Goal: Information Seeking & Learning: Learn about a topic

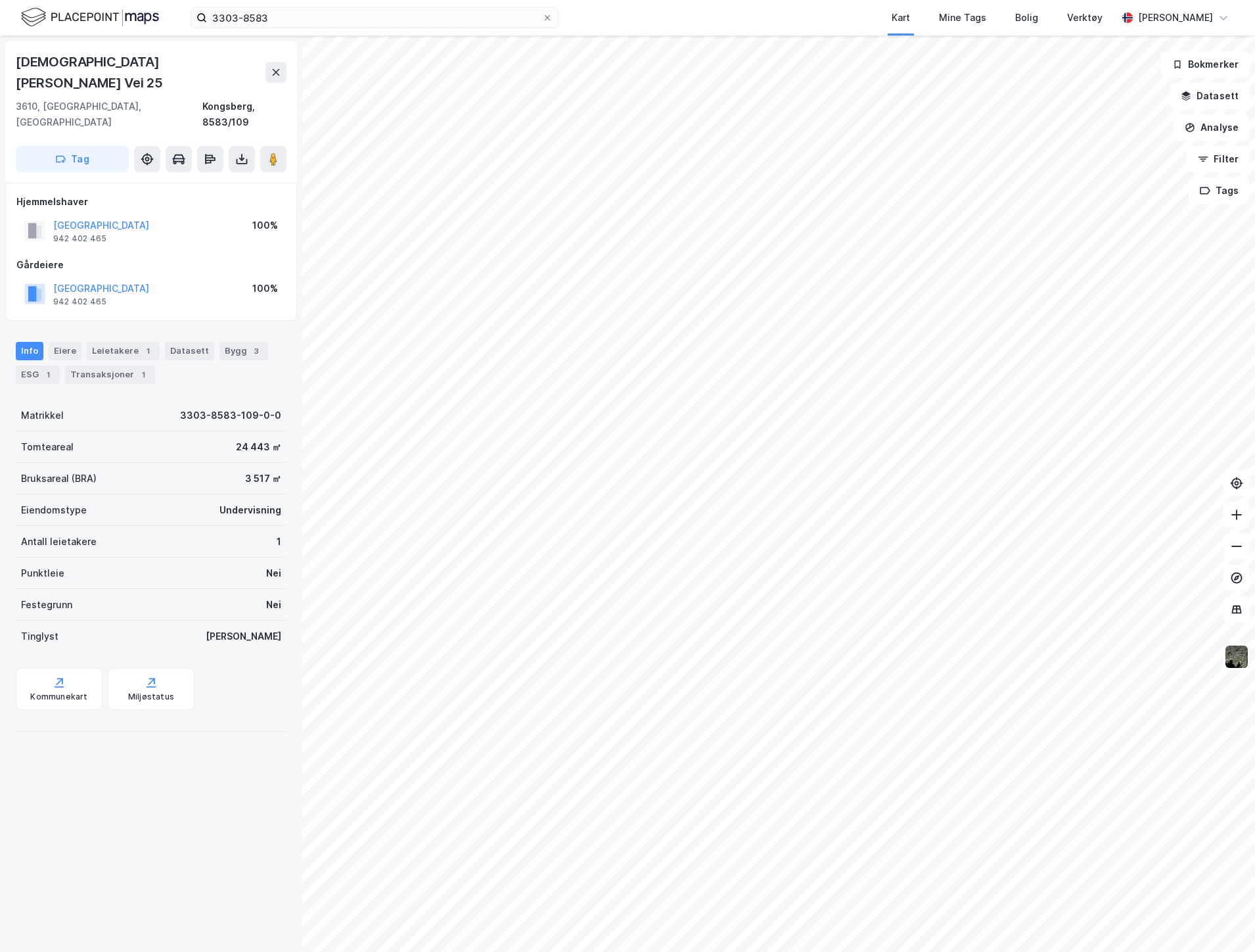
click at [199, 22] on label "3303-8583" at bounding box center [374, 18] width 368 height 21
click at [207, 22] on input "3303-8583" at bounding box center [375, 18] width 336 height 20
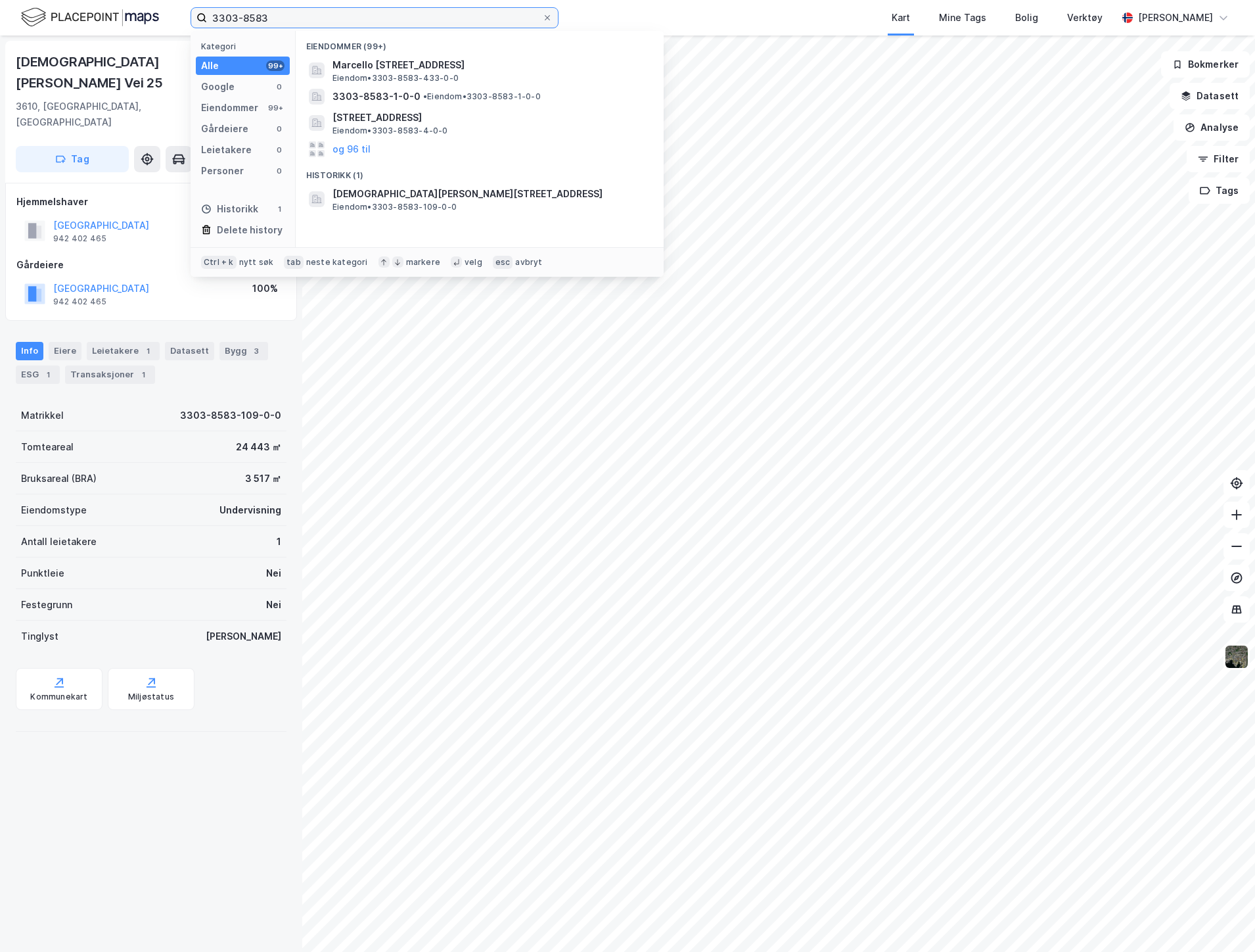
drag, startPoint x: 274, startPoint y: 11, endPoint x: 158, endPoint y: 16, distance: 116.1
click at [158, 16] on div "3303-8583 Kategori Alle 99+ Google 0 Eiendommer 99+ Gårdeiere 0 Leietakere 0 Pe…" at bounding box center [627, 17] width 1255 height 35
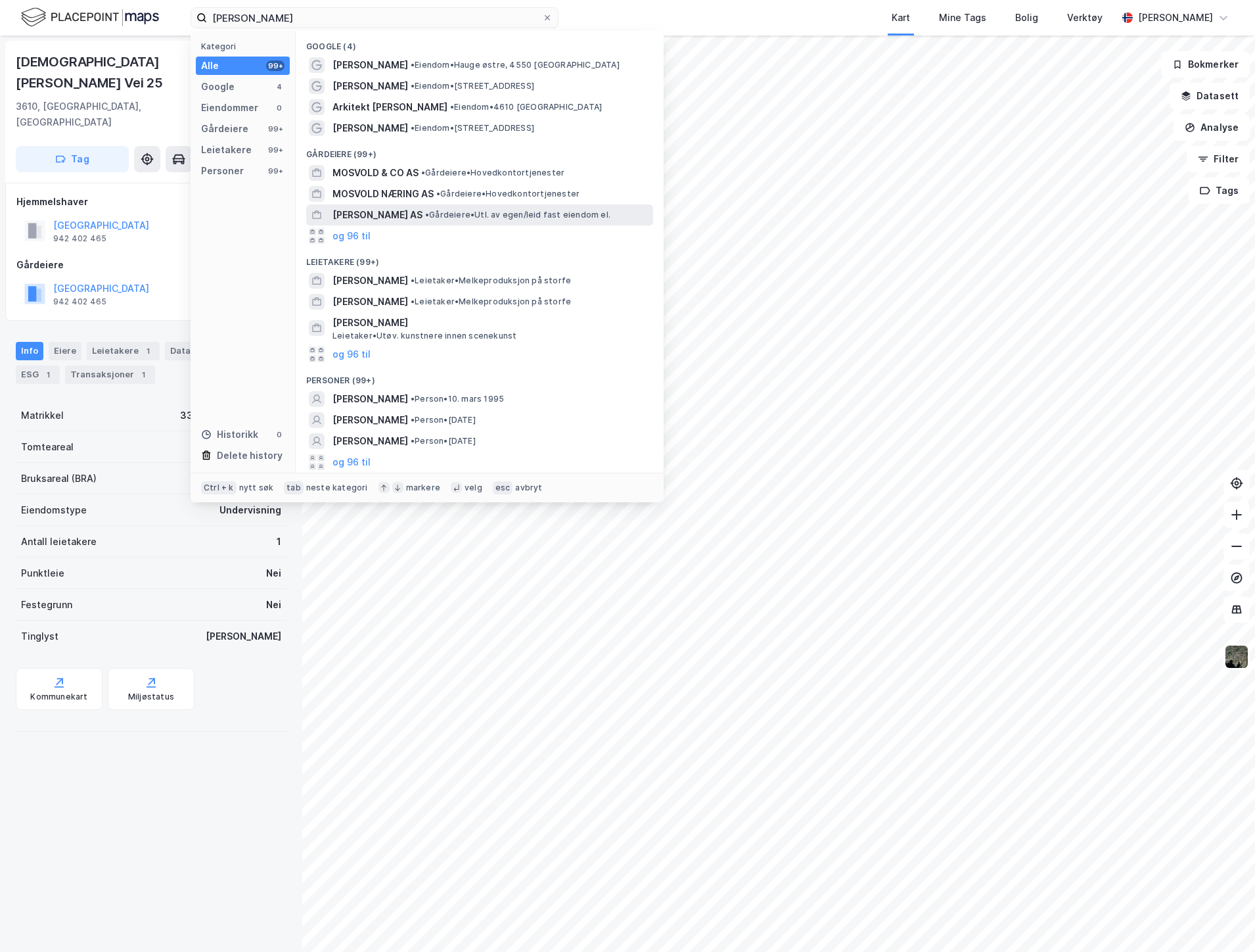
click at [376, 218] on span "[PERSON_NAME] AS" at bounding box center [377, 215] width 90 height 16
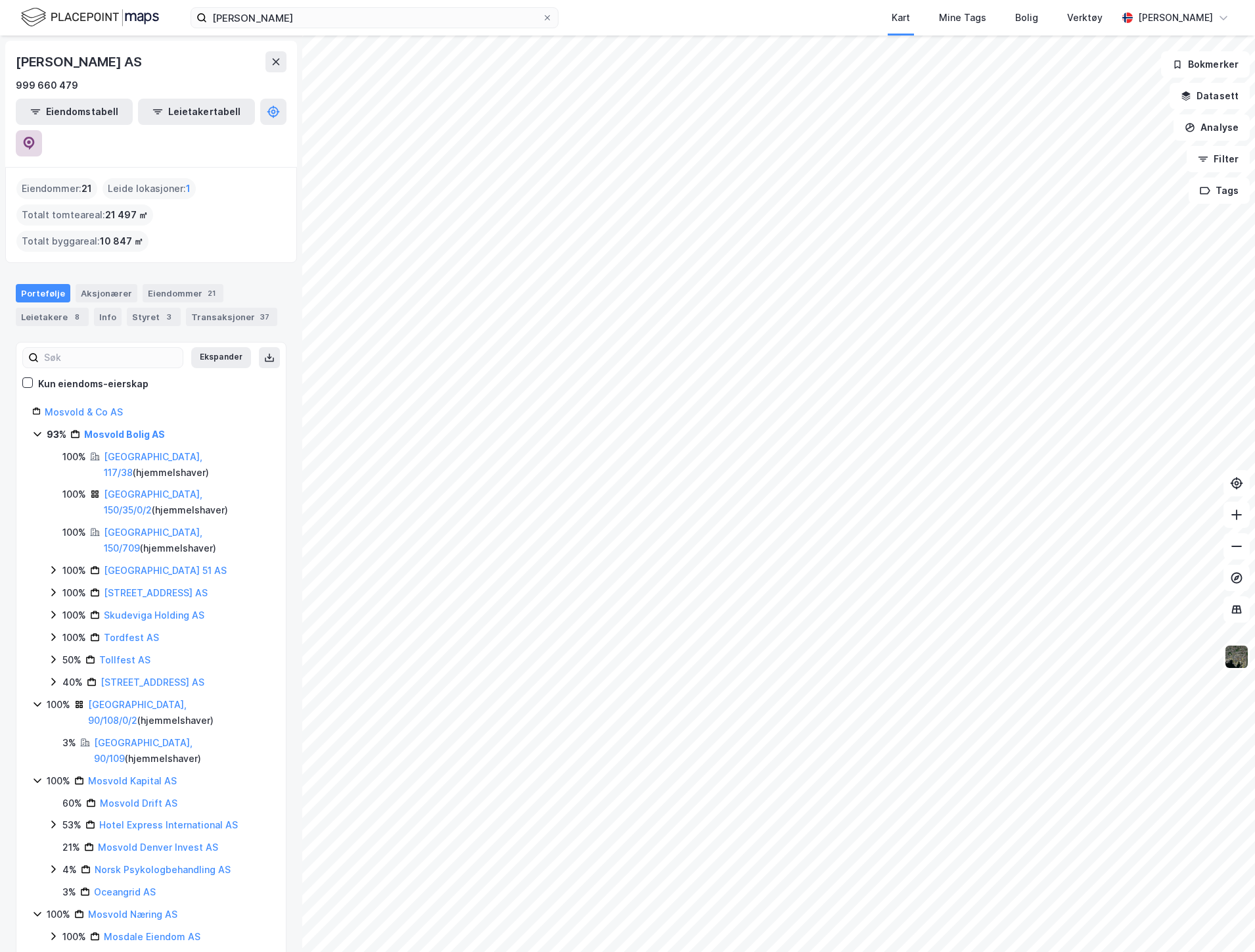
click at [35, 136] on icon at bounding box center [29, 143] width 11 height 13
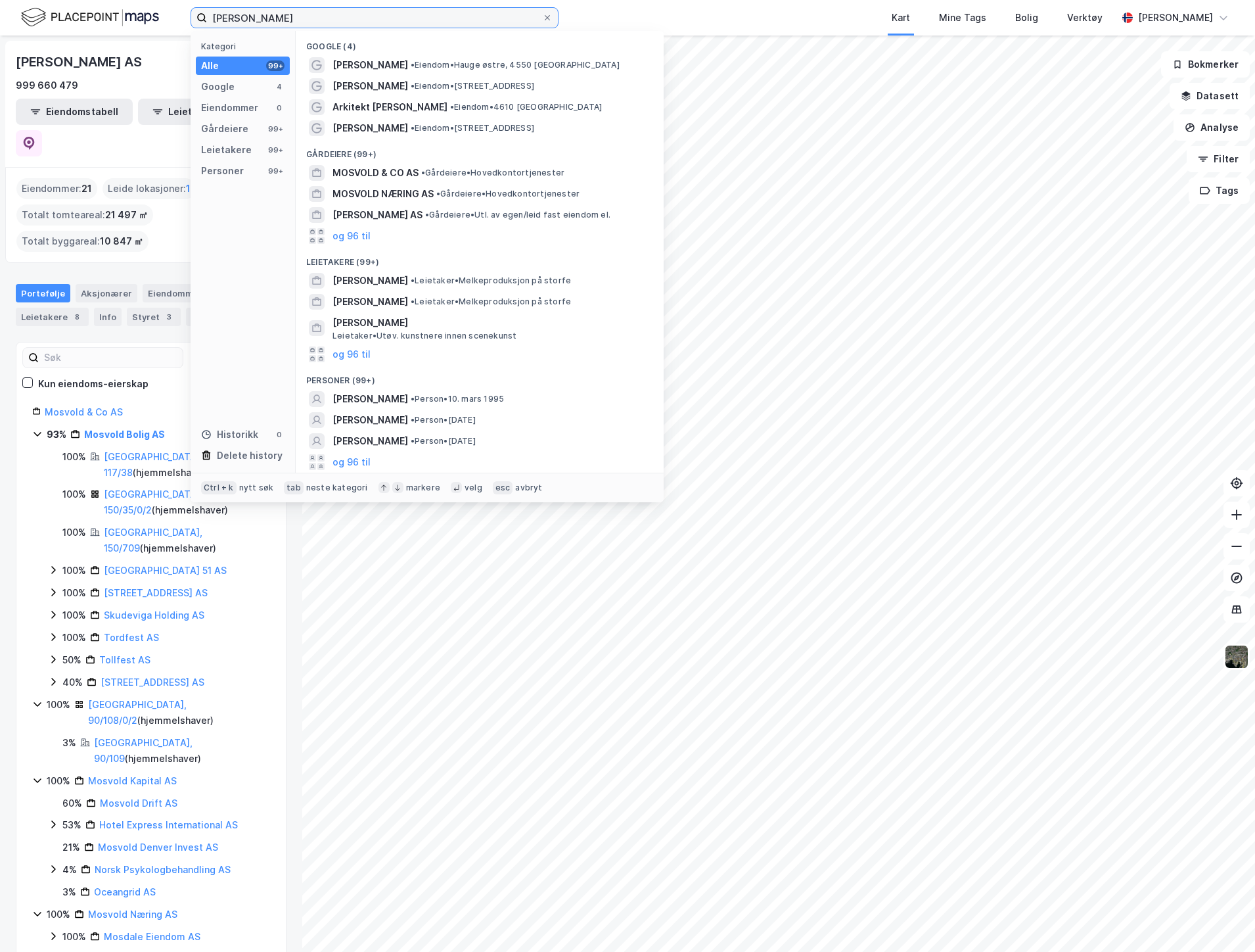
drag, startPoint x: 388, startPoint y: 26, endPoint x: 162, endPoint y: 19, distance: 226.1
click at [162, 19] on div "[PERSON_NAME] Kategori Alle 99+ Google 4 Eiendommer 0 Gårdeiere 99+ Leietakere …" at bounding box center [627, 17] width 1255 height 35
paste input "Mmj Eiendom As"
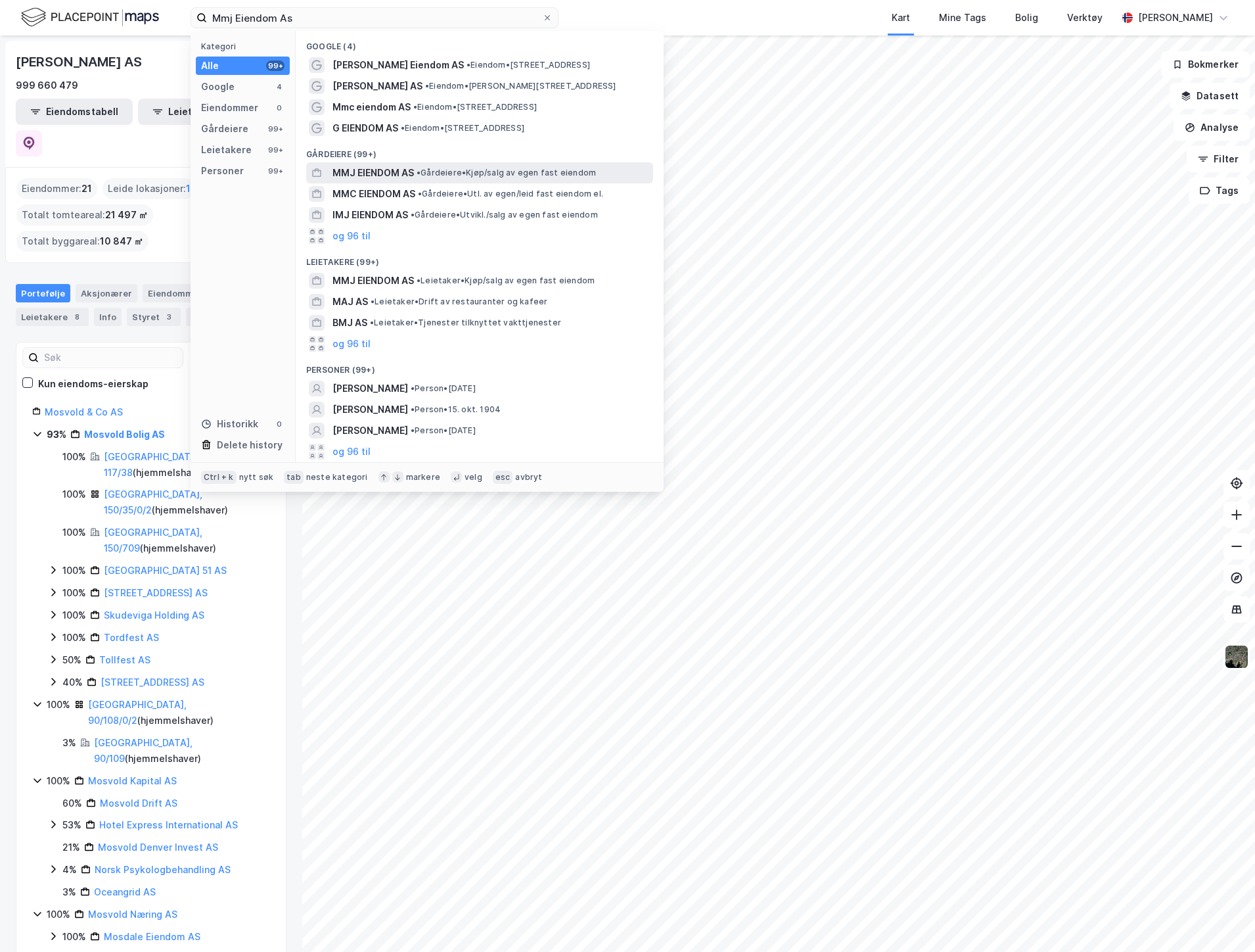
click at [481, 175] on span "• Gårdeiere • Kjøp/salg av egen fast eiendom" at bounding box center [506, 172] width 180 height 11
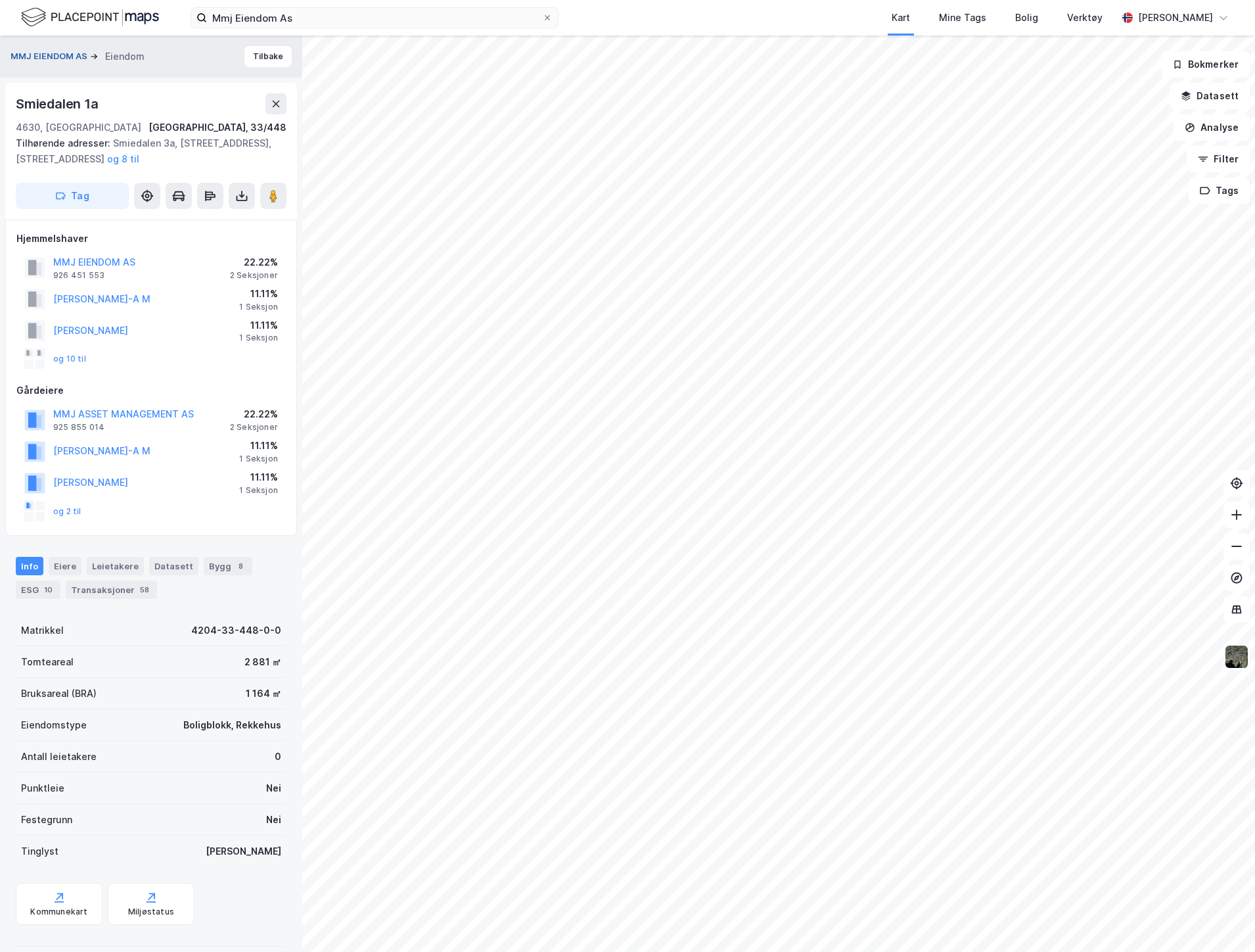
click at [70, 57] on button "MMJ EIENDOM AS" at bounding box center [50, 56] width 79 height 13
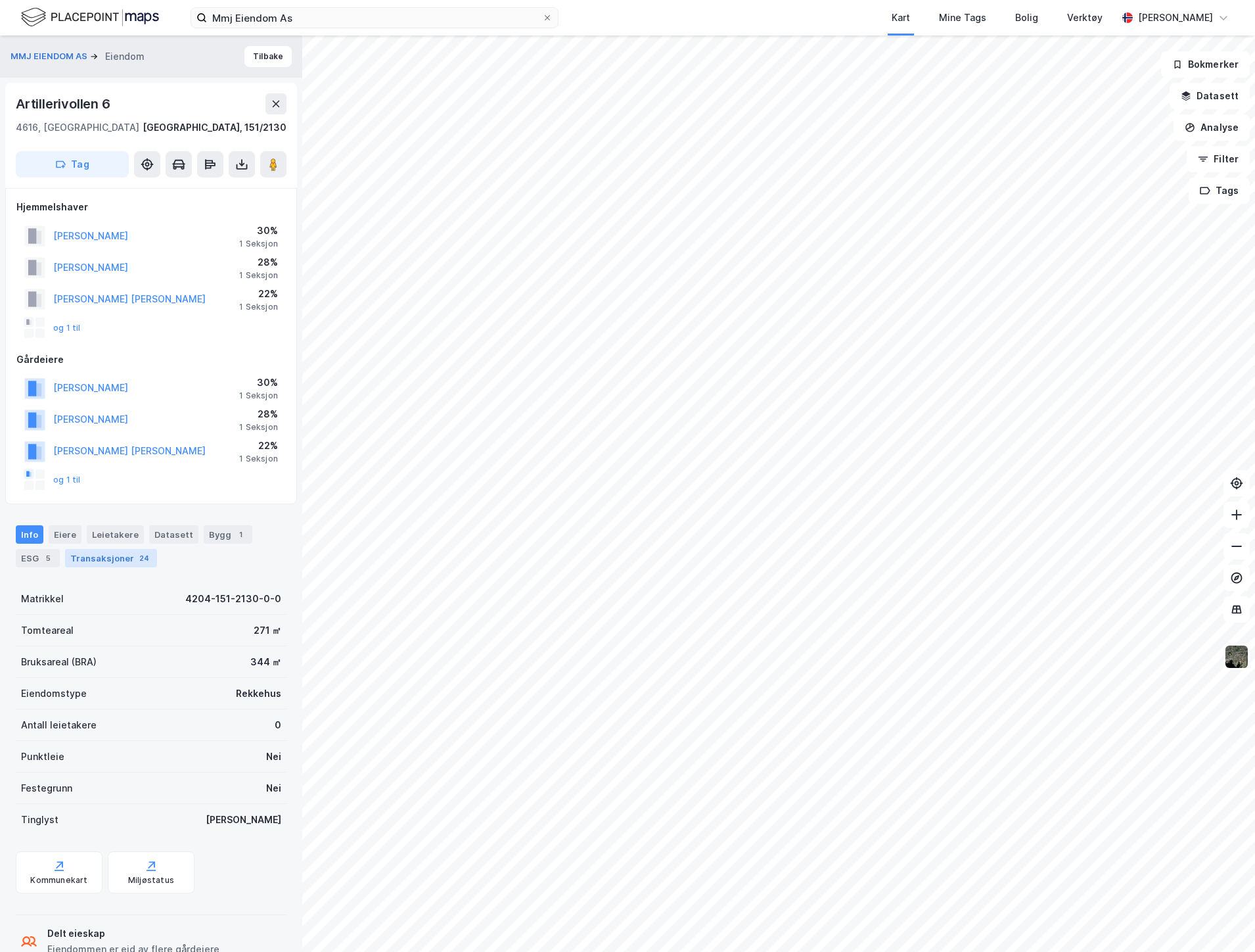
click at [113, 562] on div "Transaksjoner 24" at bounding box center [111, 558] width 92 height 19
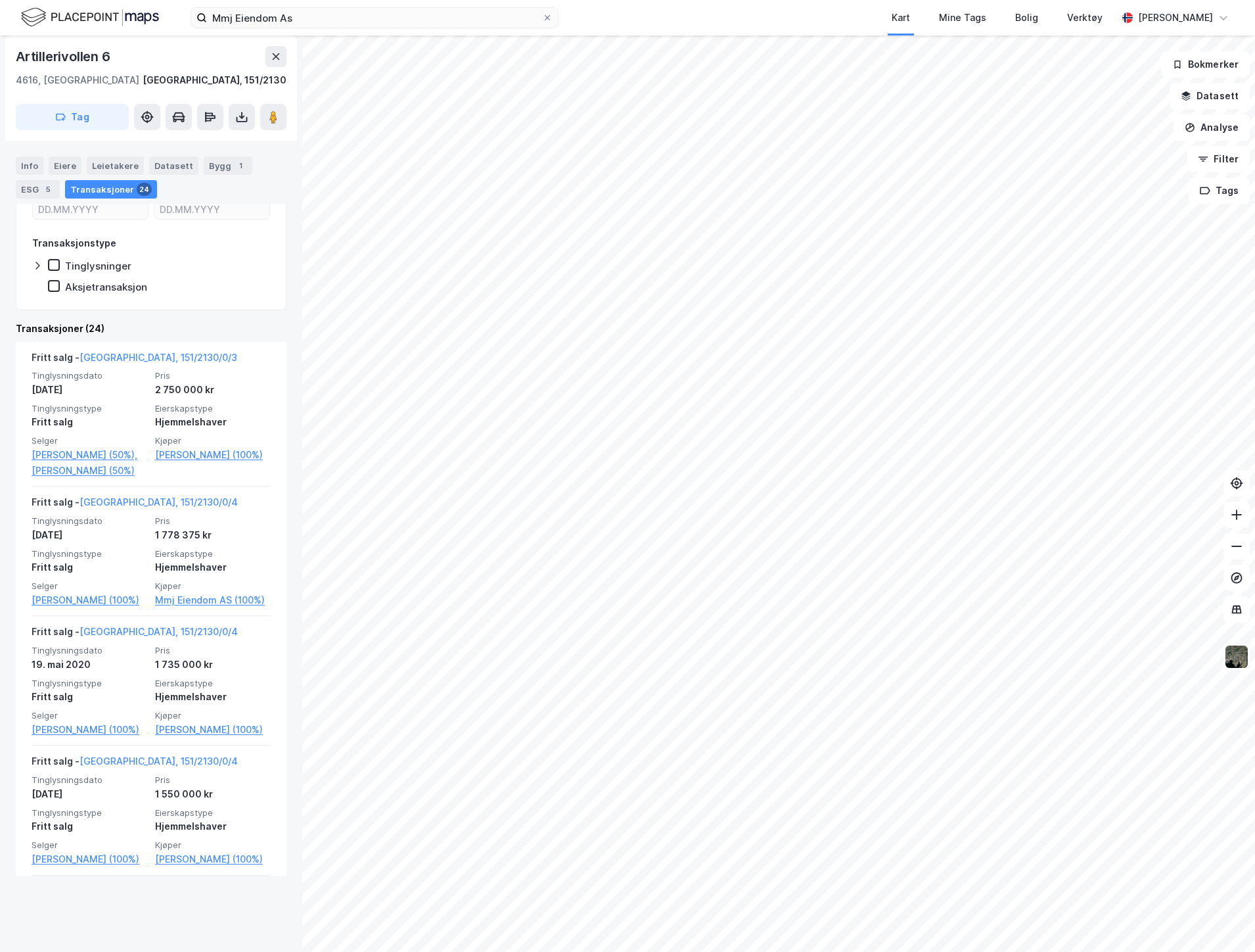
scroll to position [510, 0]
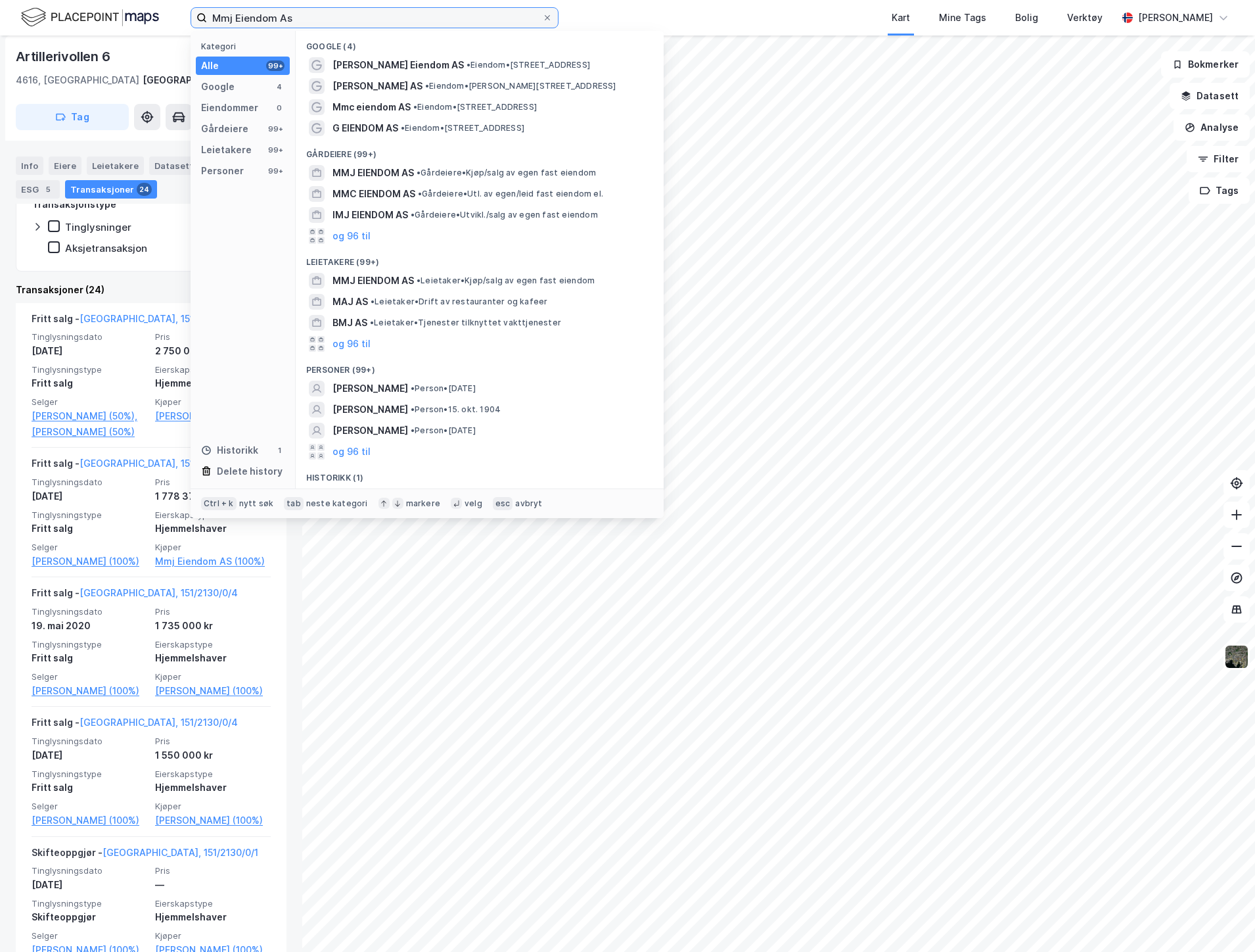
drag, startPoint x: 310, startPoint y: 18, endPoint x: 74, endPoint y: 18, distance: 236.0
click at [79, 23] on div "Mmj Eiendom As Kategori Alle 99+ Google 4 Eiendommer 0 Gårdeiere 99+ Leietakere…" at bounding box center [627, 17] width 1255 height 35
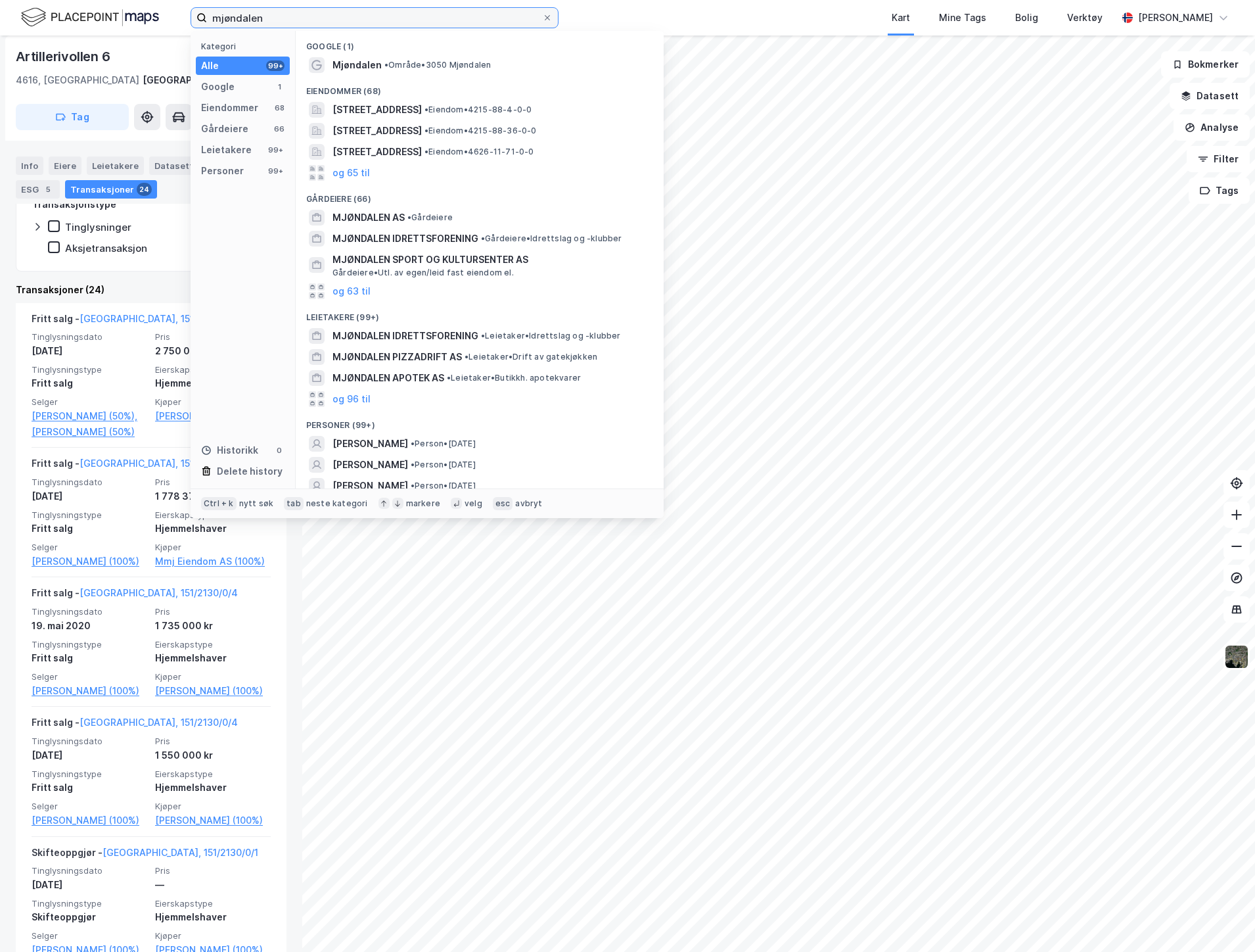
drag, startPoint x: 270, startPoint y: 15, endPoint x: 171, endPoint y: 19, distance: 99.1
click at [171, 19] on div "mjøndalen Kategori Alle 99+ Google 1 Eiendommer 68 Gårdeiere 66 Leietakere 99+ …" at bounding box center [627, 17] width 1255 height 35
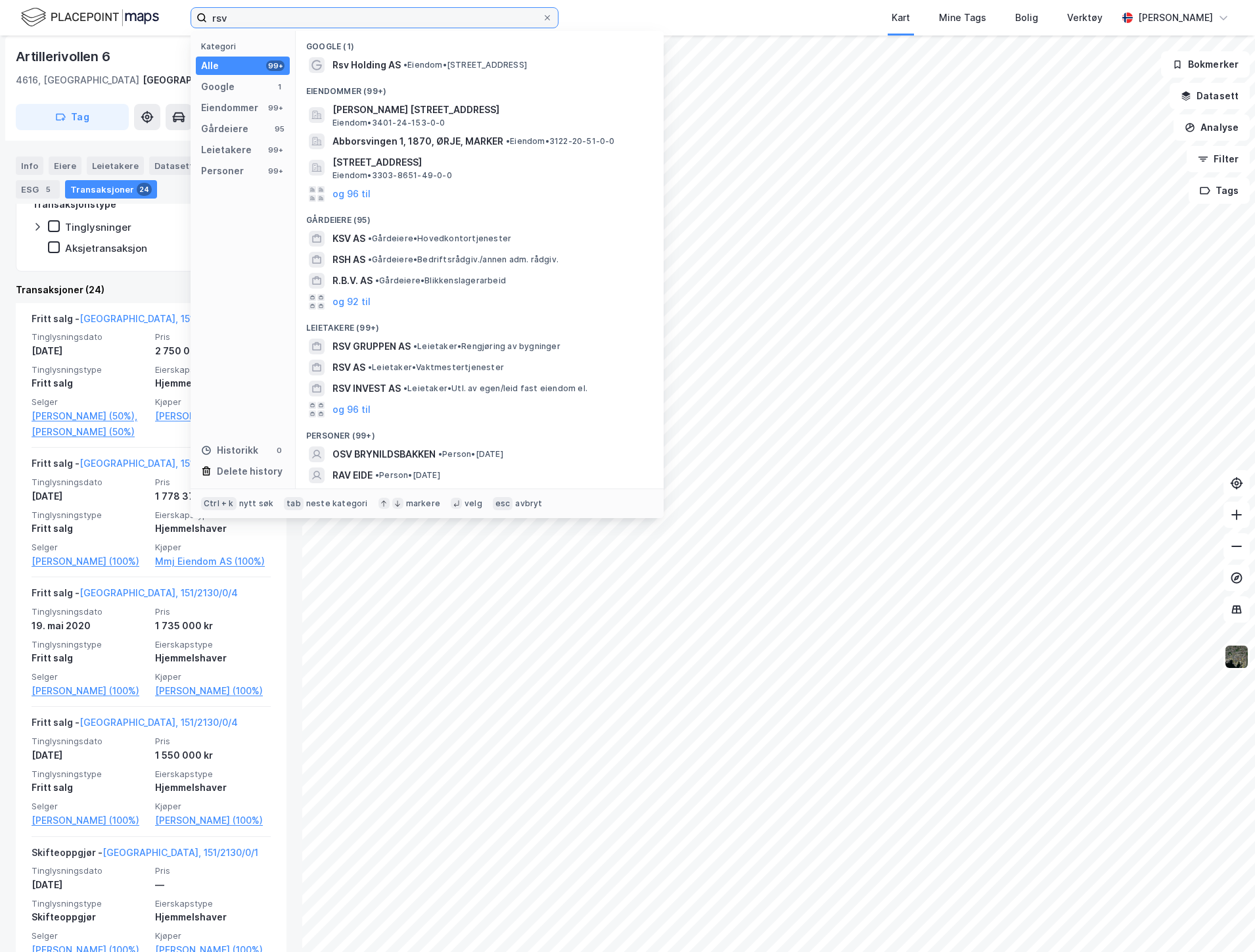
drag, startPoint x: 278, startPoint y: 20, endPoint x: 162, endPoint y: 17, distance: 116.0
click at [162, 17] on div "rsv Kategori Alle 99+ Google 1 Eiendommer 99+ Gårdeiere 95 Leietakere 99+ Perso…" at bounding box center [627, 17] width 1255 height 35
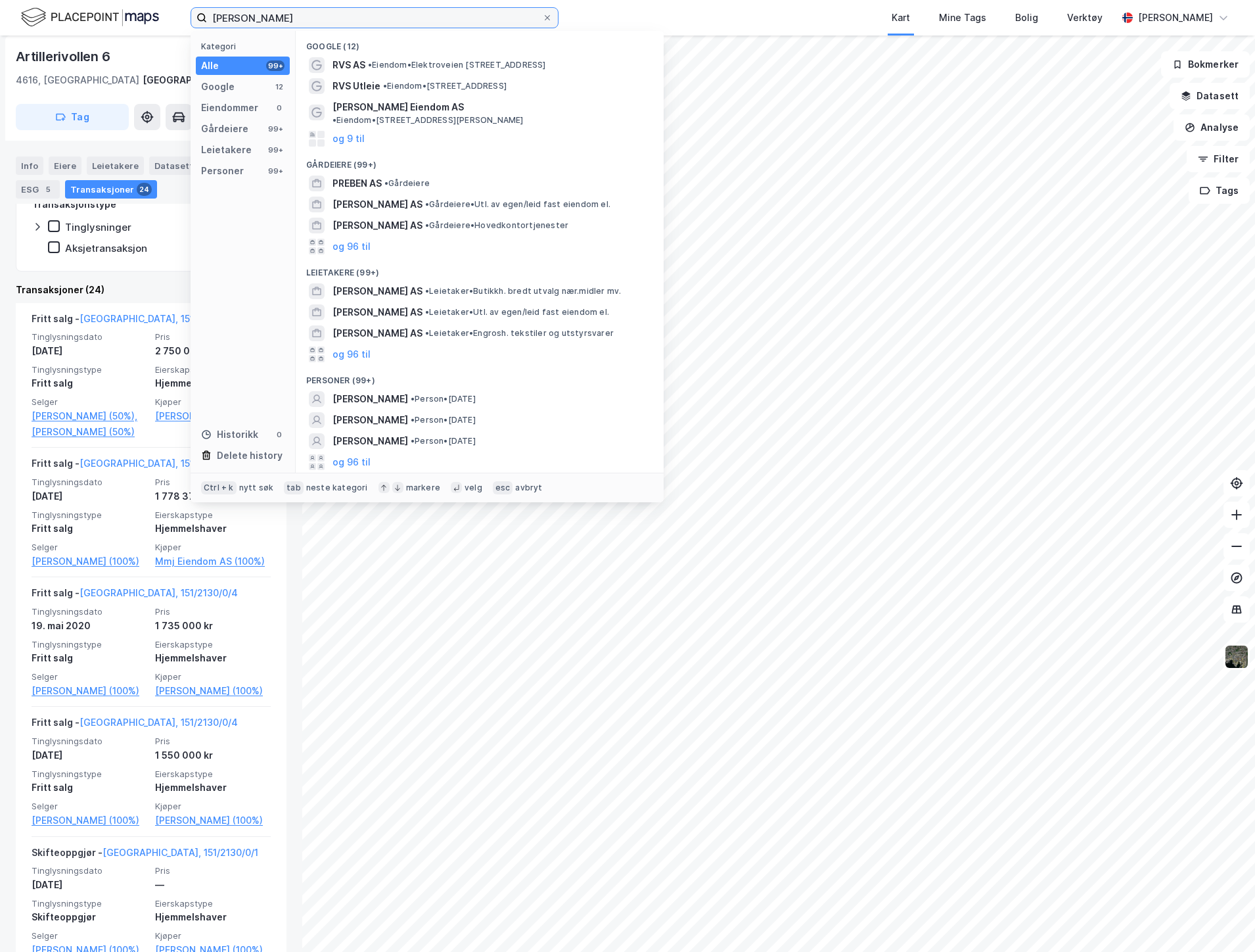
drag, startPoint x: 373, startPoint y: 22, endPoint x: 176, endPoint y: 22, distance: 197.0
click at [176, 22] on div "[PERSON_NAME] Kategori Alle 99+ Google 12 Eiendommer 0 Gårdeiere 99+ Leietakere…" at bounding box center [627, 17] width 1255 height 35
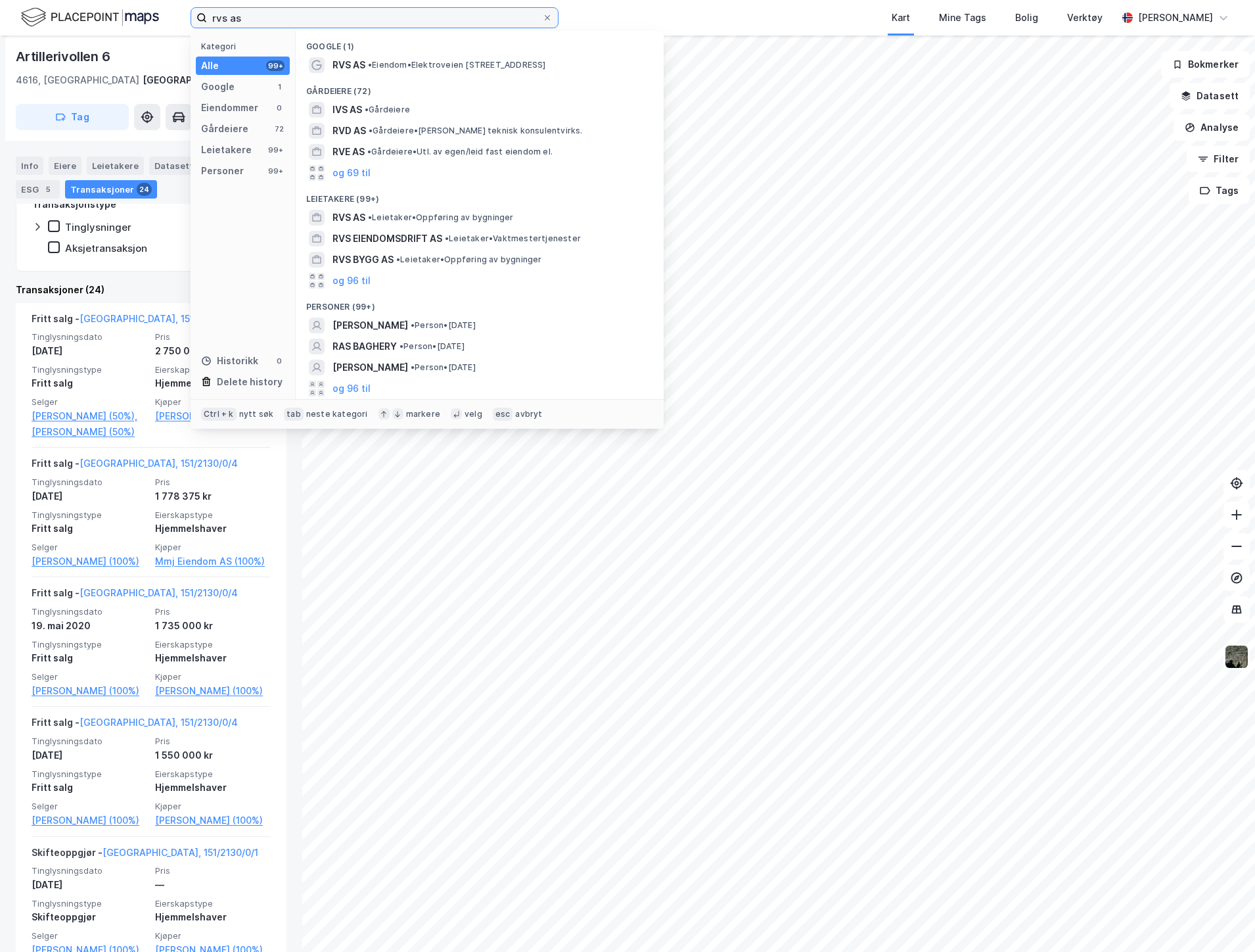
drag, startPoint x: 286, startPoint y: 10, endPoint x: 180, endPoint y: 16, distance: 106.2
click at [180, 16] on div "rvs as Kategori Alle 99+ Google 1 Eiendommer 0 Gårdeiere 72 Leietakere 99+ Pers…" at bounding box center [627, 17] width 1255 height 35
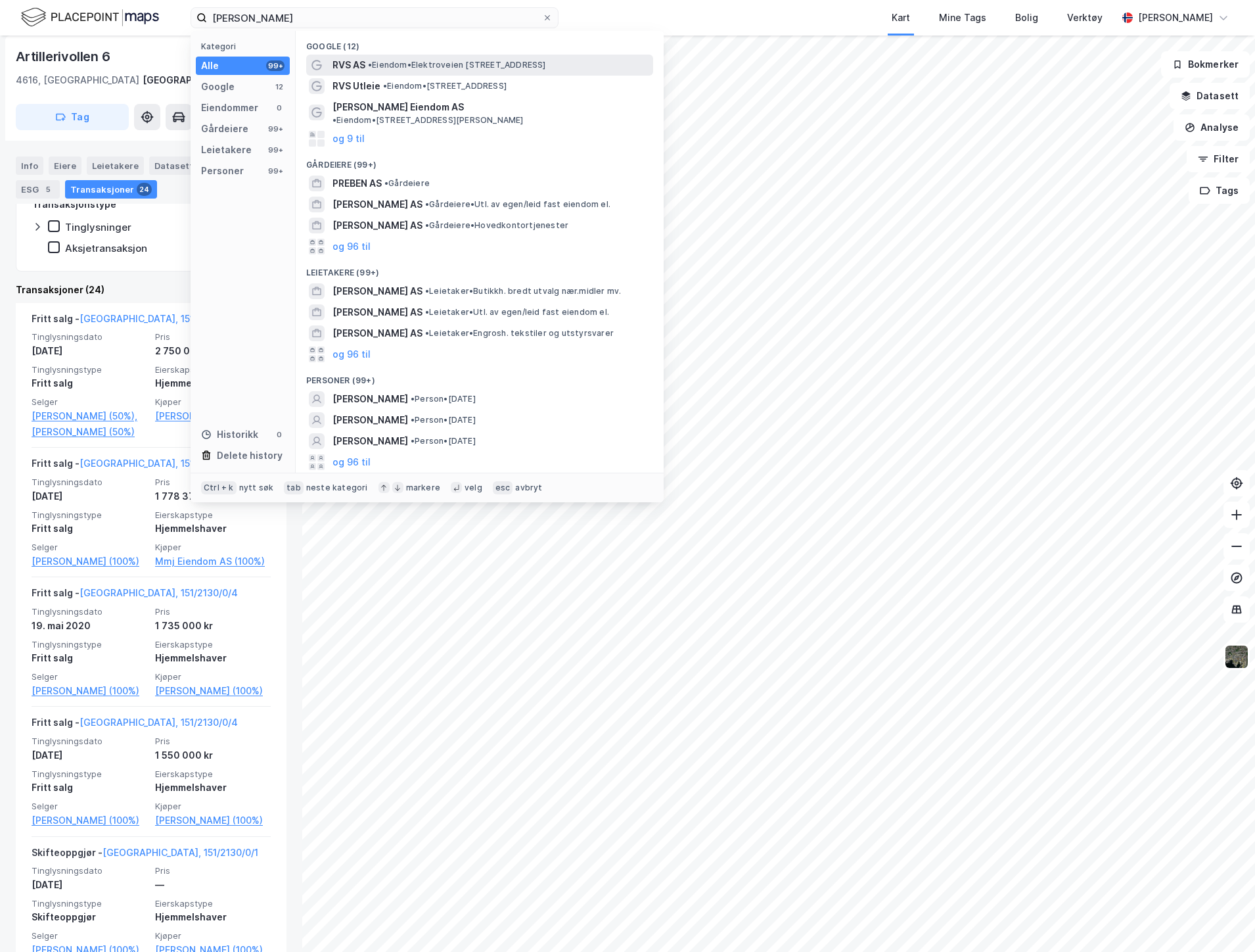
click at [498, 69] on span "• Eiendom • [STREET_ADDRESS]" at bounding box center [457, 65] width 178 height 11
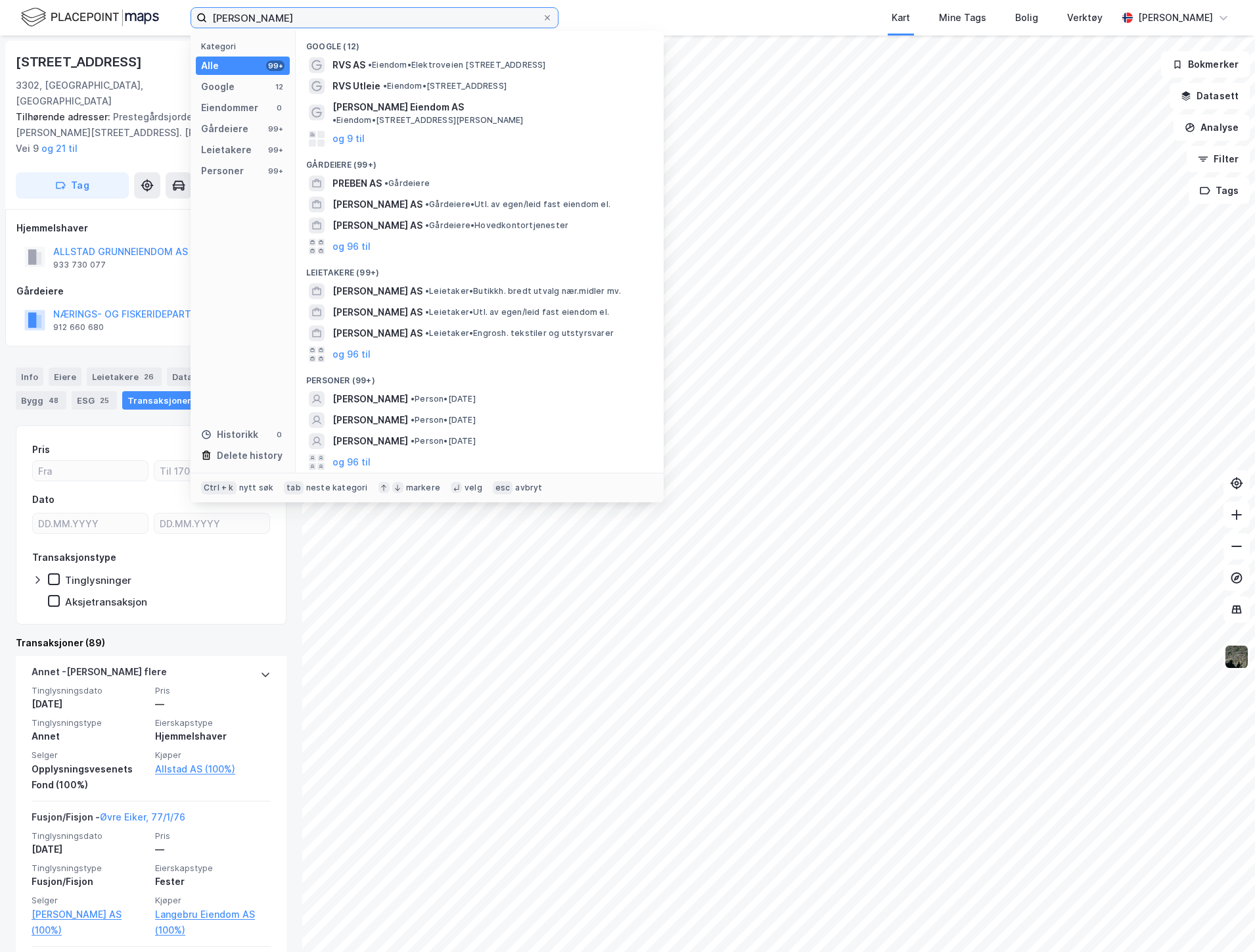
click at [315, 21] on input "[PERSON_NAME]" at bounding box center [375, 18] width 336 height 20
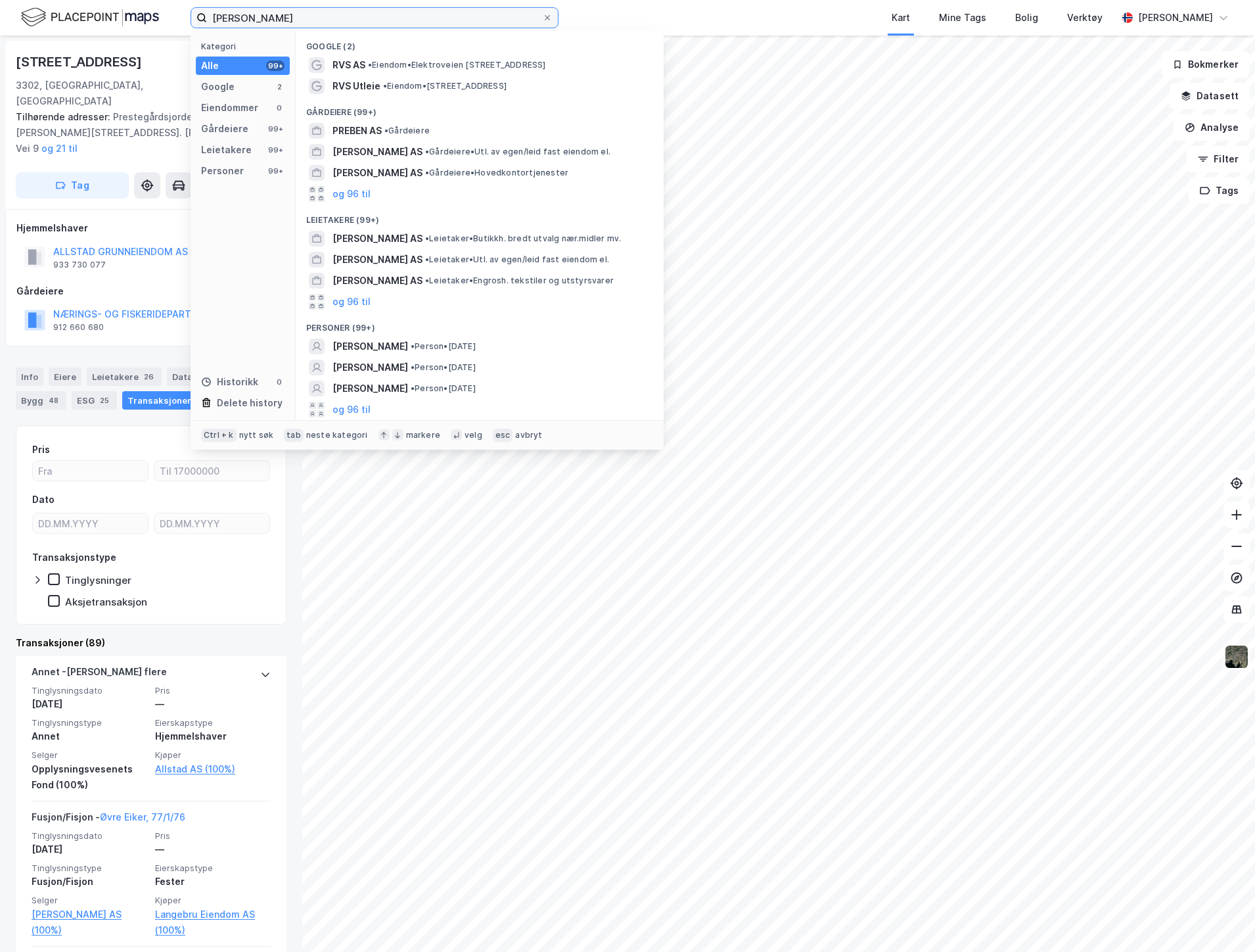
drag, startPoint x: 238, startPoint y: 17, endPoint x: 122, endPoint y: 22, distance: 116.1
click at [134, 19] on div "[PERSON_NAME] Kategori Alle 99+ Google 2 Eiendommer 0 Gårdeiere 99+ Leietakere …" at bounding box center [627, 17] width 1255 height 35
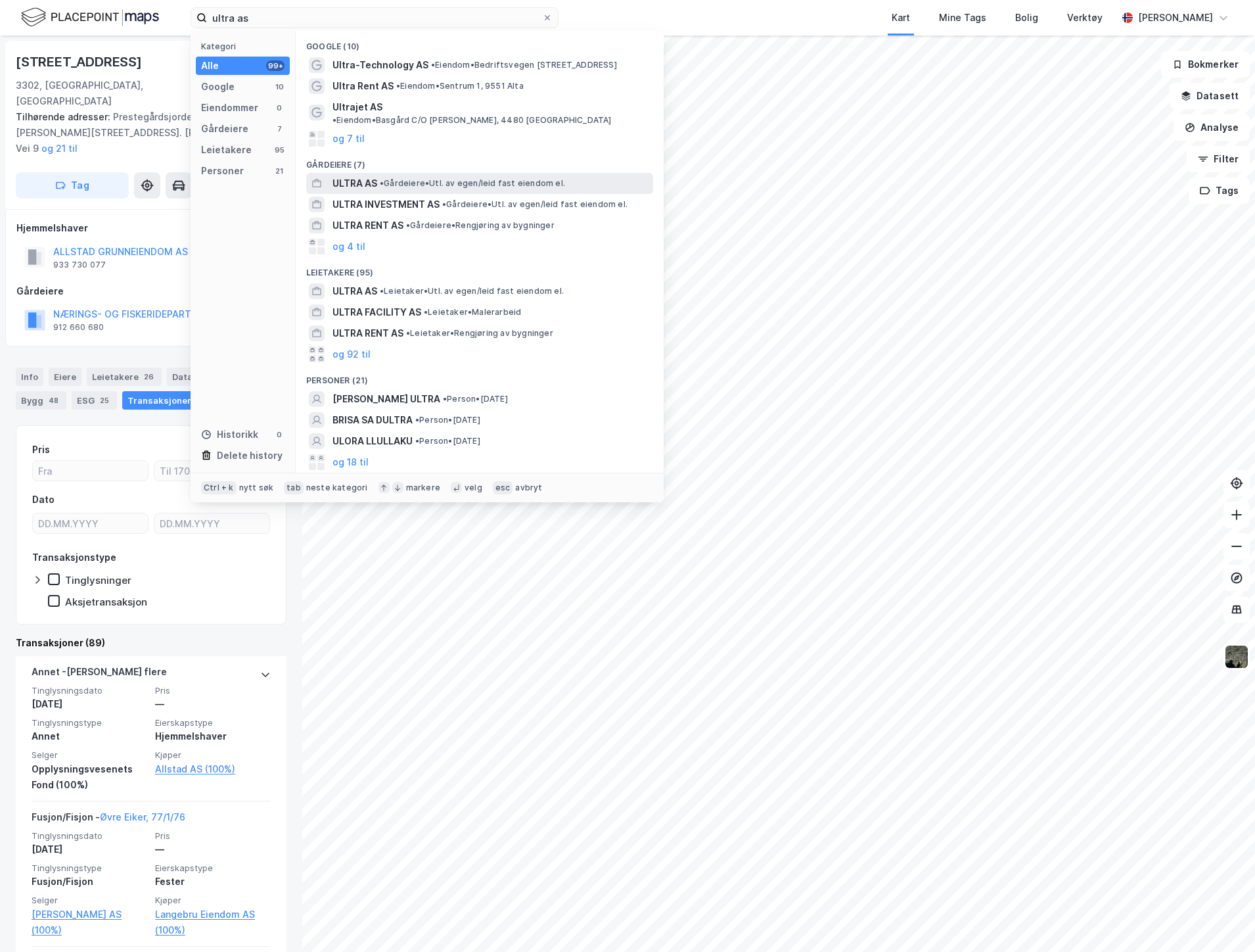
click at [441, 178] on span "• Gårdeiere • Utl. av egen/leid fast eiendom el." at bounding box center [472, 183] width 185 height 11
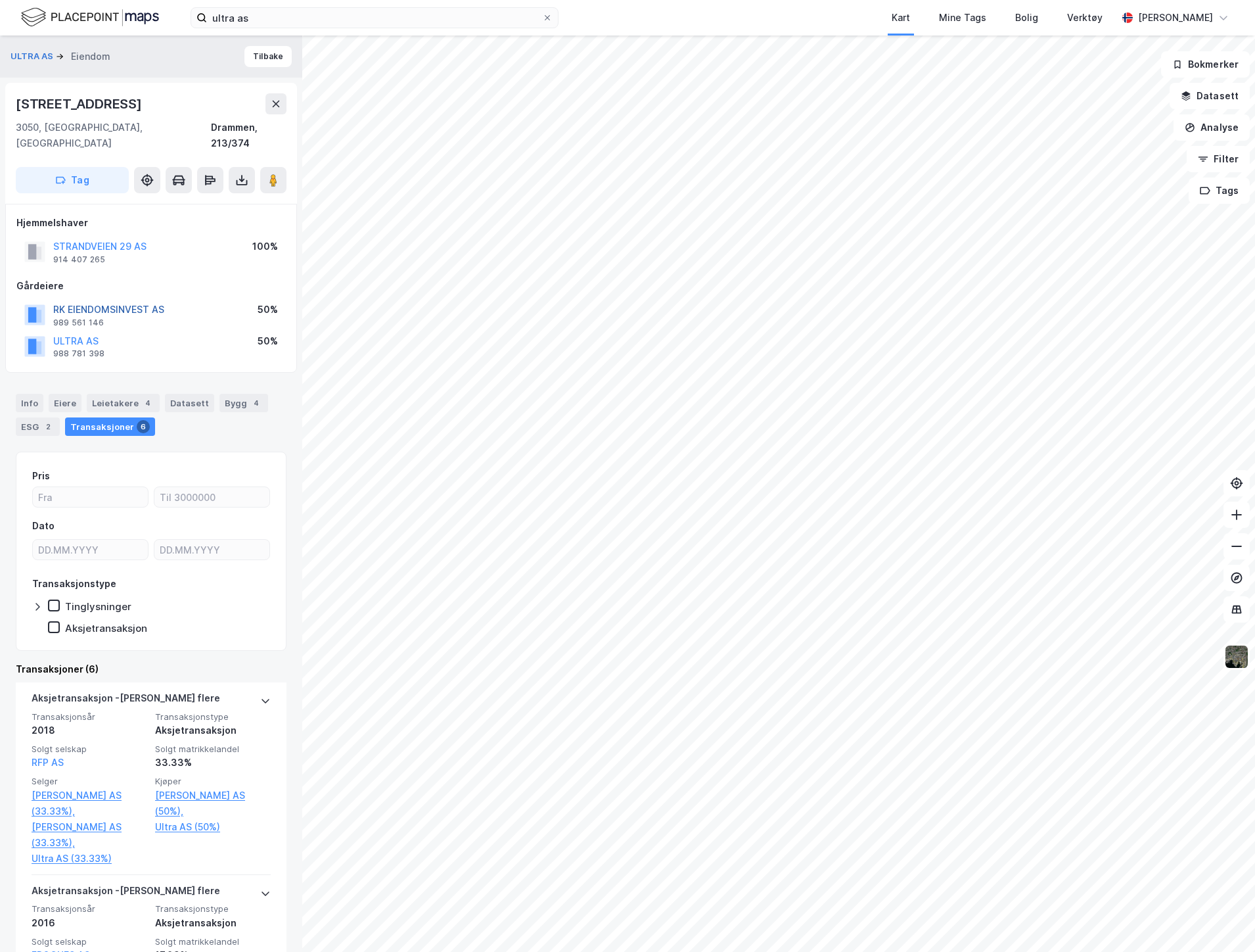
click at [0, 0] on button "RK EIENDOMSINVEST AS" at bounding box center [0, 0] width 0 height 0
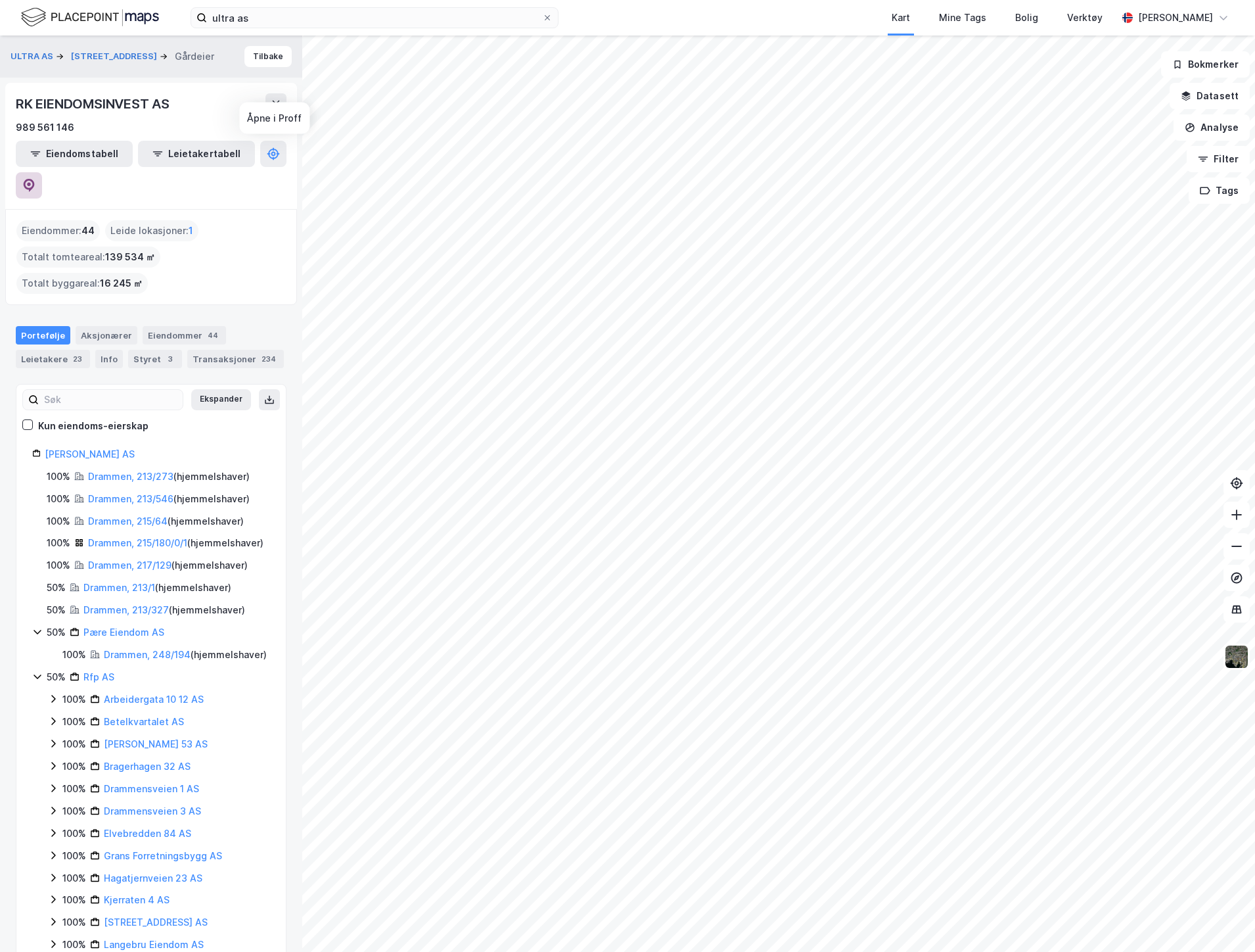
click at [35, 179] on icon at bounding box center [29, 185] width 11 height 13
click at [92, 51] on button "[STREET_ADDRESS]" at bounding box center [115, 56] width 89 height 13
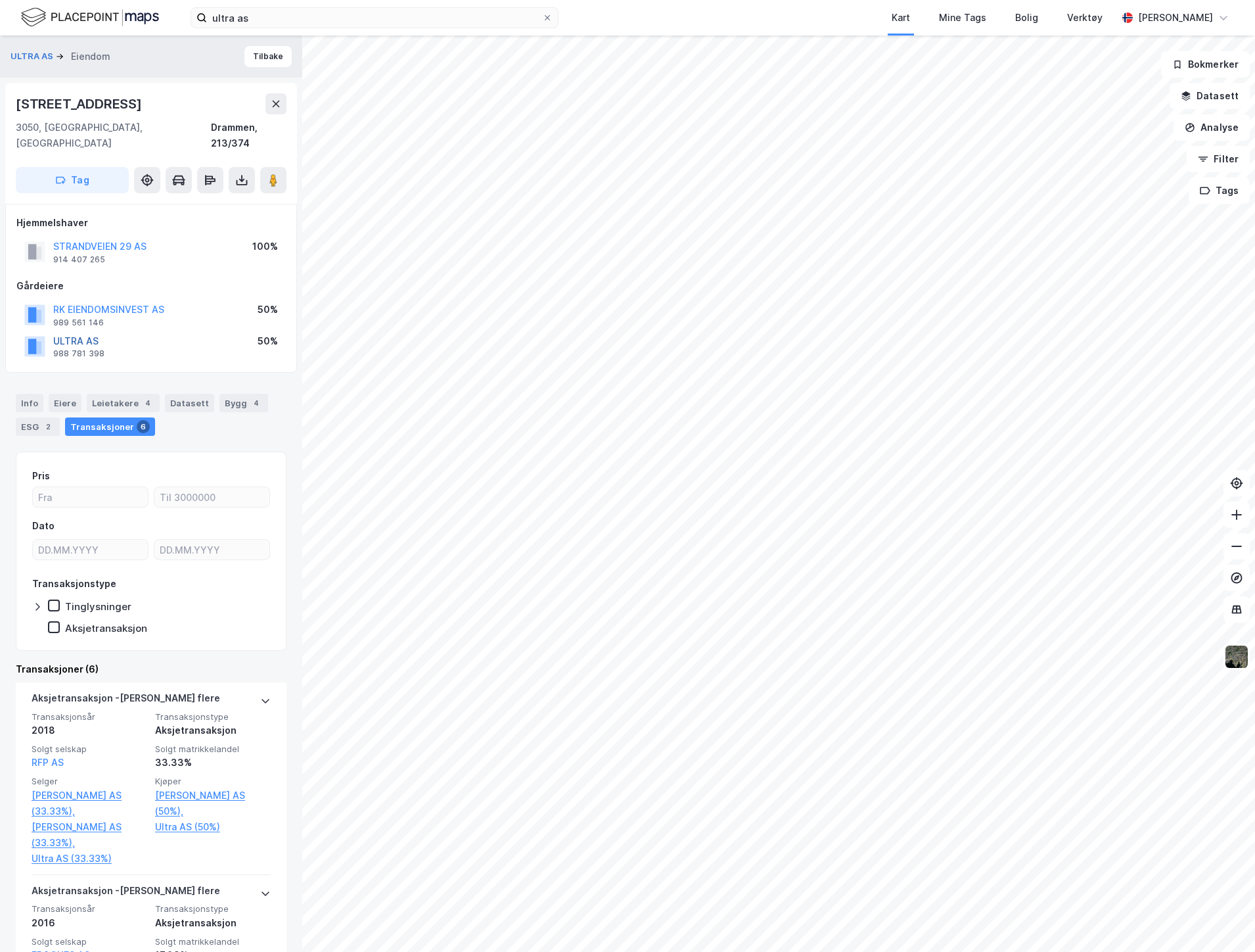
click at [0, 0] on button "ULTRA AS" at bounding box center [0, 0] width 0 height 0
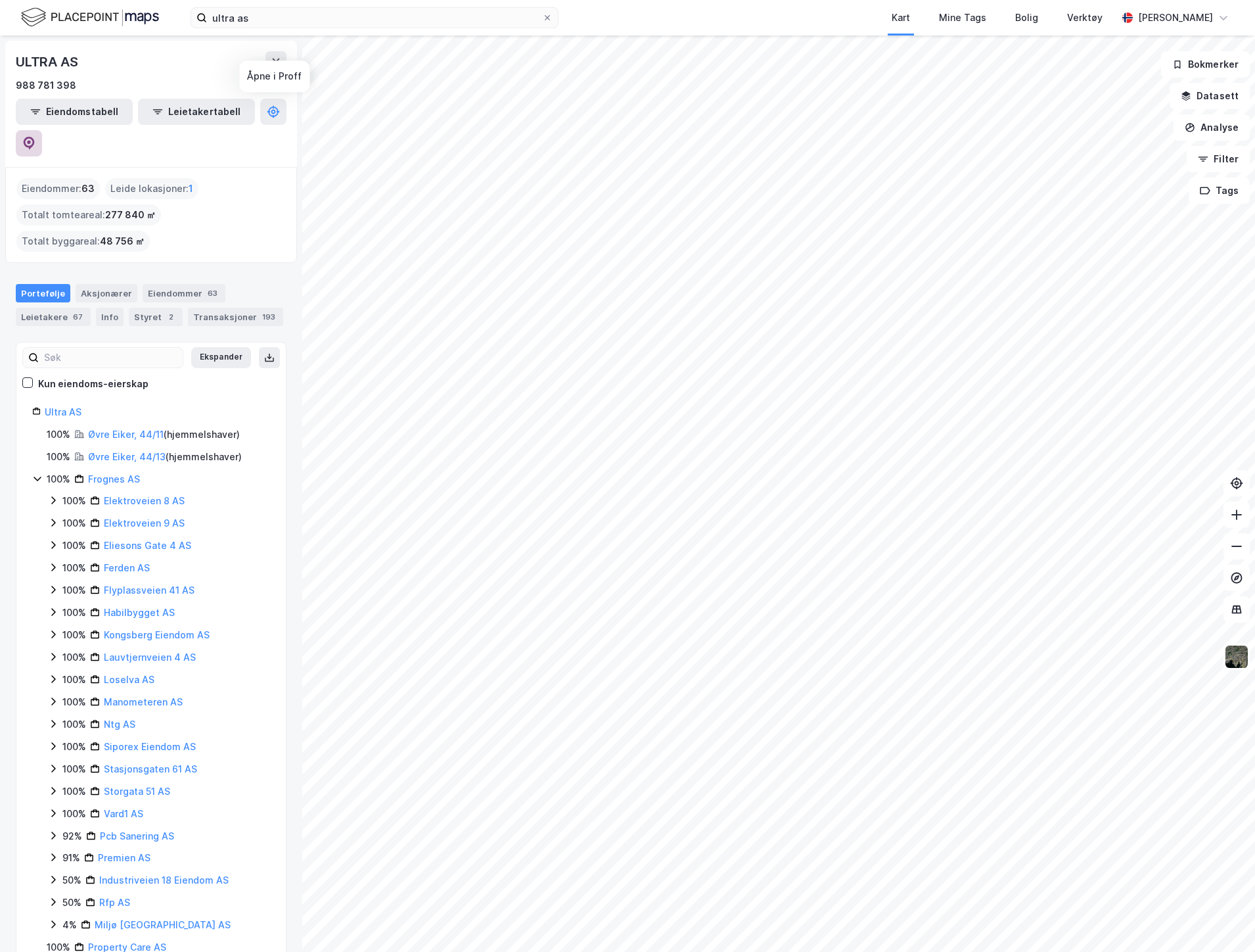
click at [35, 136] on icon at bounding box center [29, 143] width 11 height 13
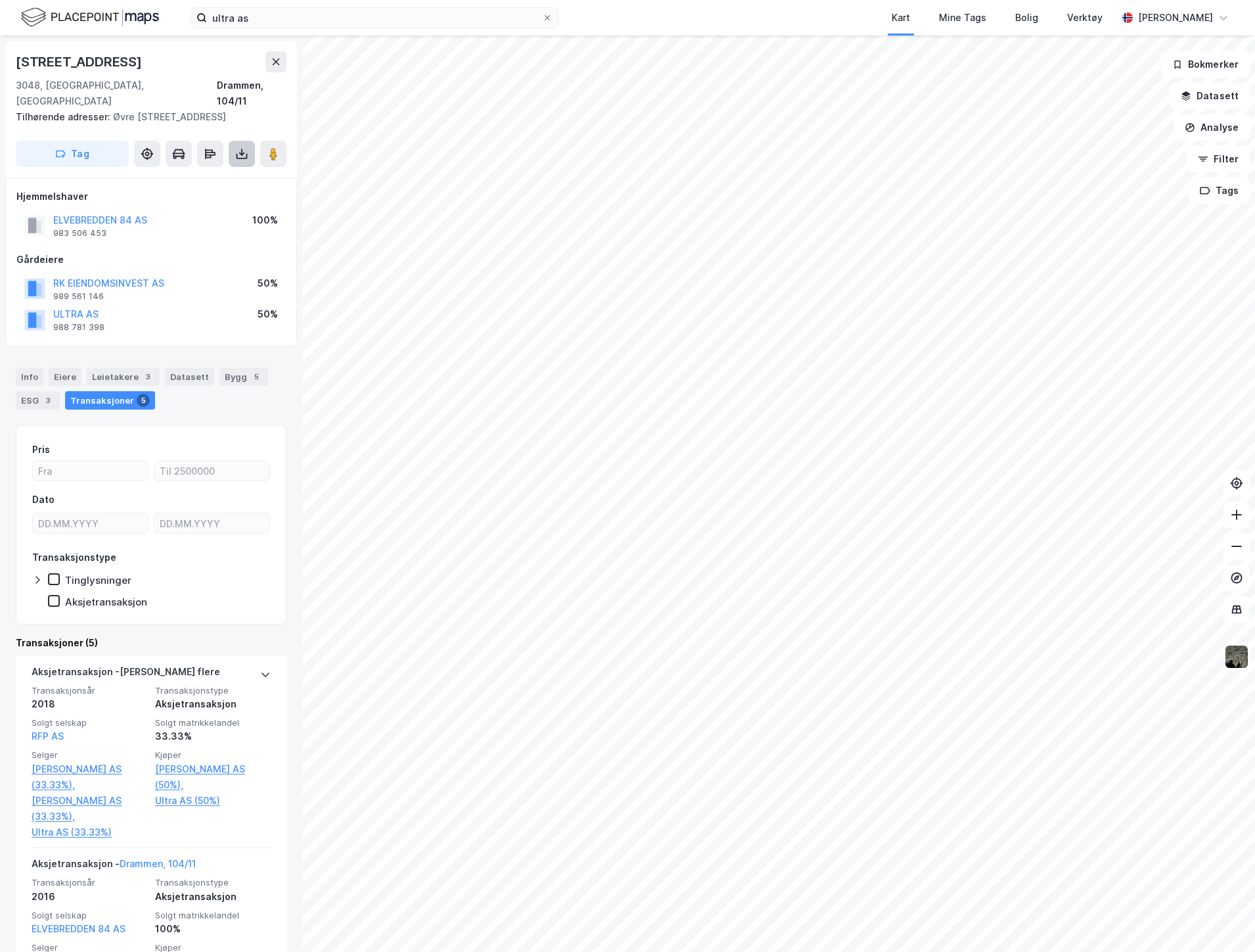
click at [246, 145] on button at bounding box center [242, 153] width 26 height 26
click at [225, 170] on div "Last ned grunnbok" at bounding box center [185, 180] width 140 height 21
click at [280, 66] on icon at bounding box center [276, 61] width 11 height 11
click at [0, 0] on button "ULTRA AS" at bounding box center [0, 0] width 0 height 0
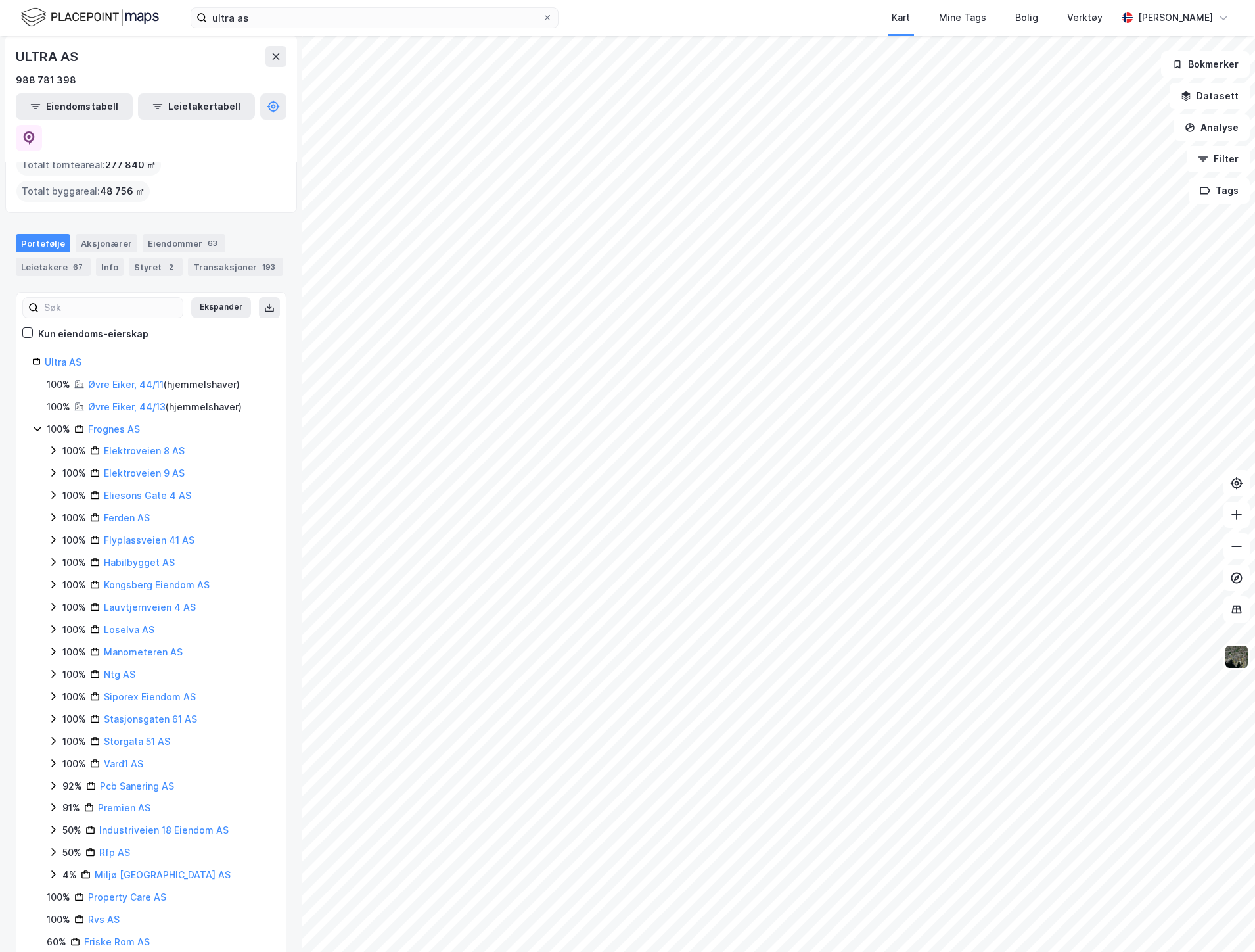
scroll to position [135, 0]
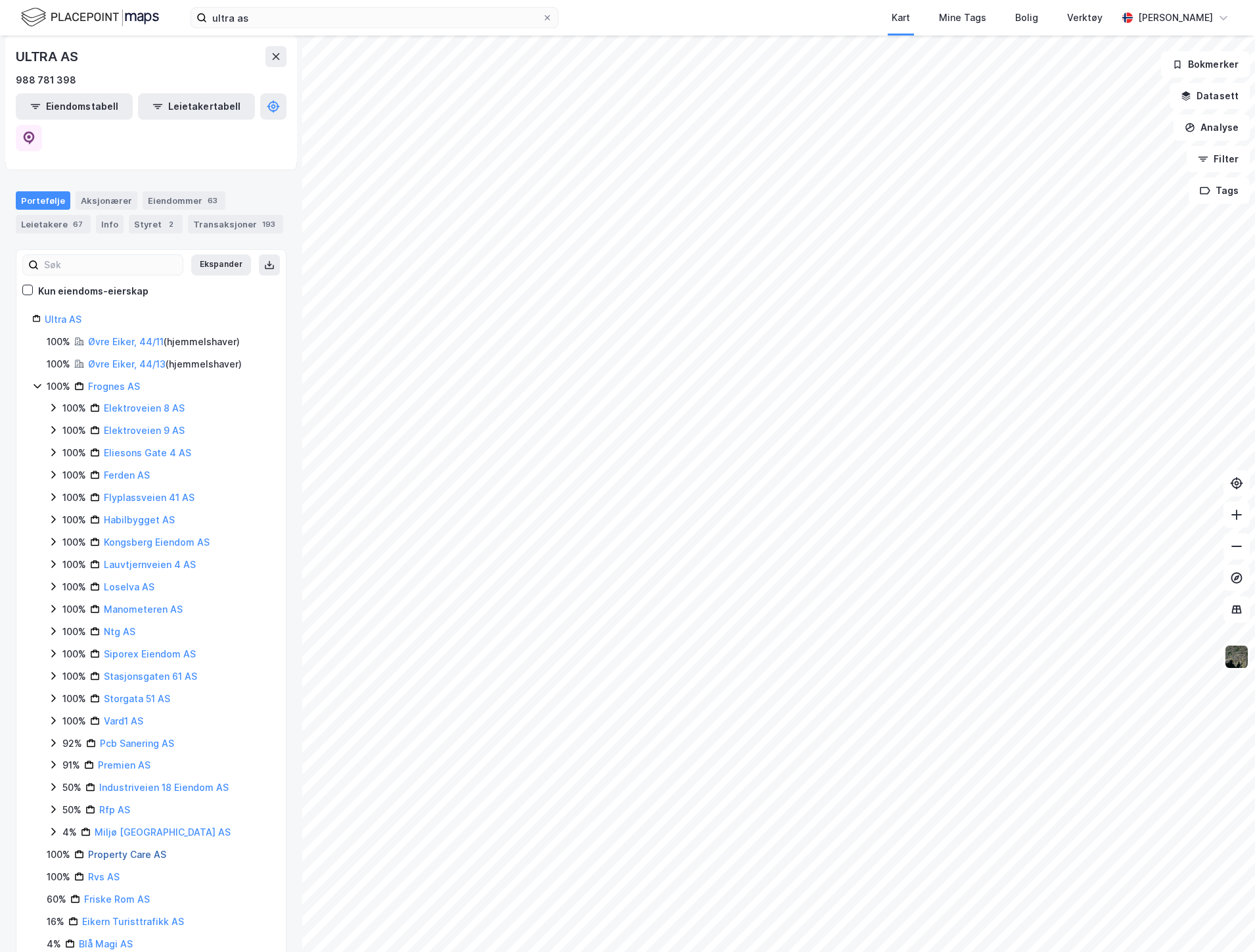
click at [154, 848] on link "Property Care AS" at bounding box center [127, 854] width 78 height 11
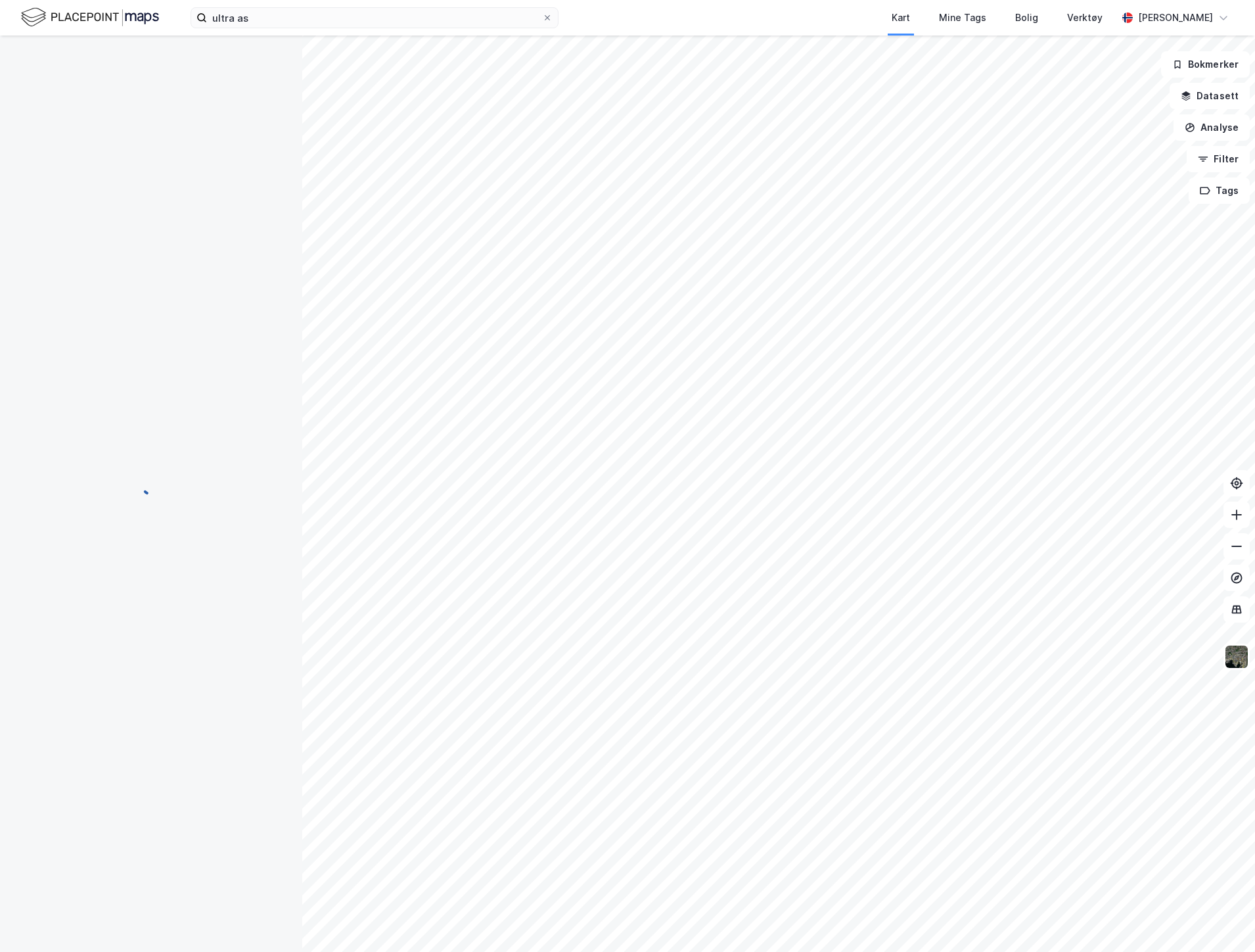
scroll to position [0, 0]
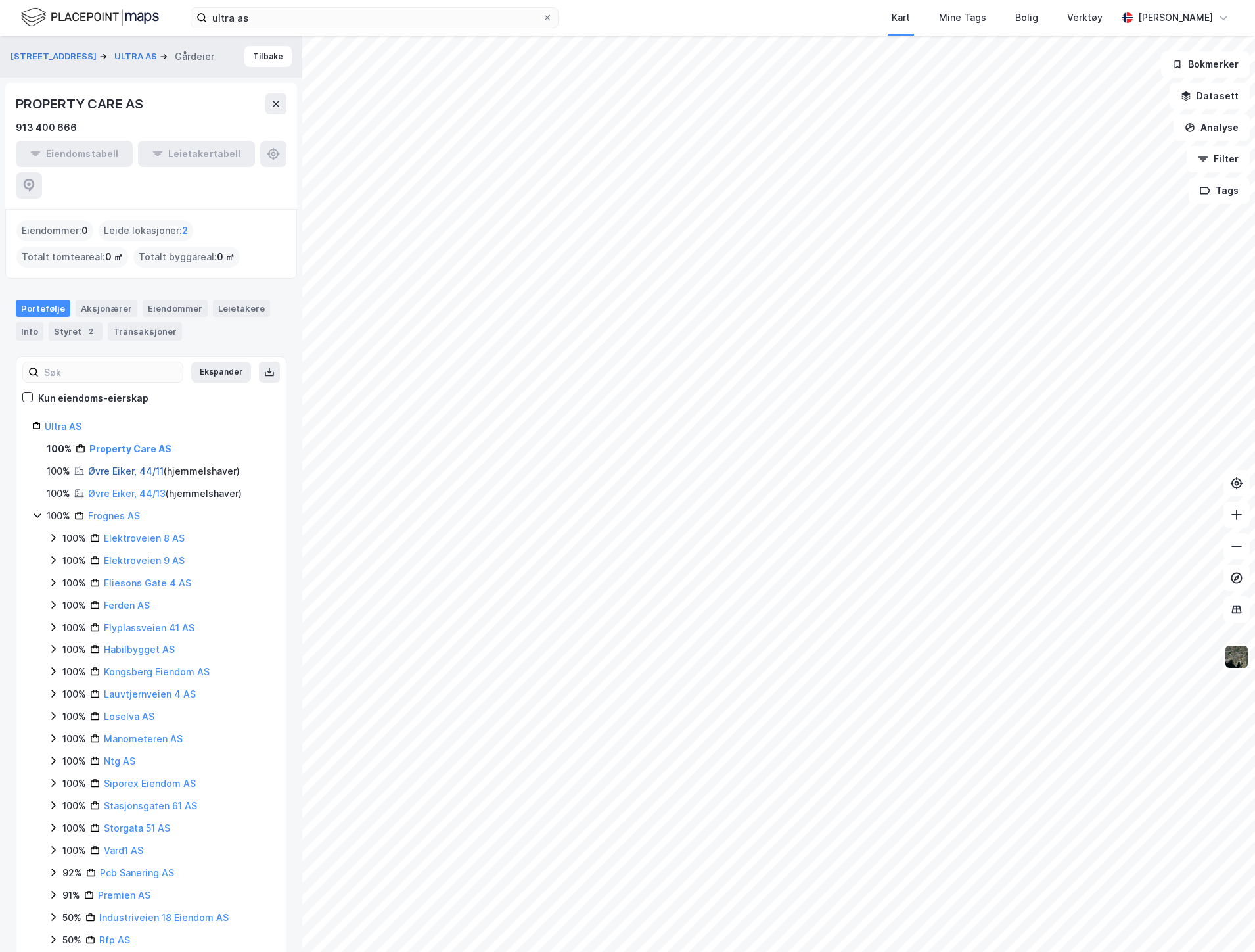
click at [131, 465] on link "Øvre Eiker, 44/11" at bounding box center [126, 471] width 76 height 11
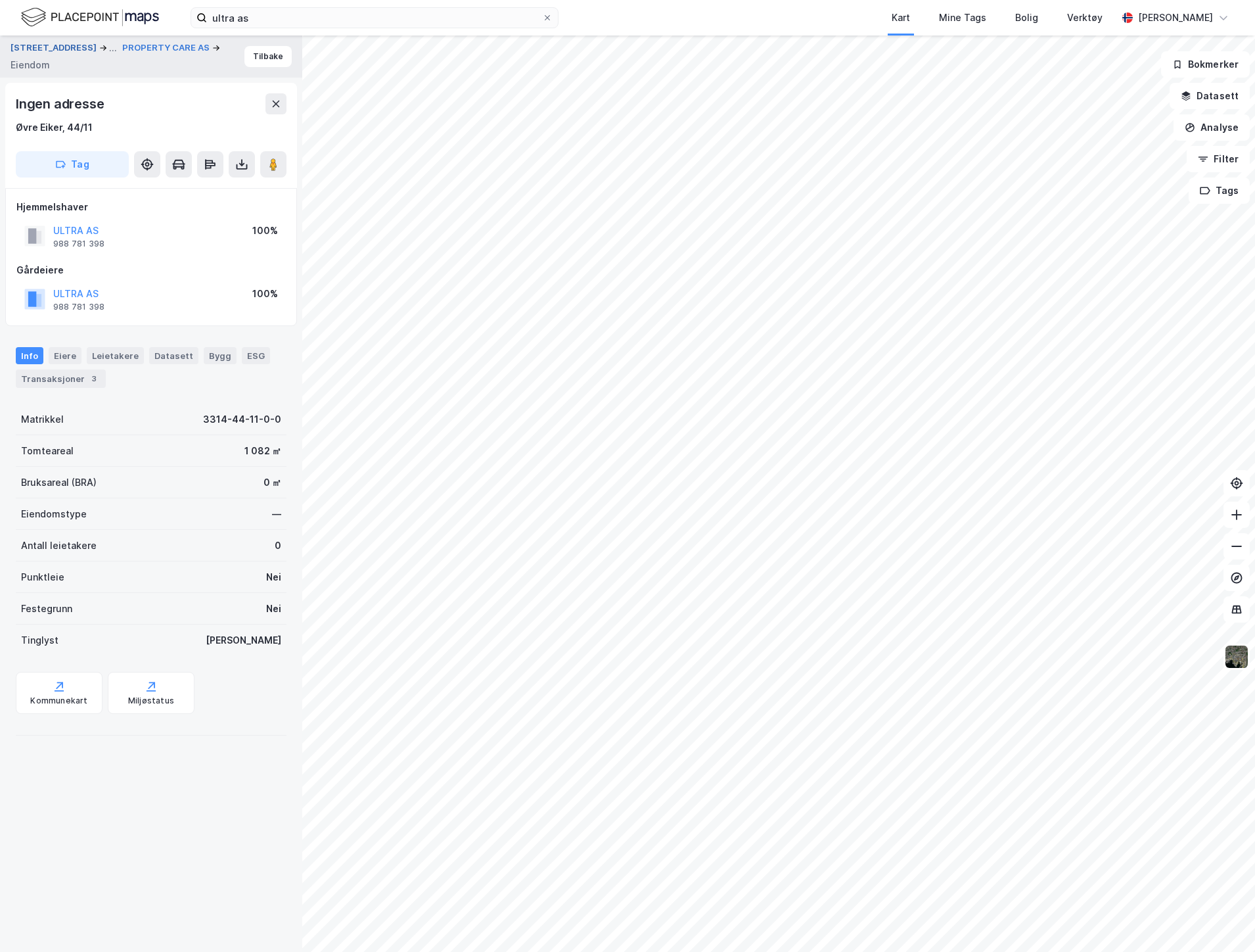
click at [44, 47] on button "[STREET_ADDRESS]" at bounding box center [55, 47] width 89 height 16
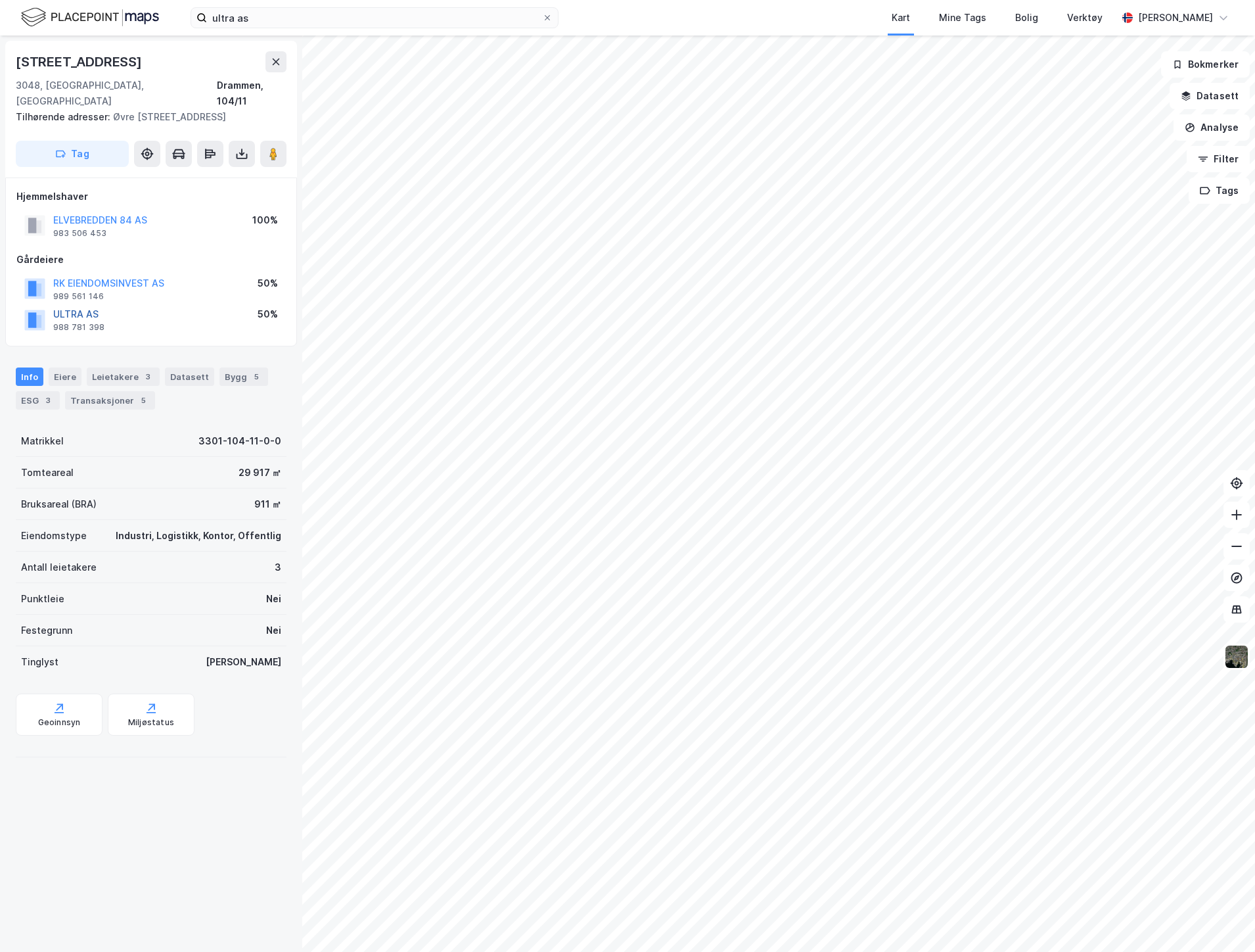
click at [0, 0] on button "ULTRA AS" at bounding box center [0, 0] width 0 height 0
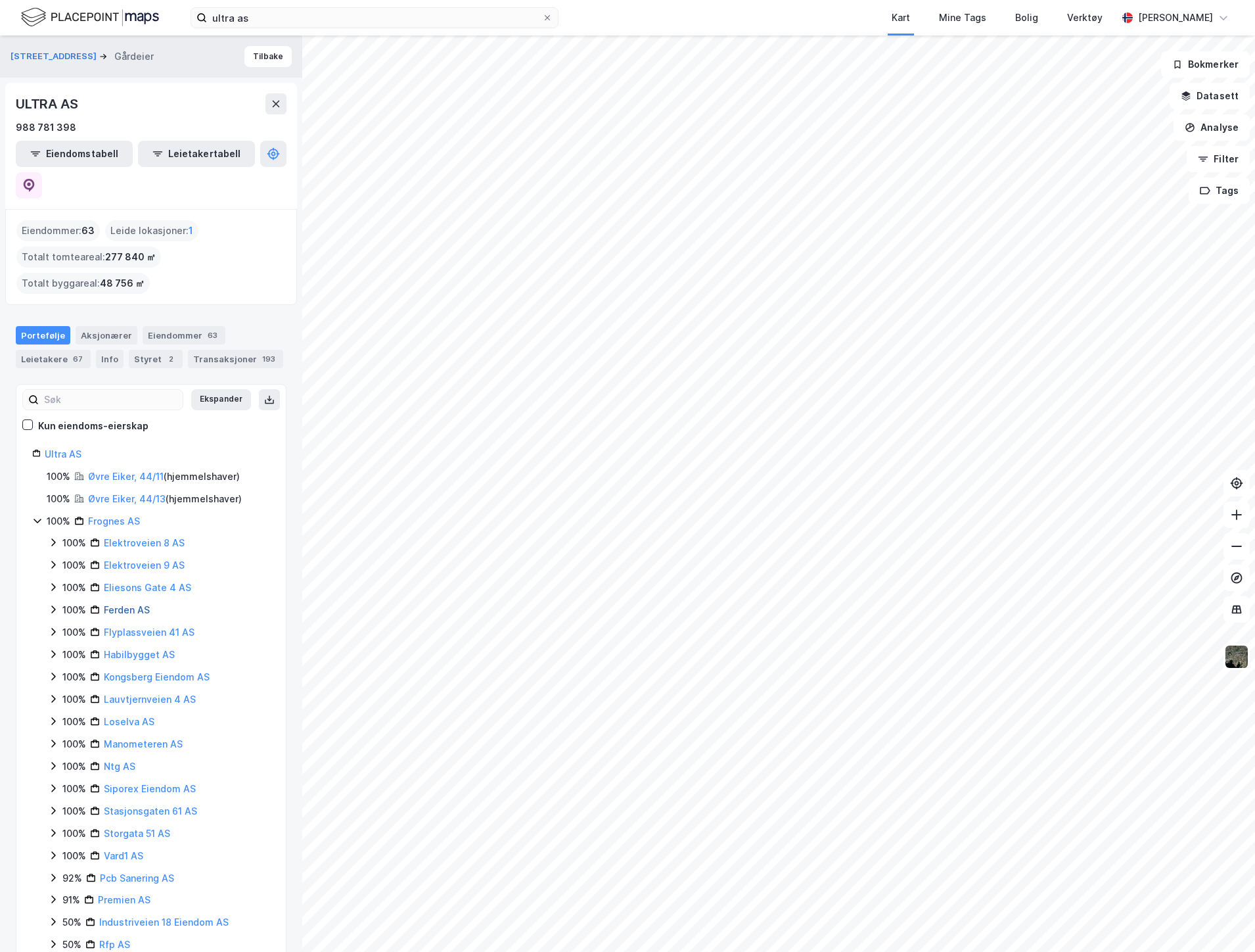
click at [136, 604] on link "Ferden AS" at bounding box center [127, 610] width 46 height 11
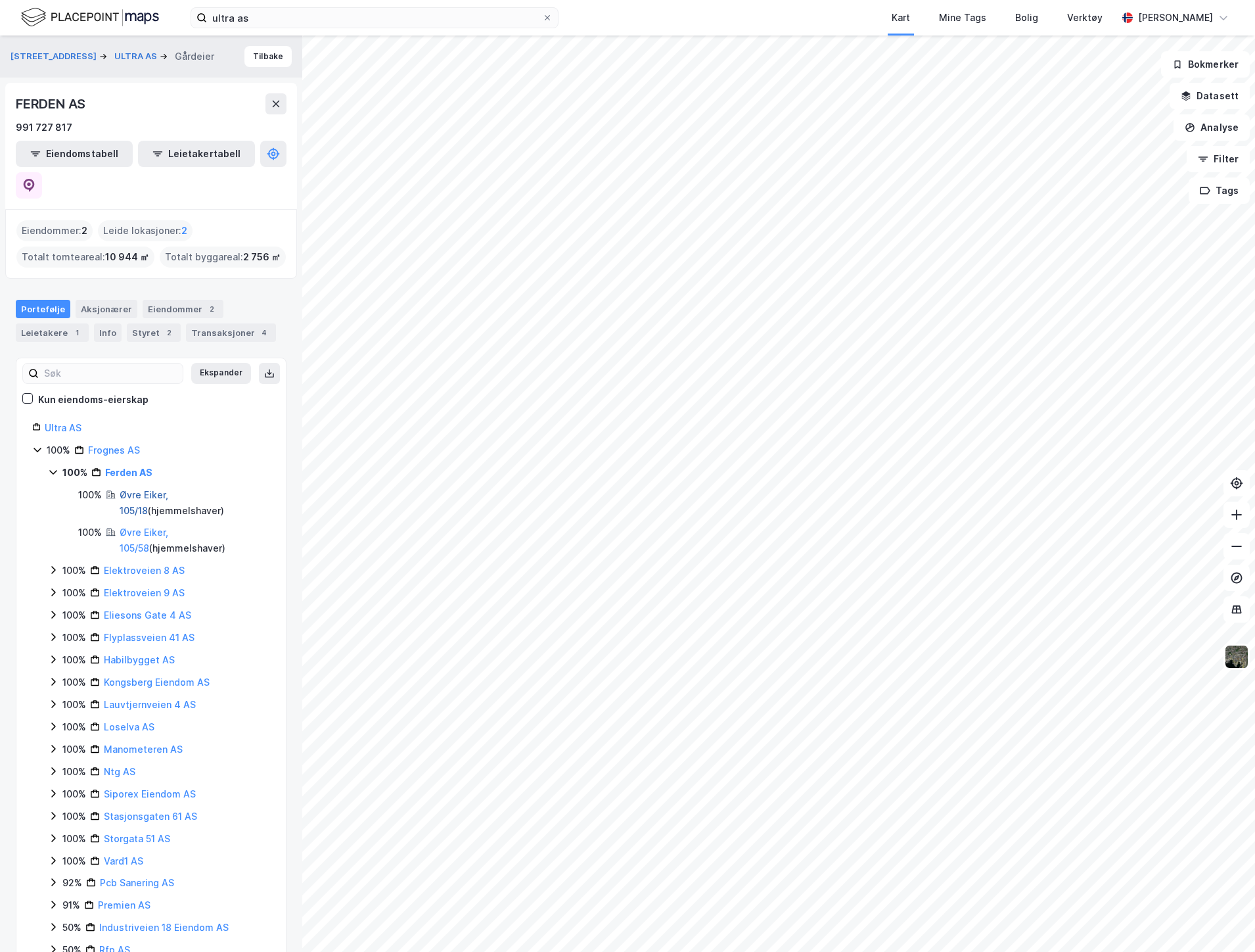
click at [167, 489] on link "Øvre Eiker, 105/18" at bounding box center [144, 502] width 49 height 27
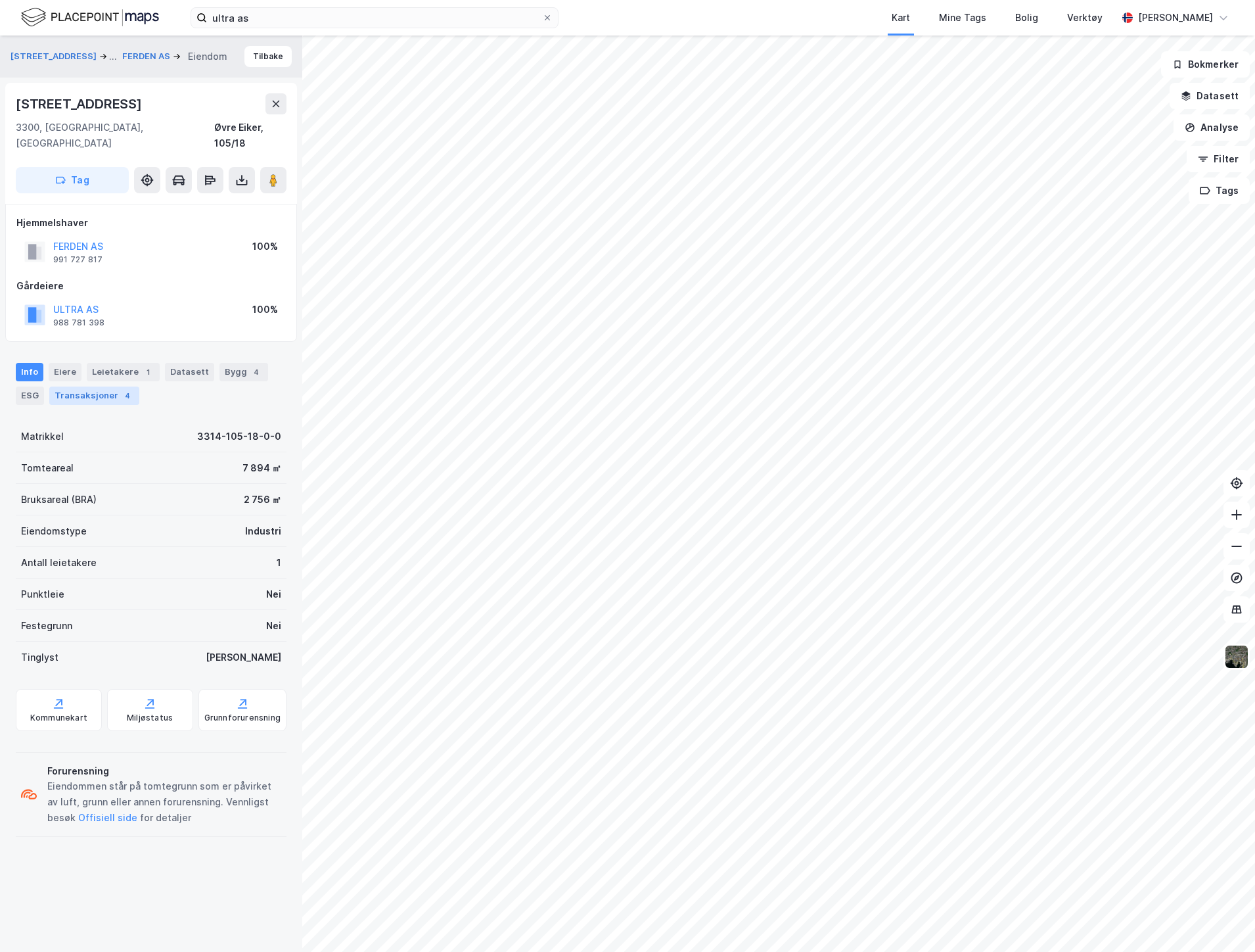
click at [90, 386] on div "Transaksjoner 4" at bounding box center [94, 395] width 90 height 19
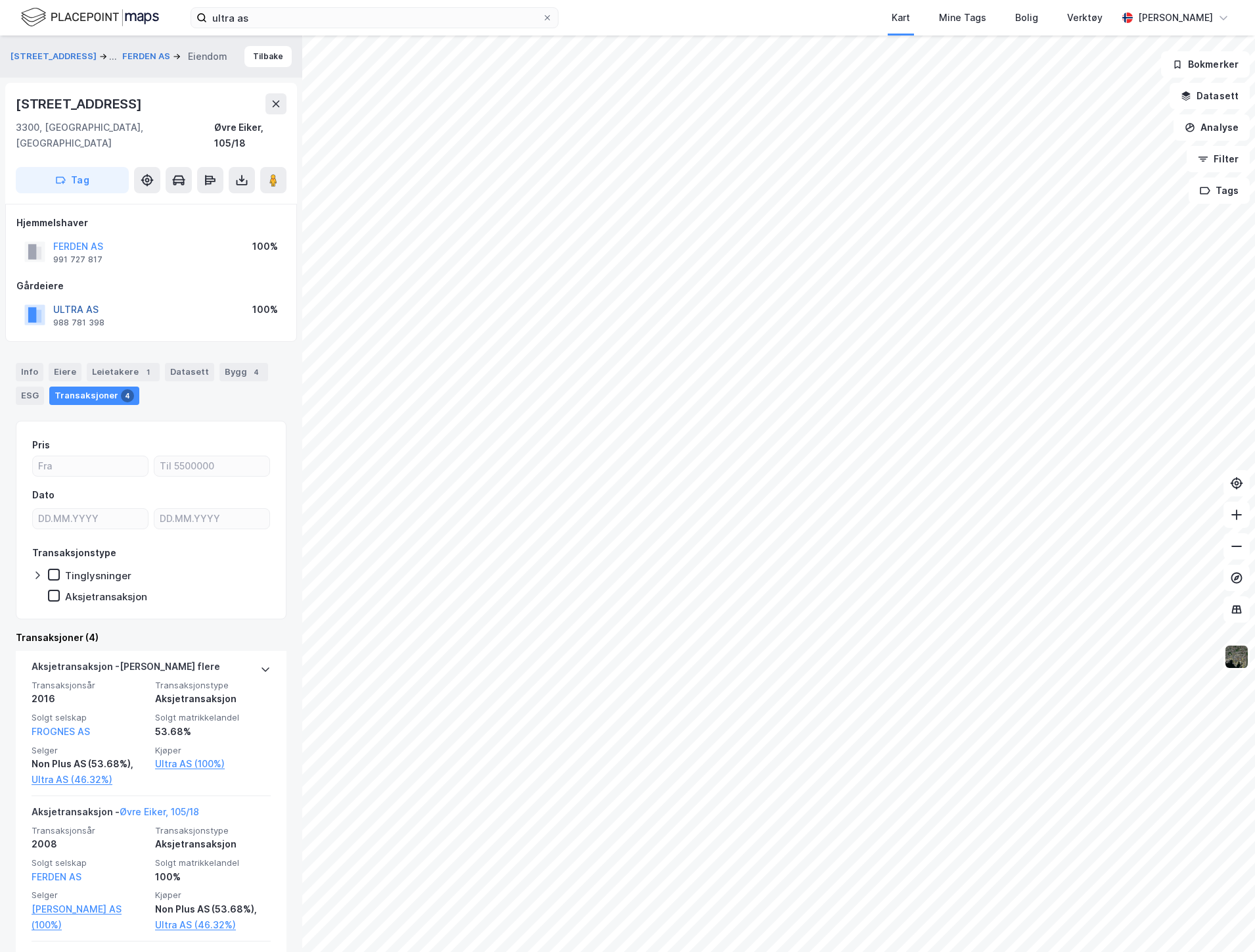
click at [0, 0] on button "ULTRA AS" at bounding box center [0, 0] width 0 height 0
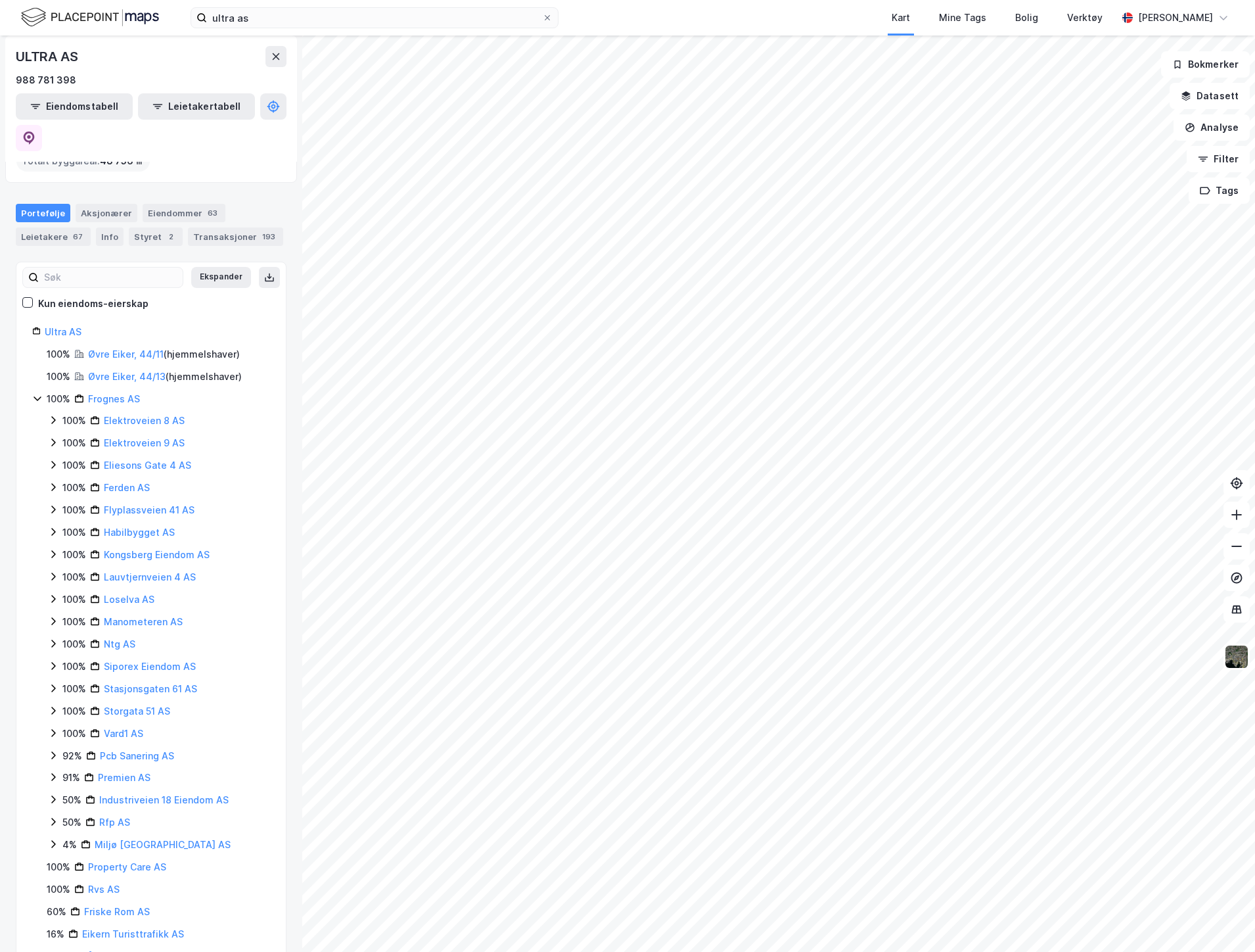
scroll to position [135, 0]
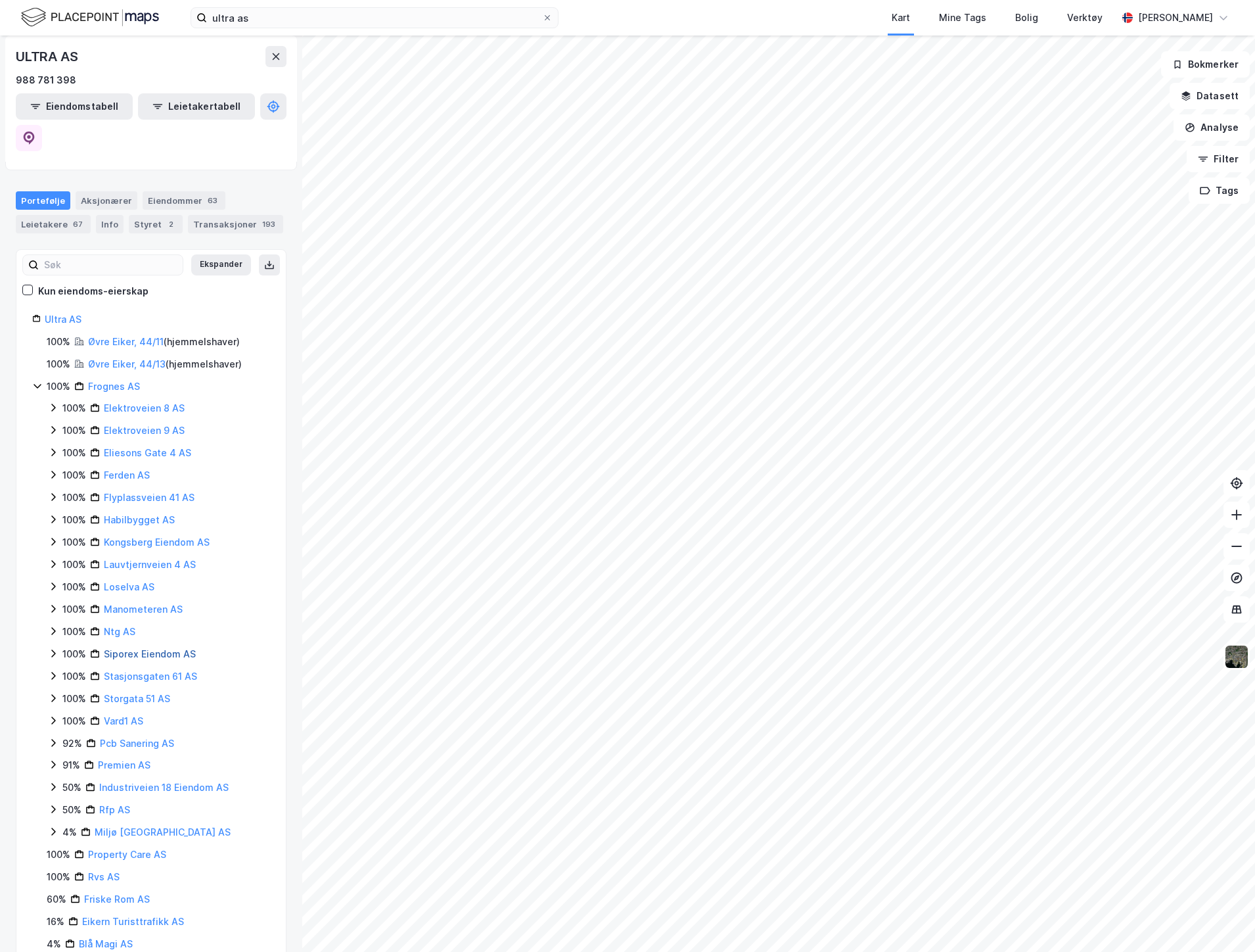
click at [136, 648] on link "Siporex Eiendom AS" at bounding box center [149, 654] width 92 height 11
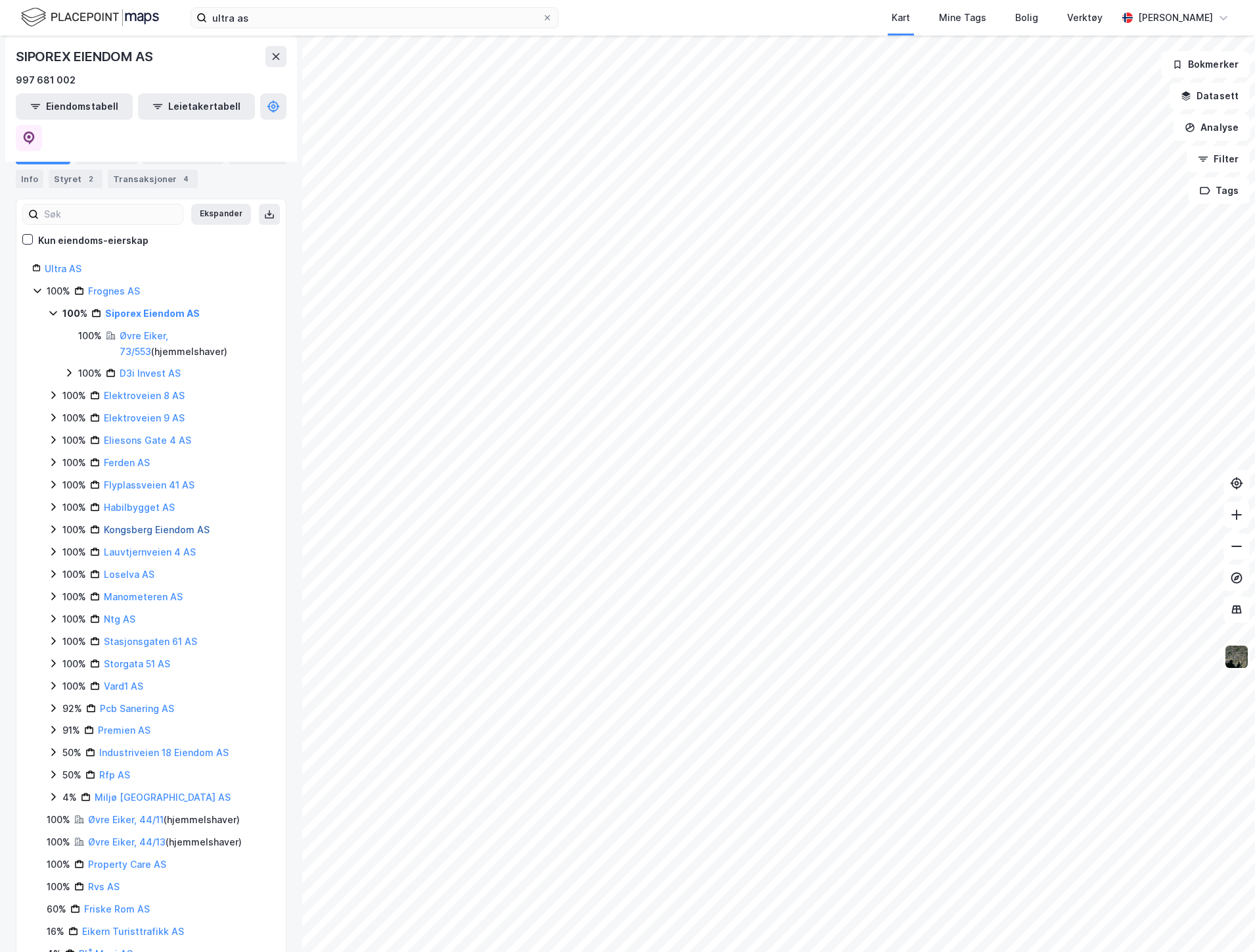
scroll to position [169, 0]
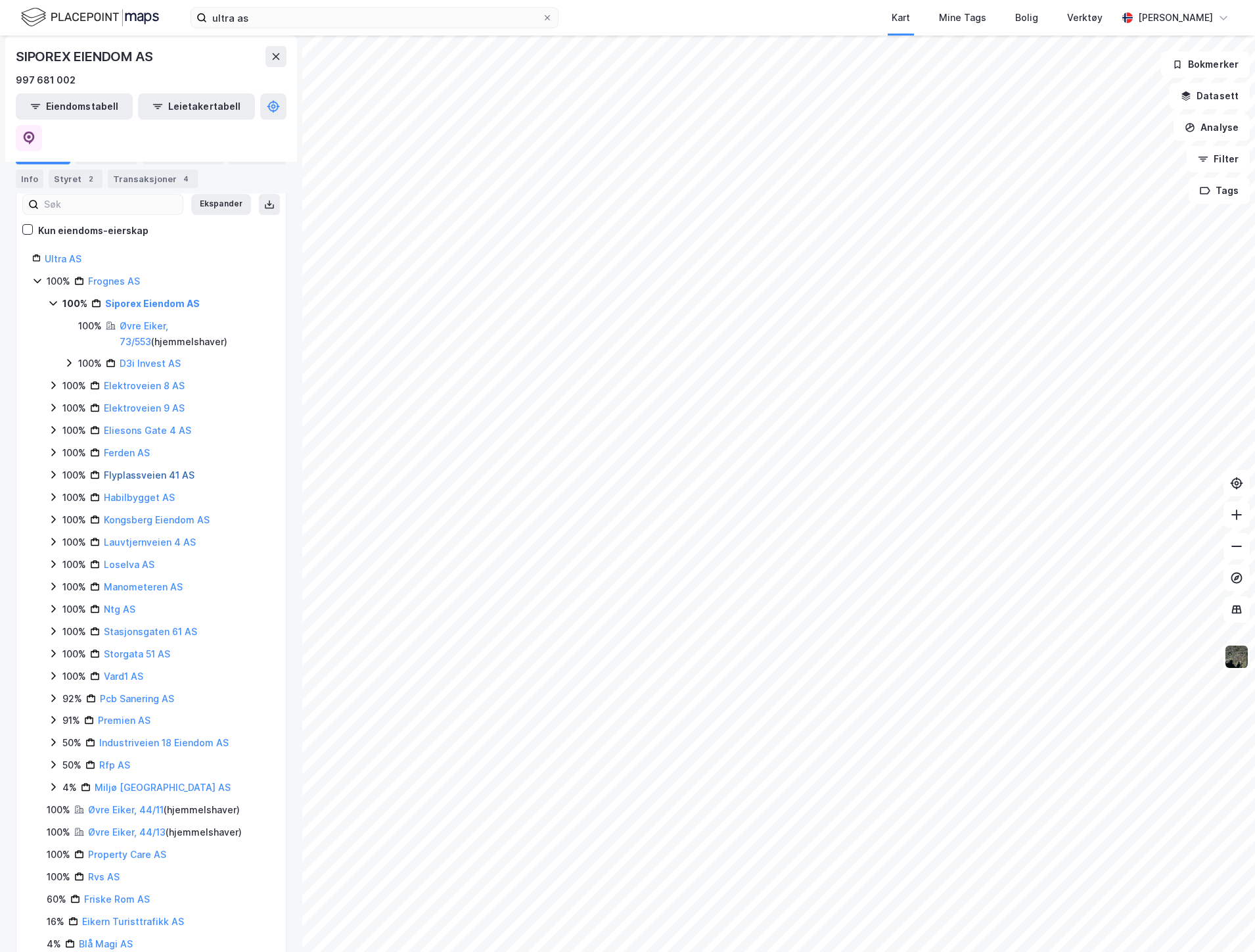
click at [156, 469] on link "Flyplassveien 41 AS" at bounding box center [149, 475] width 91 height 11
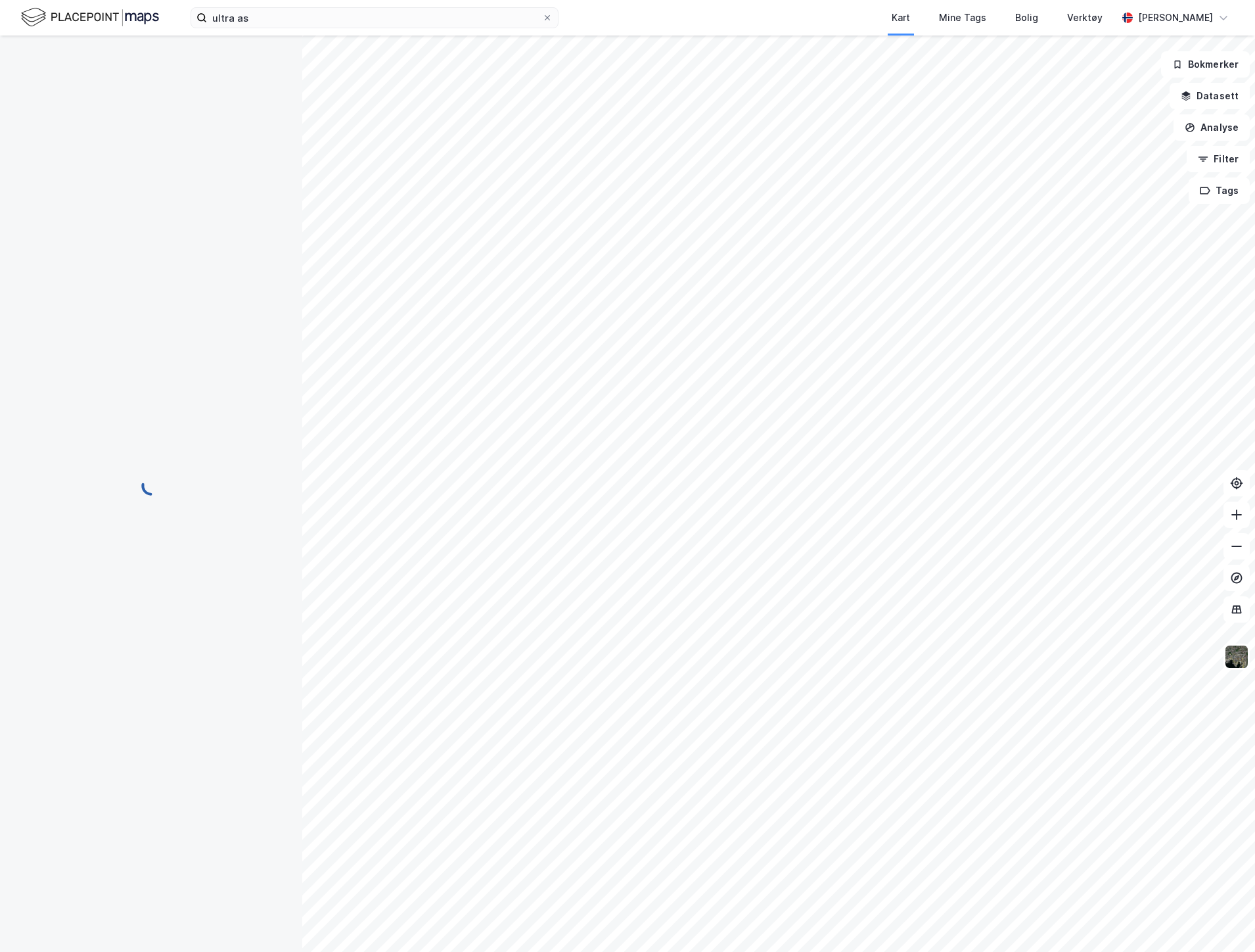
scroll to position [0, 0]
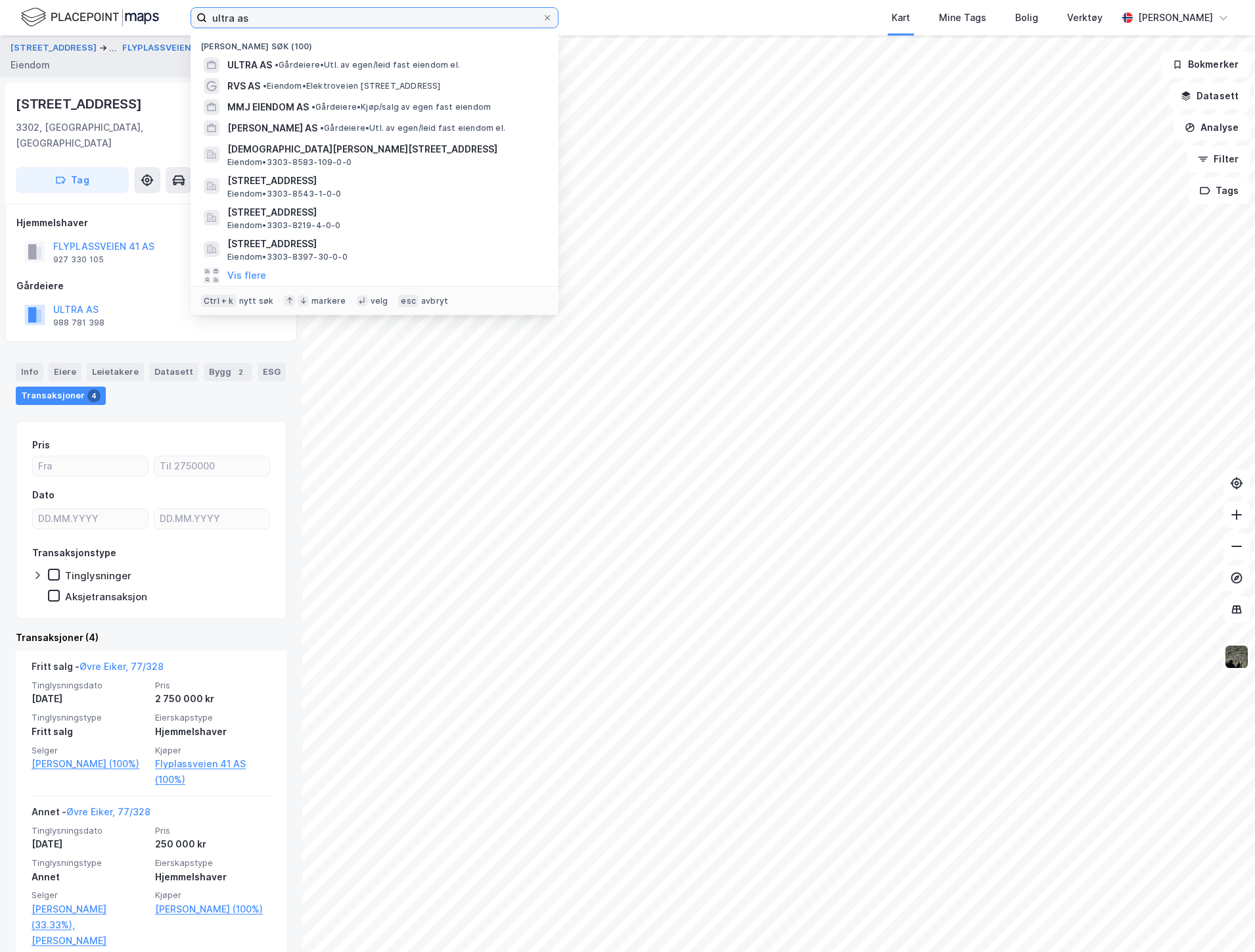
drag, startPoint x: 261, startPoint y: 15, endPoint x: 130, endPoint y: 21, distance: 131.1
click at [135, 21] on div "ultra as Nylige søk (100) ULTRA AS • Gårdeiere • Utl. av egen/leid fast eiendom…" at bounding box center [627, 17] width 1255 height 35
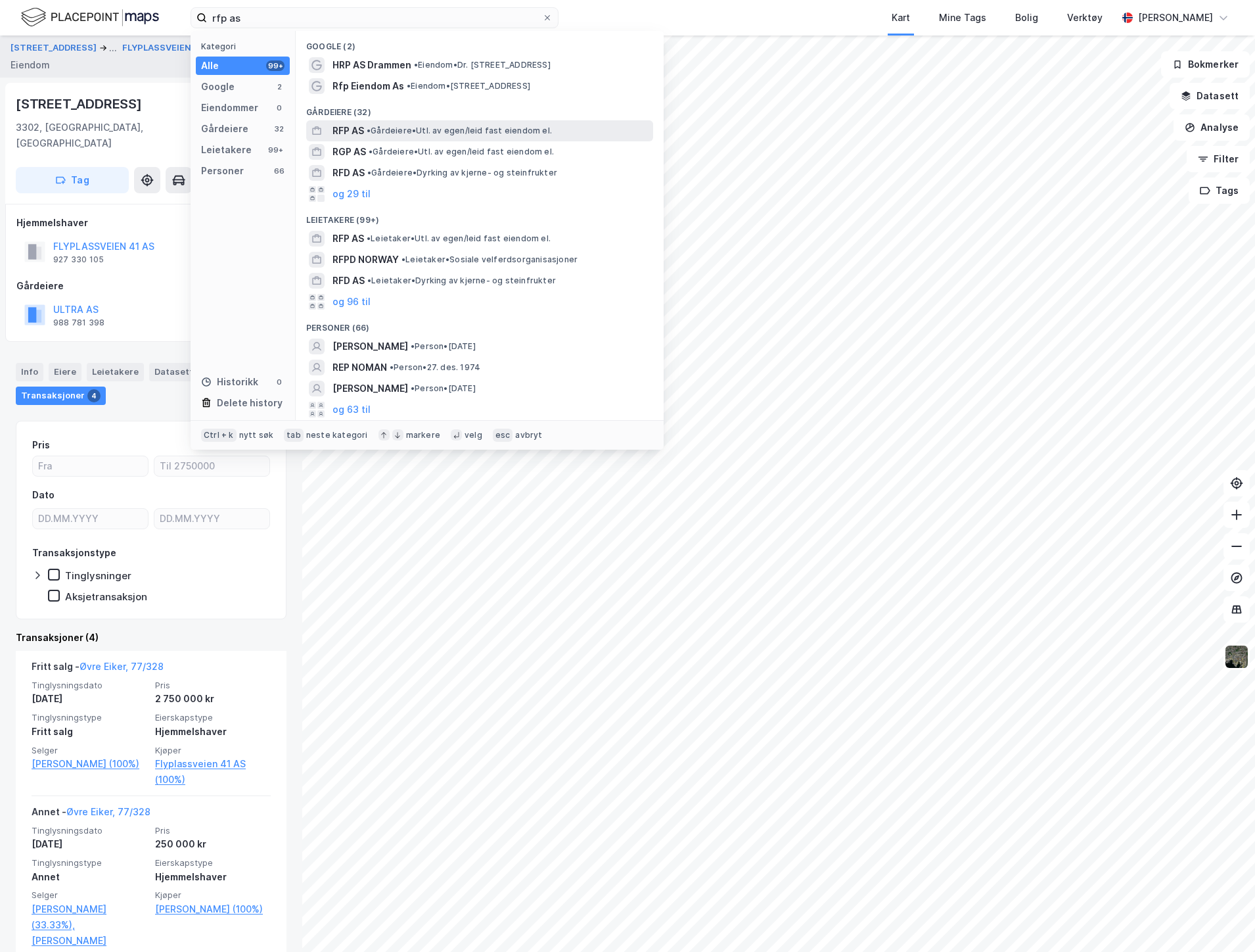
click at [388, 126] on span "• Gårdeiere • Utl. av egen/leid fast eiendom el." at bounding box center [459, 131] width 185 height 11
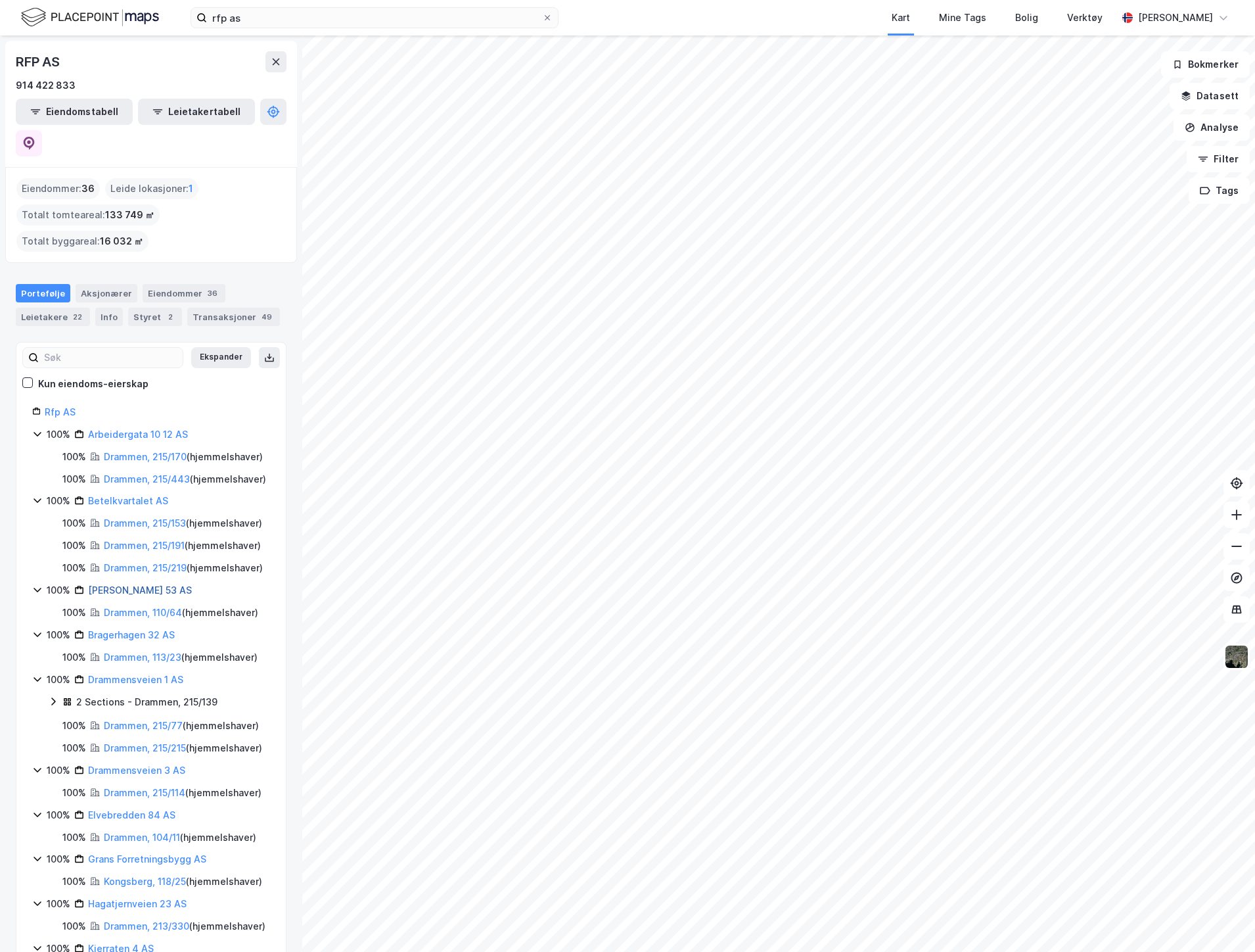
click at [192, 595] on link "[PERSON_NAME] 53 AS" at bounding box center [140, 590] width 104 height 11
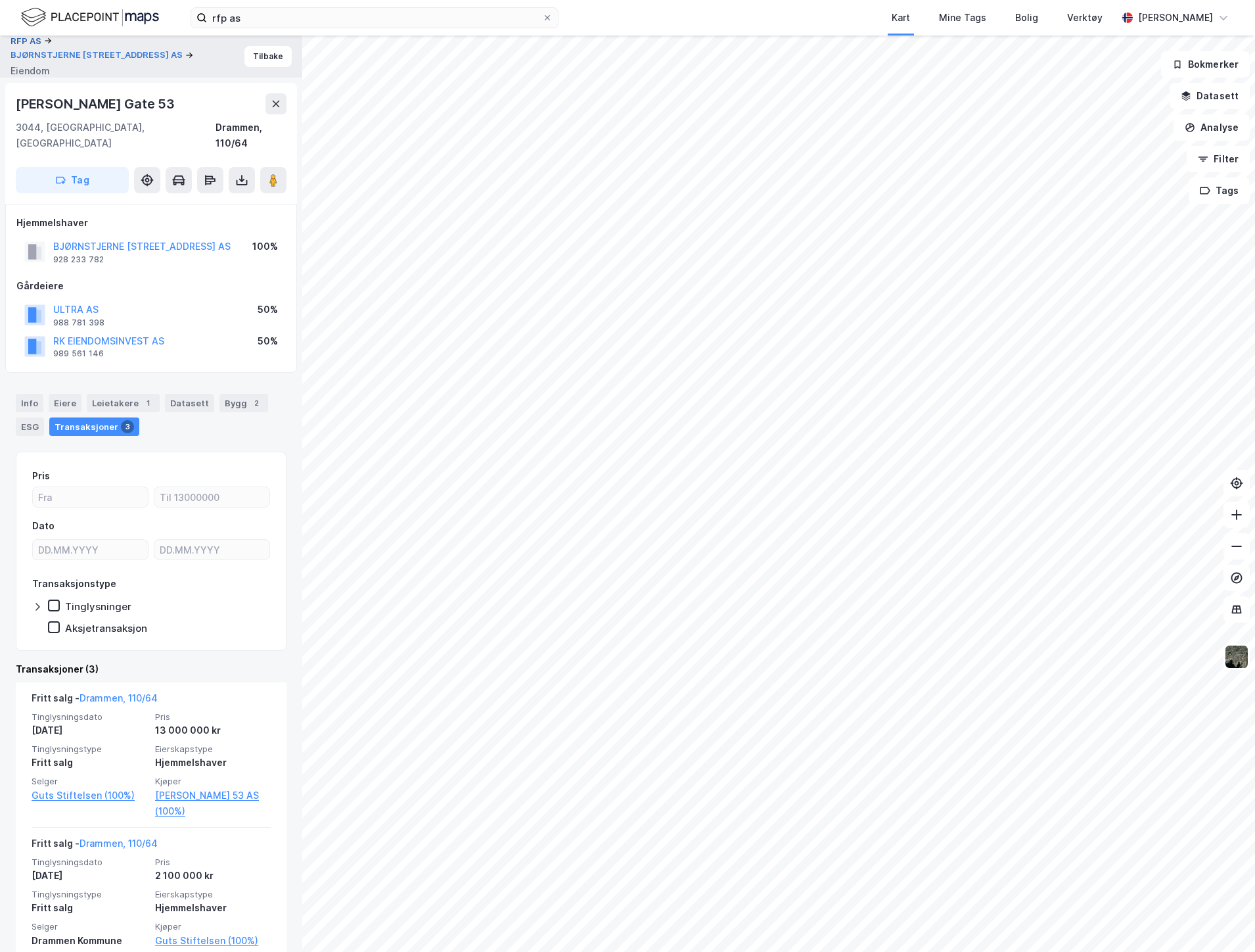
click at [28, 40] on button "RFP AS" at bounding box center [27, 42] width 33 height 13
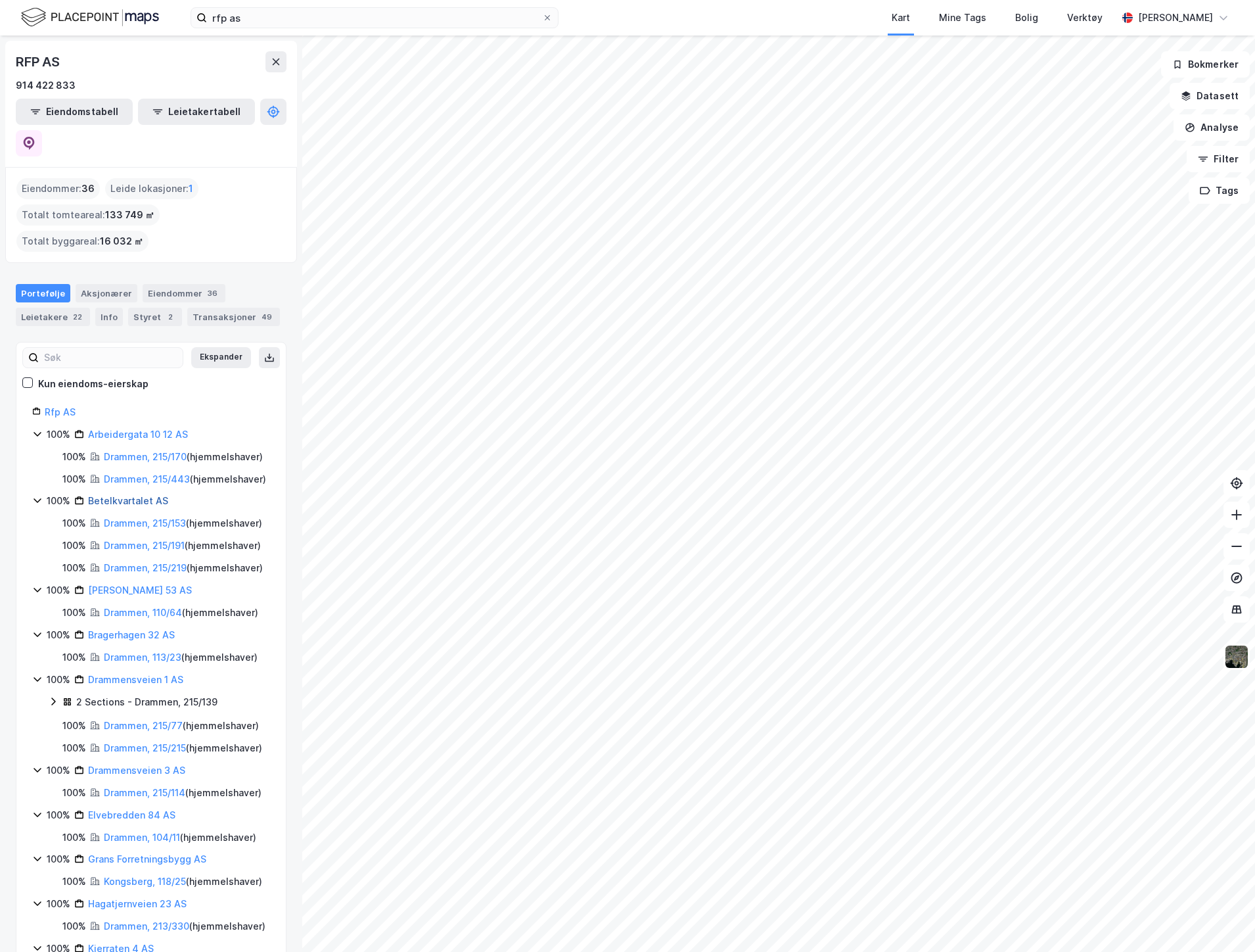
click at [154, 500] on link "Betelkvartalet AS" at bounding box center [128, 500] width 80 height 11
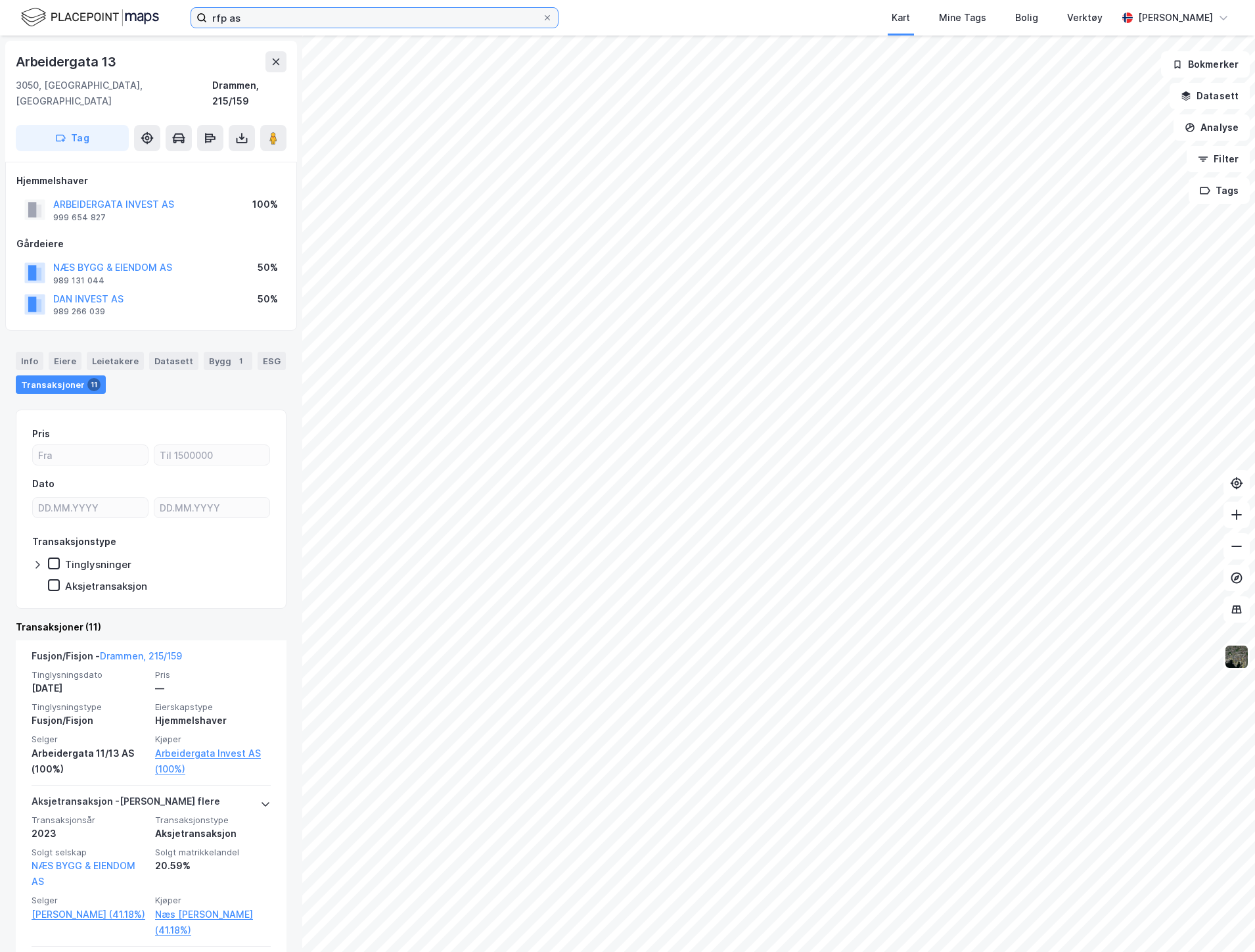
drag, startPoint x: 254, startPoint y: 18, endPoint x: 113, endPoint y: 11, distance: 141.2
click at [141, 15] on div "rfp as Kart Mine Tags Bolig Verktøy [PERSON_NAME]" at bounding box center [627, 17] width 1255 height 35
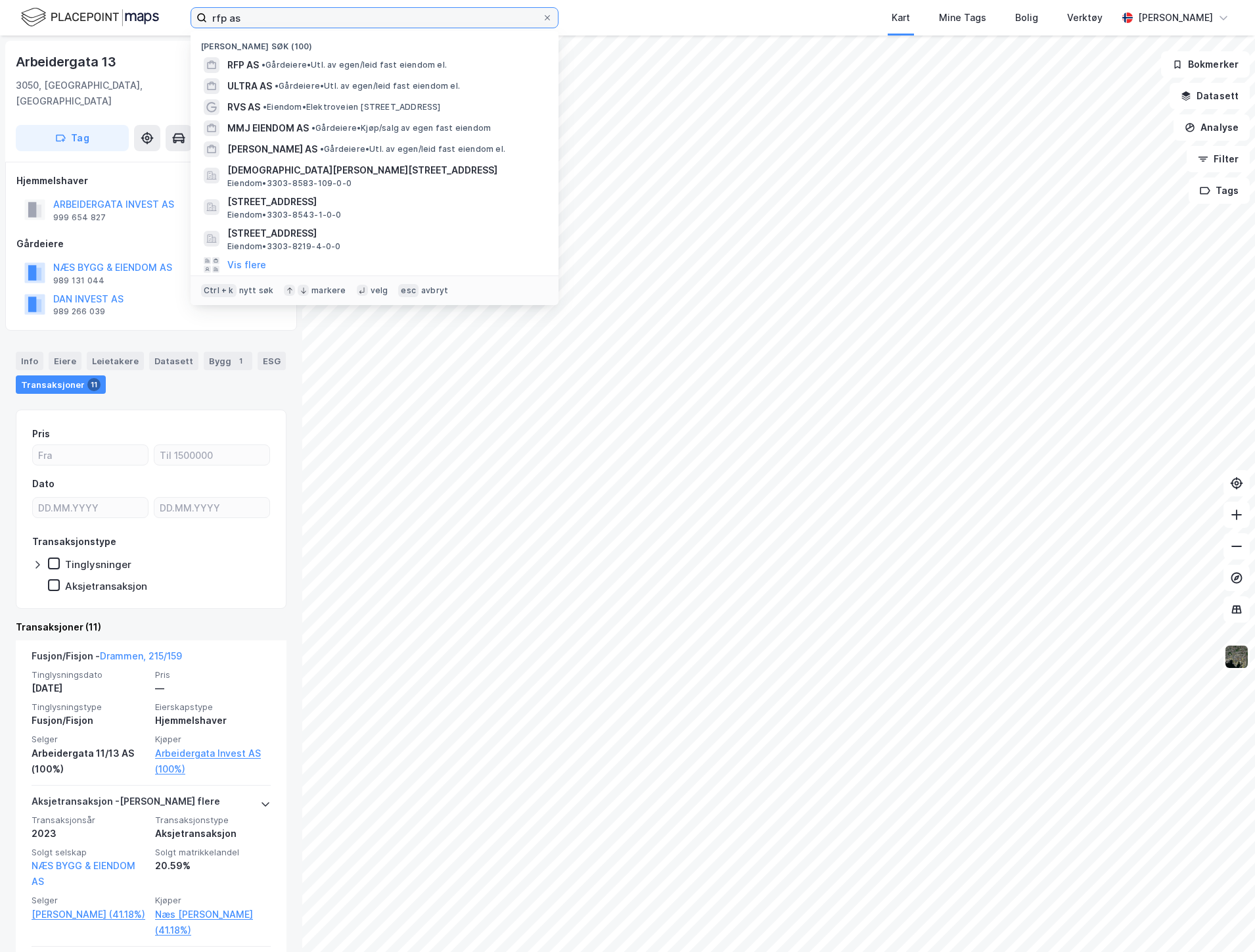
paste input "[STREET_ADDRESS]"
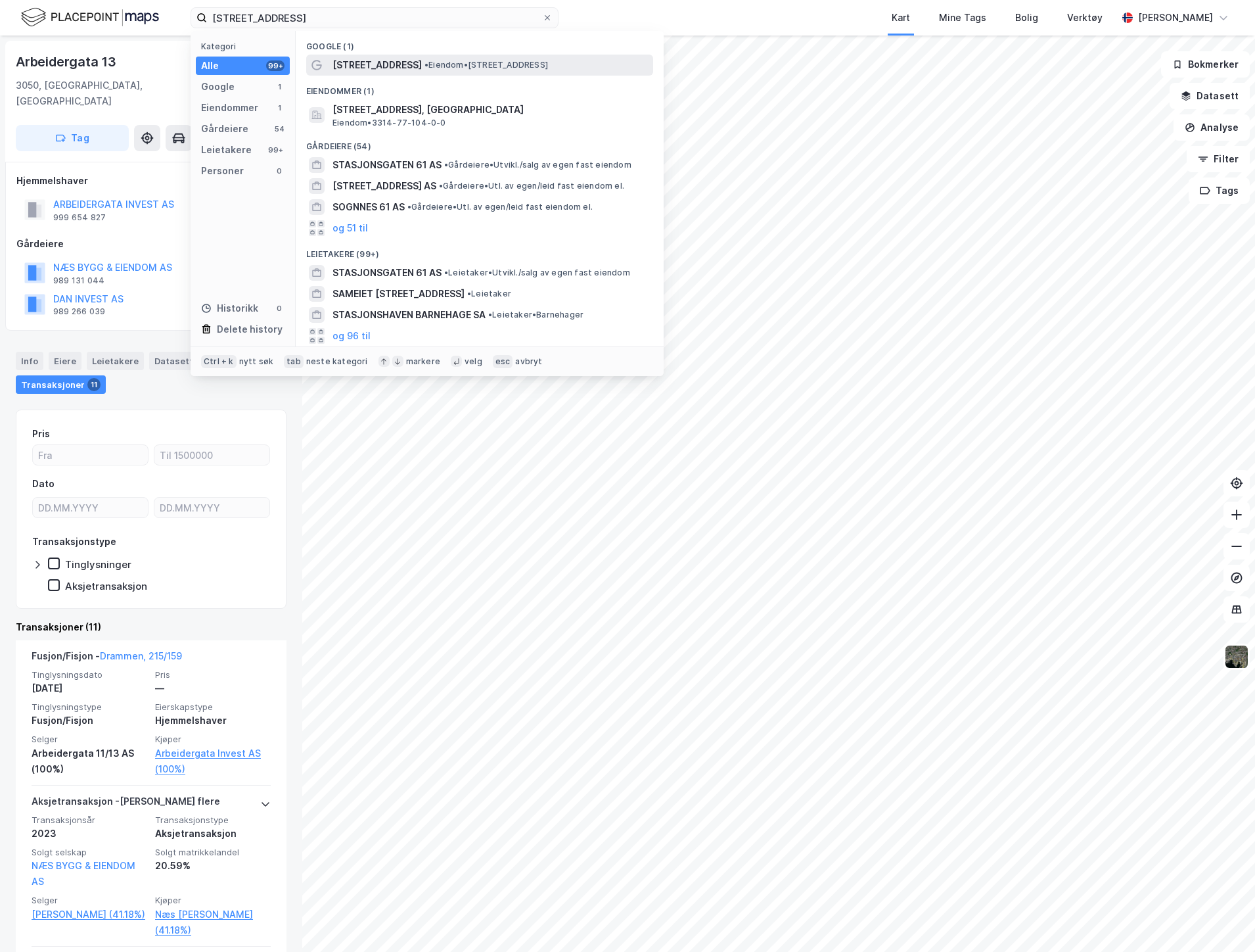
click at [385, 68] on span "[STREET_ADDRESS]" at bounding box center [376, 65] width 89 height 16
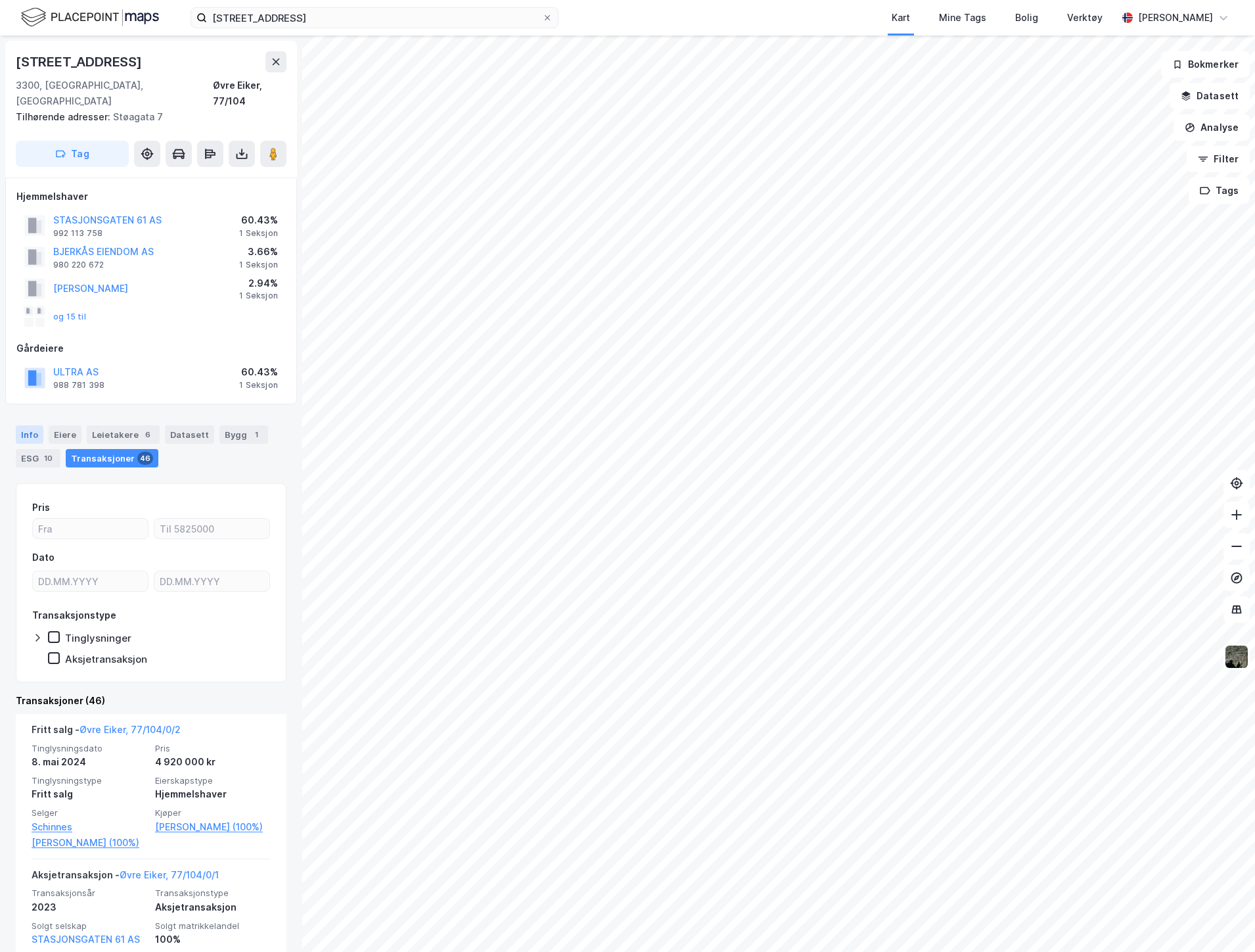
click at [38, 425] on div "Info" at bounding box center [29, 434] width 28 height 19
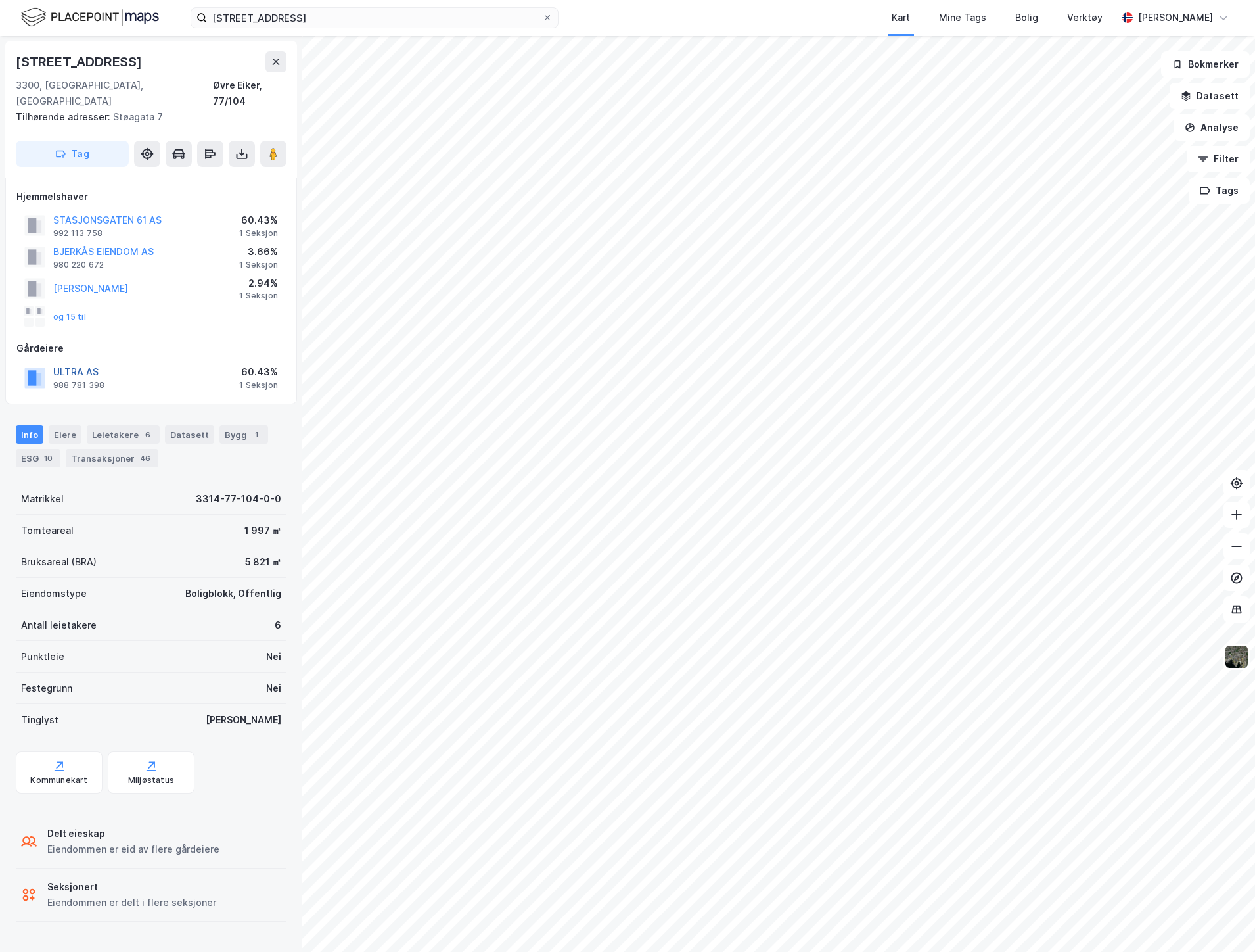
click at [0, 0] on button "ULTRA AS" at bounding box center [0, 0] width 0 height 0
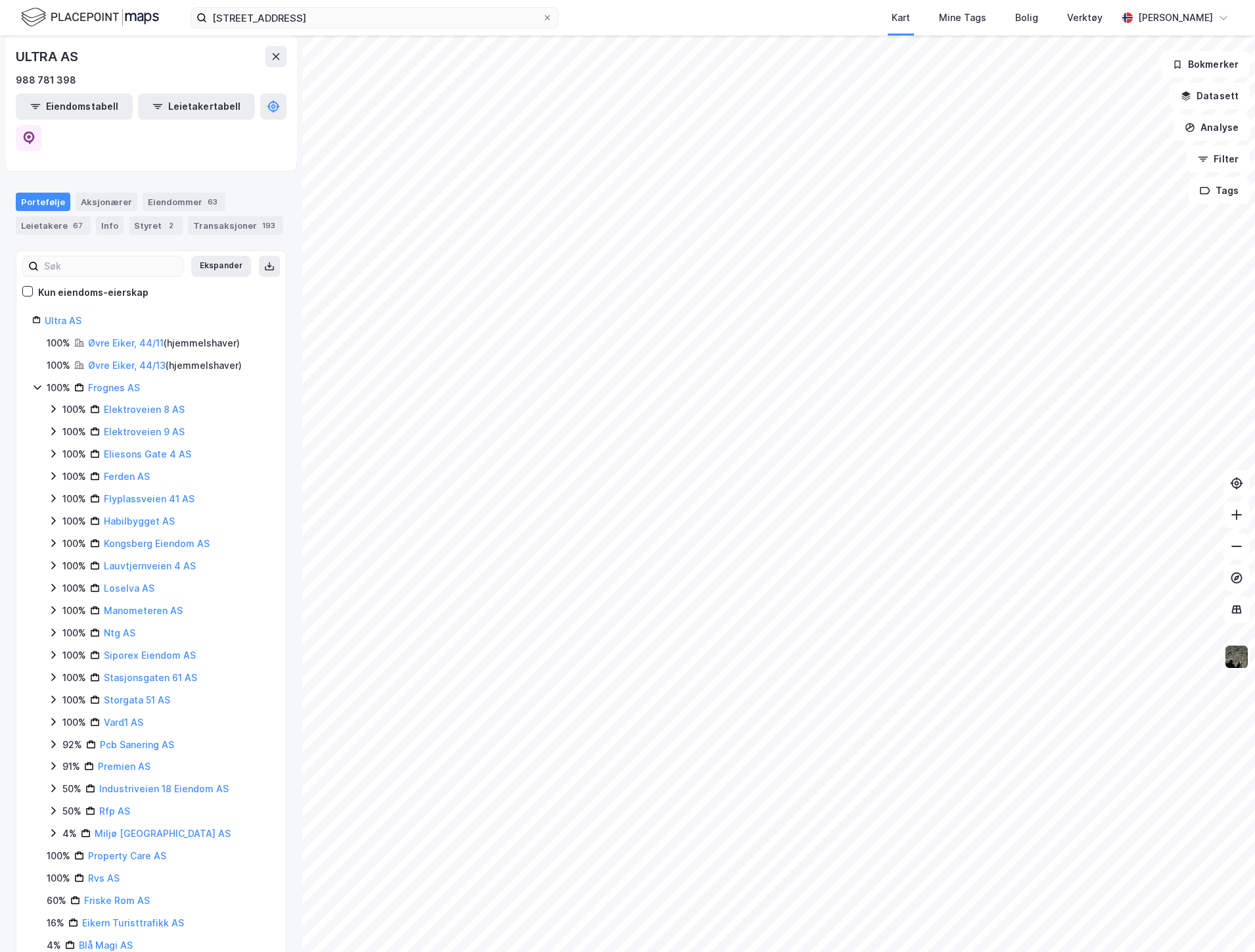
scroll to position [135, 0]
click at [69, 314] on link "Ultra AS" at bounding box center [63, 319] width 37 height 11
click at [136, 255] on input at bounding box center [110, 265] width 144 height 20
click at [266, 56] on button at bounding box center [276, 56] width 21 height 21
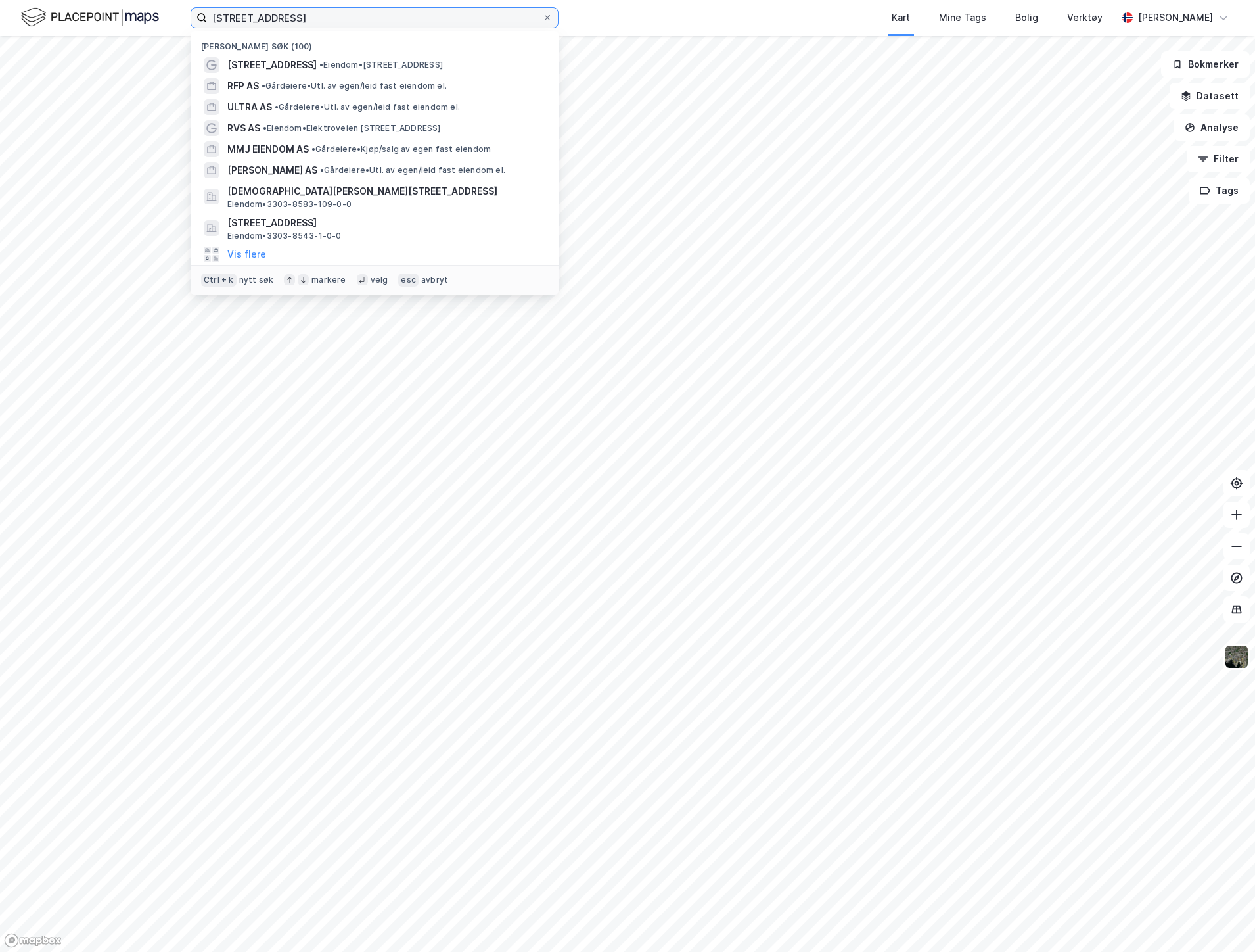
click at [356, 19] on input "[STREET_ADDRESS]" at bounding box center [375, 18] width 336 height 20
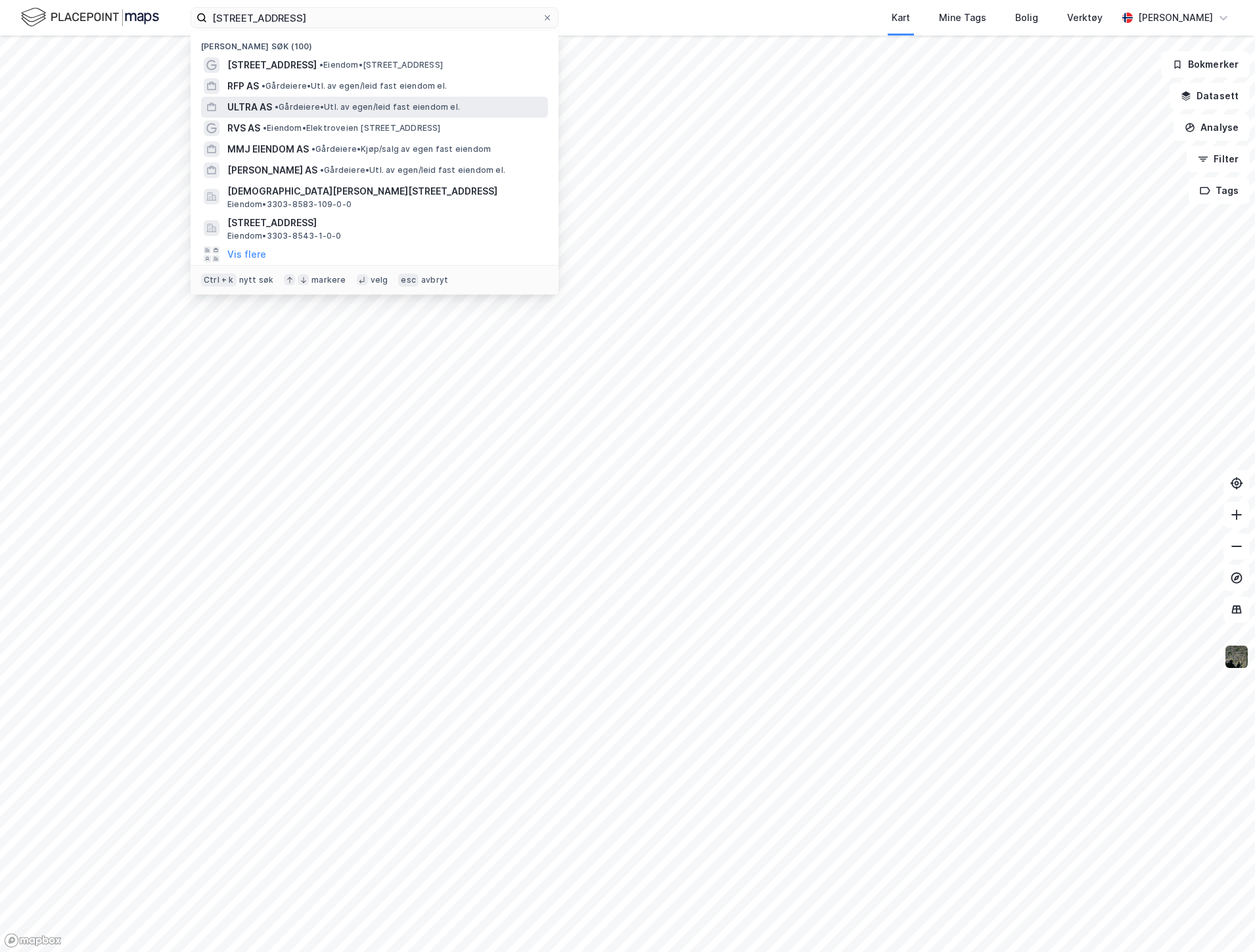
click at [288, 109] on span "• Gårdeiere • Utl. av egen/leid fast eiendom el." at bounding box center [367, 107] width 185 height 11
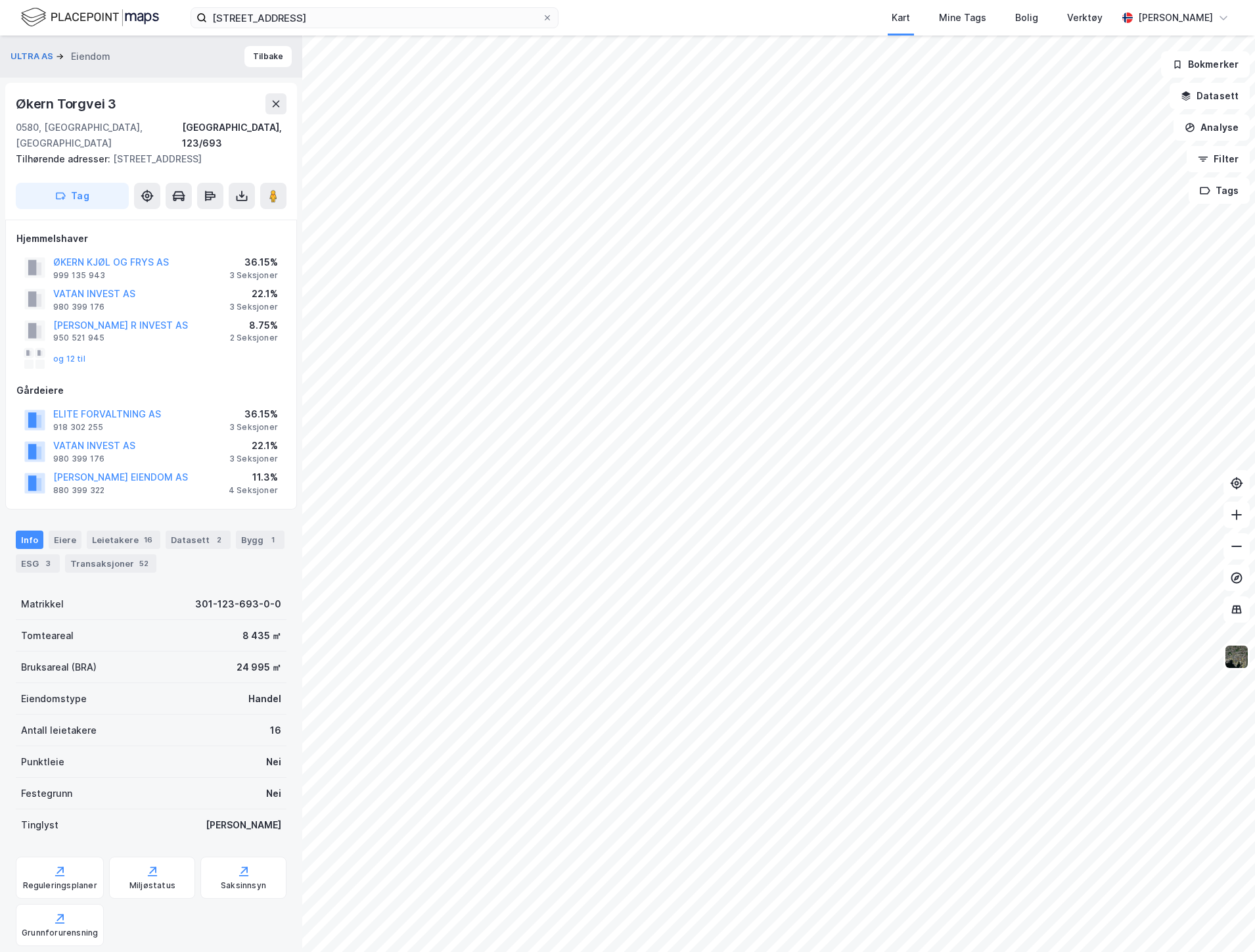
scroll to position [211, 0]
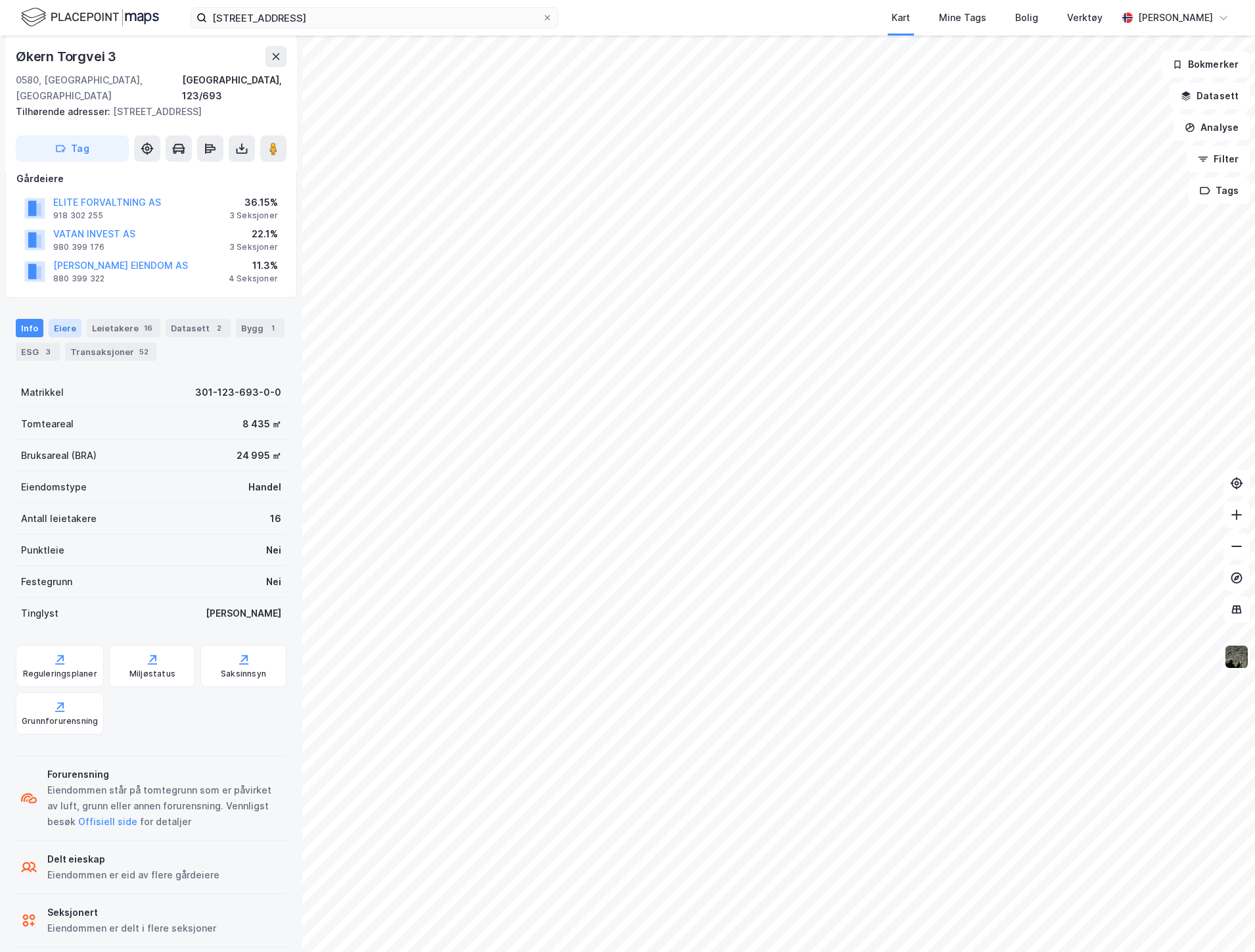
click at [69, 318] on div "Eiere" at bounding box center [65, 327] width 33 height 19
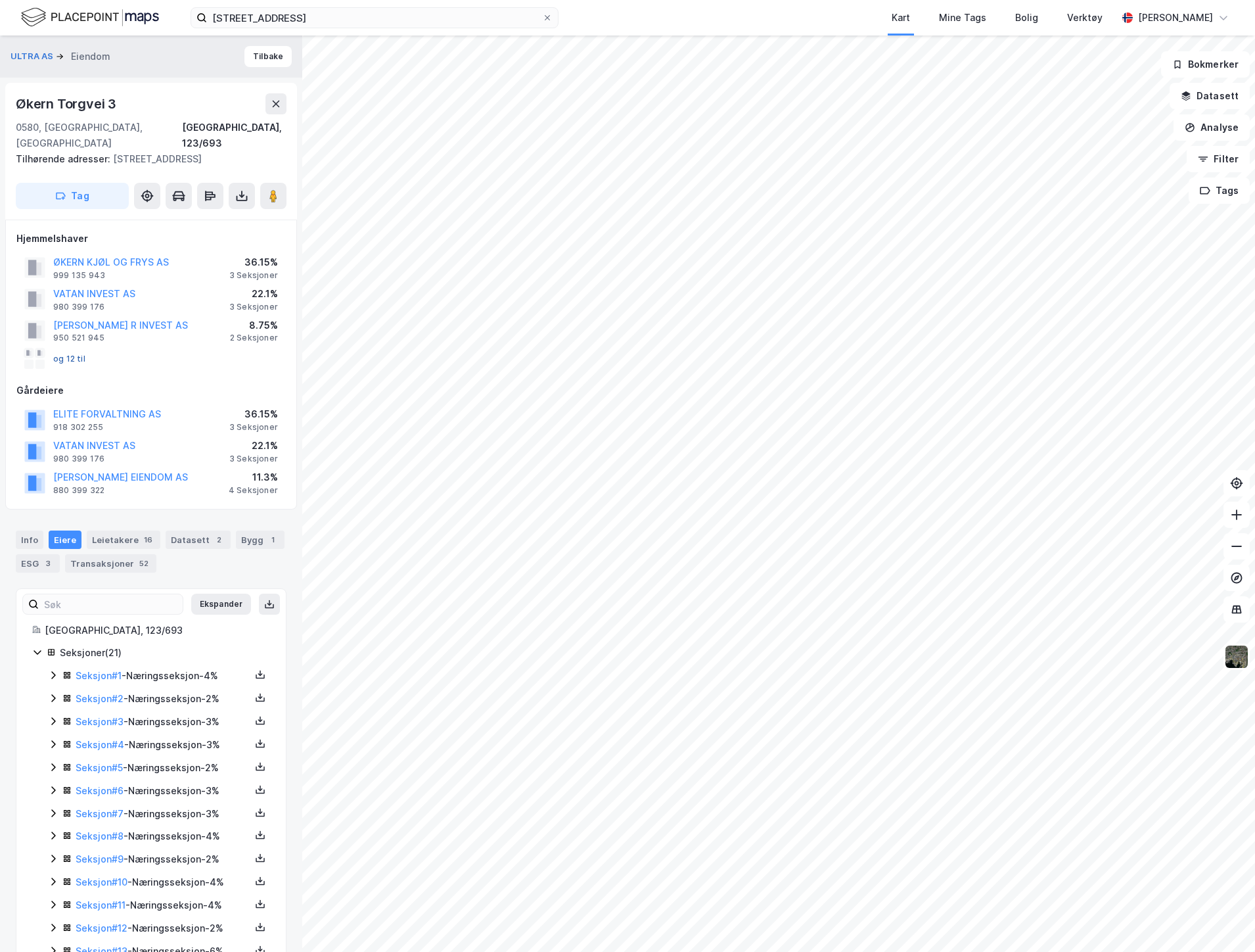
click at [0, 0] on button "og 12 til" at bounding box center [0, 0] width 0 height 0
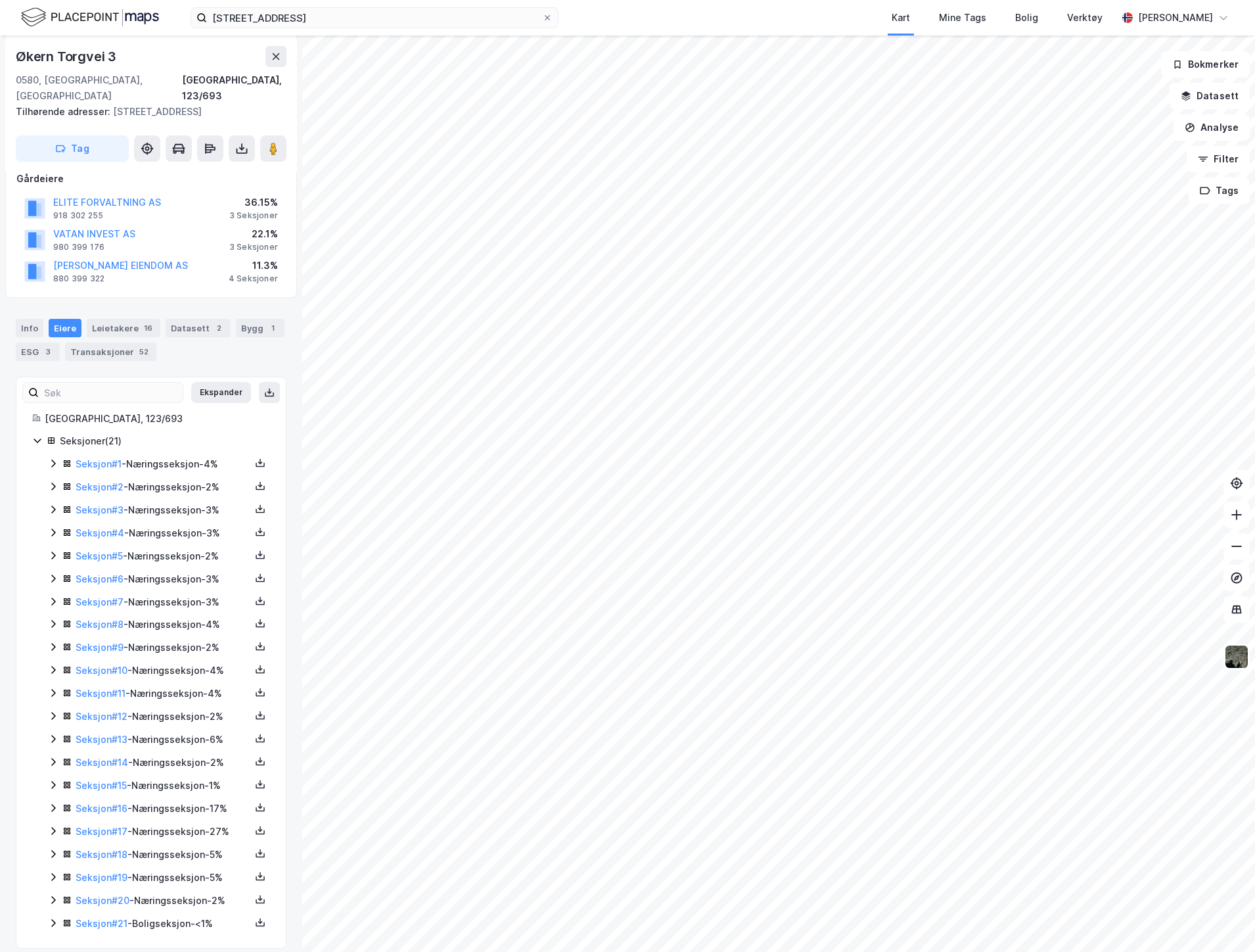
scroll to position [212, 0]
click at [313, 14] on input "[STREET_ADDRESS]" at bounding box center [375, 18] width 336 height 20
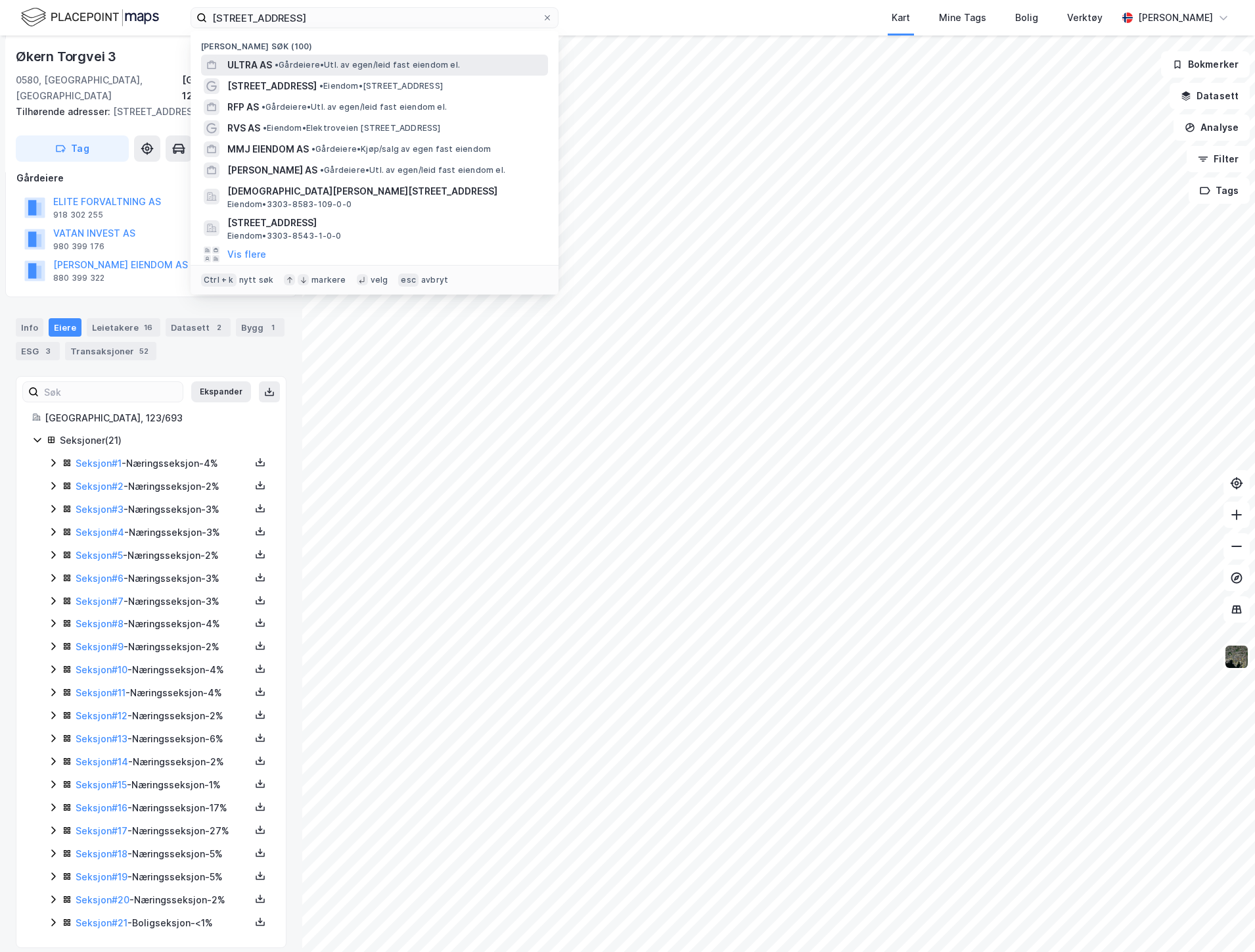
click at [305, 74] on div "ULTRA AS • Gårdeiere • Utl. av egen/leid fast eiendom el." at bounding box center [374, 65] width 347 height 21
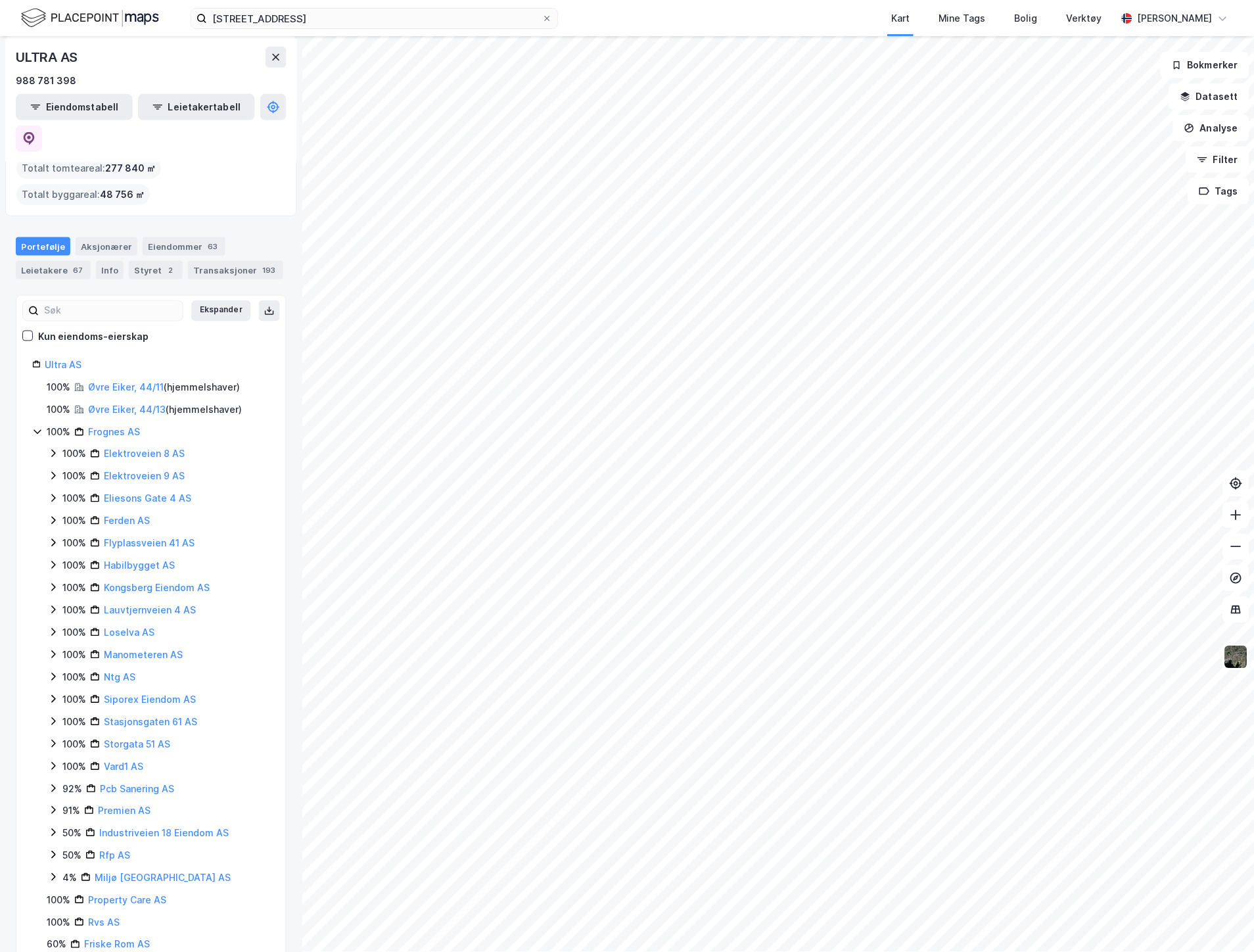
scroll to position [92, 0]
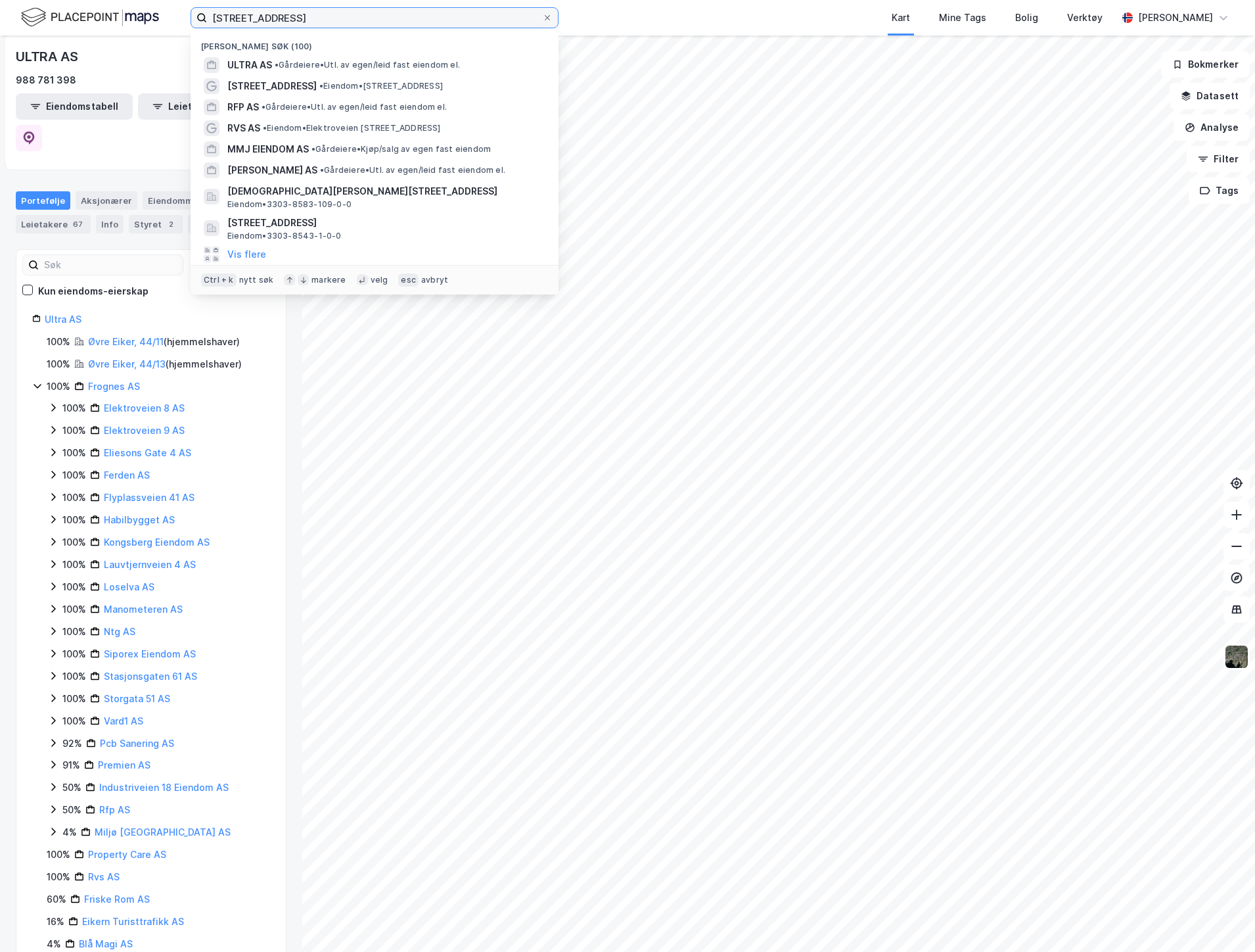
drag, startPoint x: 304, startPoint y: 21, endPoint x: 127, endPoint y: 7, distance: 177.6
click at [127, 7] on div "Stasjonsgaten 61 Nylige søk (100) ULTRA AS • Gårdeiere • Utl. av egen/leid fast…" at bounding box center [627, 17] width 1255 height 35
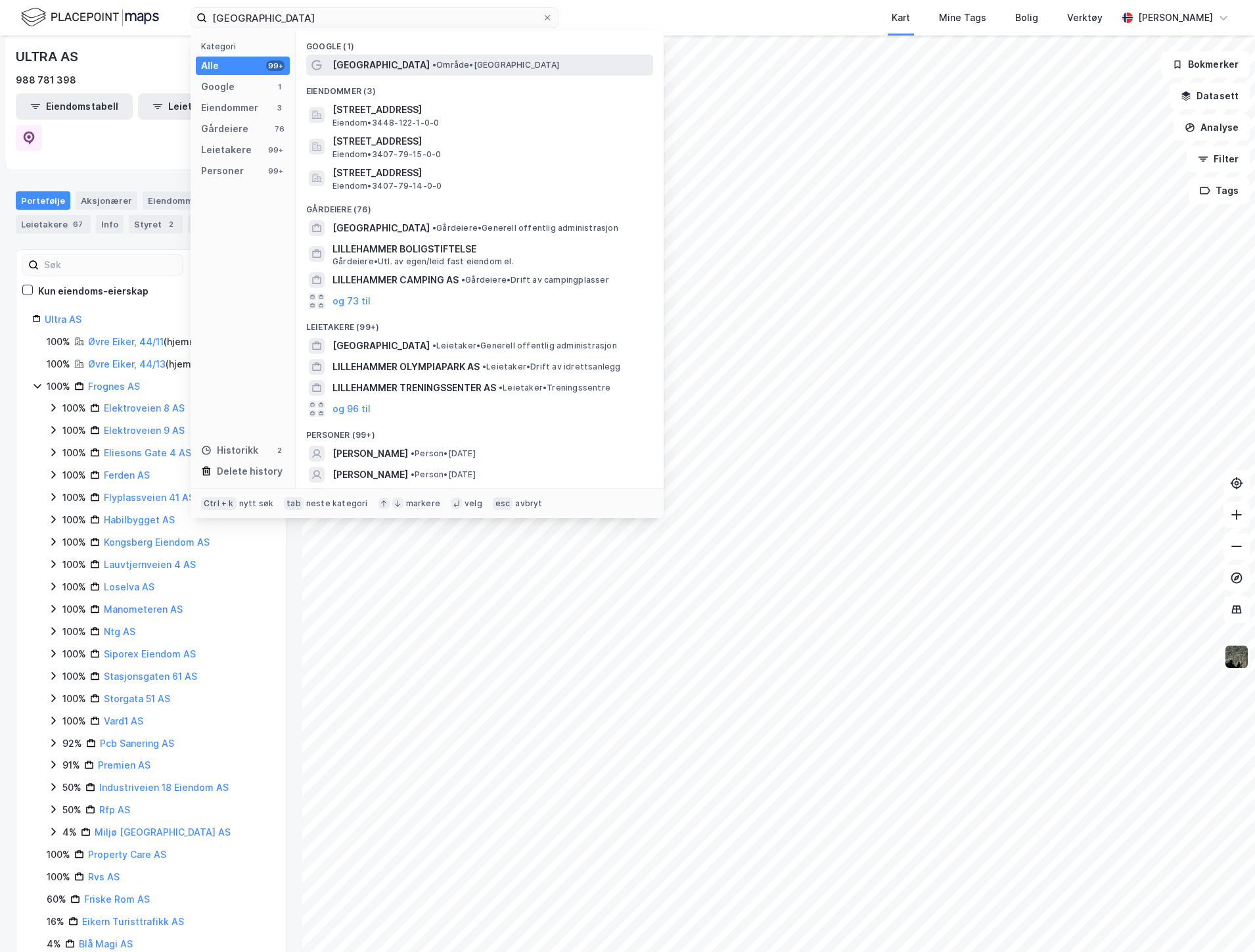
click at [433, 65] on span "•" at bounding box center [434, 65] width 4 height 10
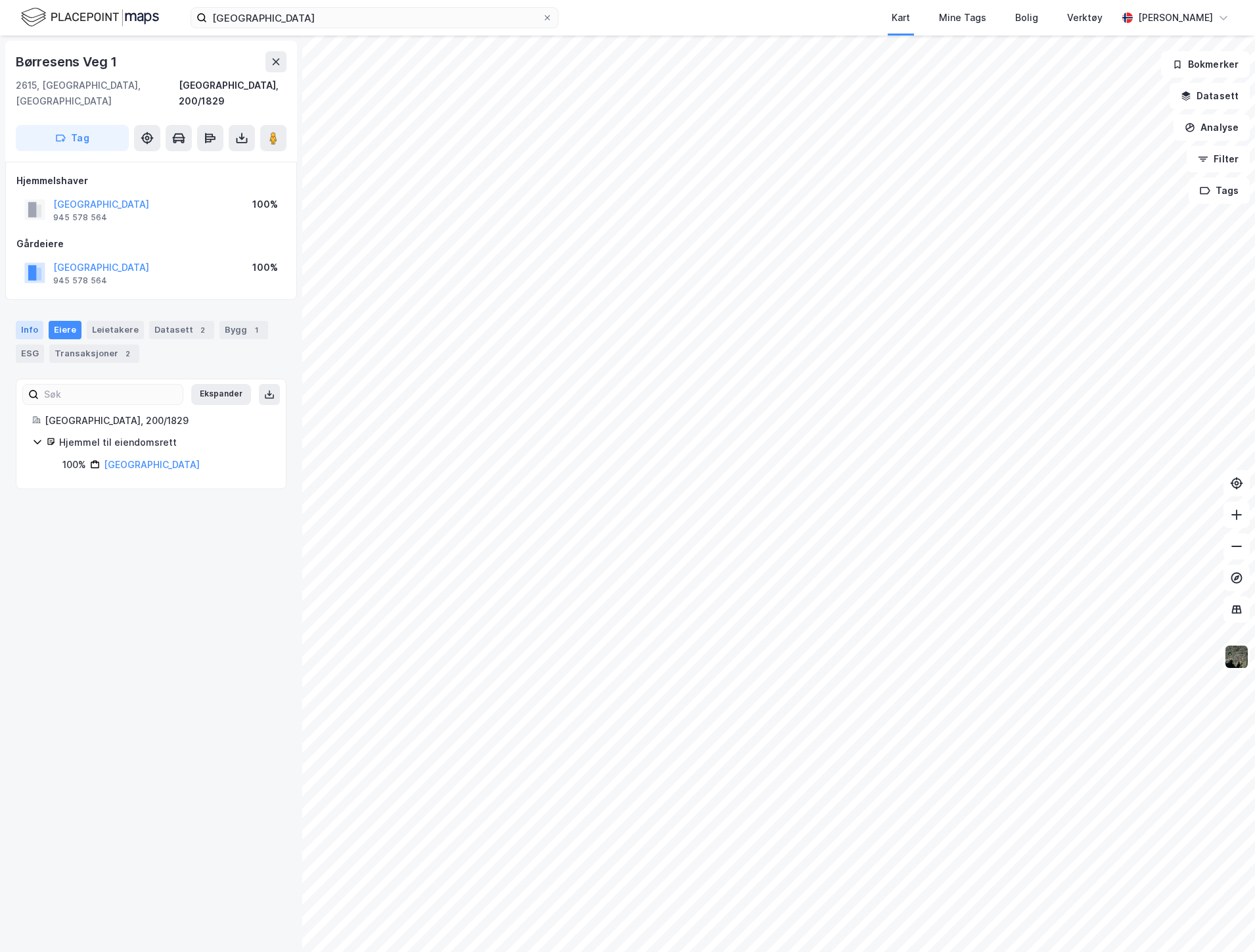
click at [29, 321] on div "Info" at bounding box center [29, 330] width 28 height 19
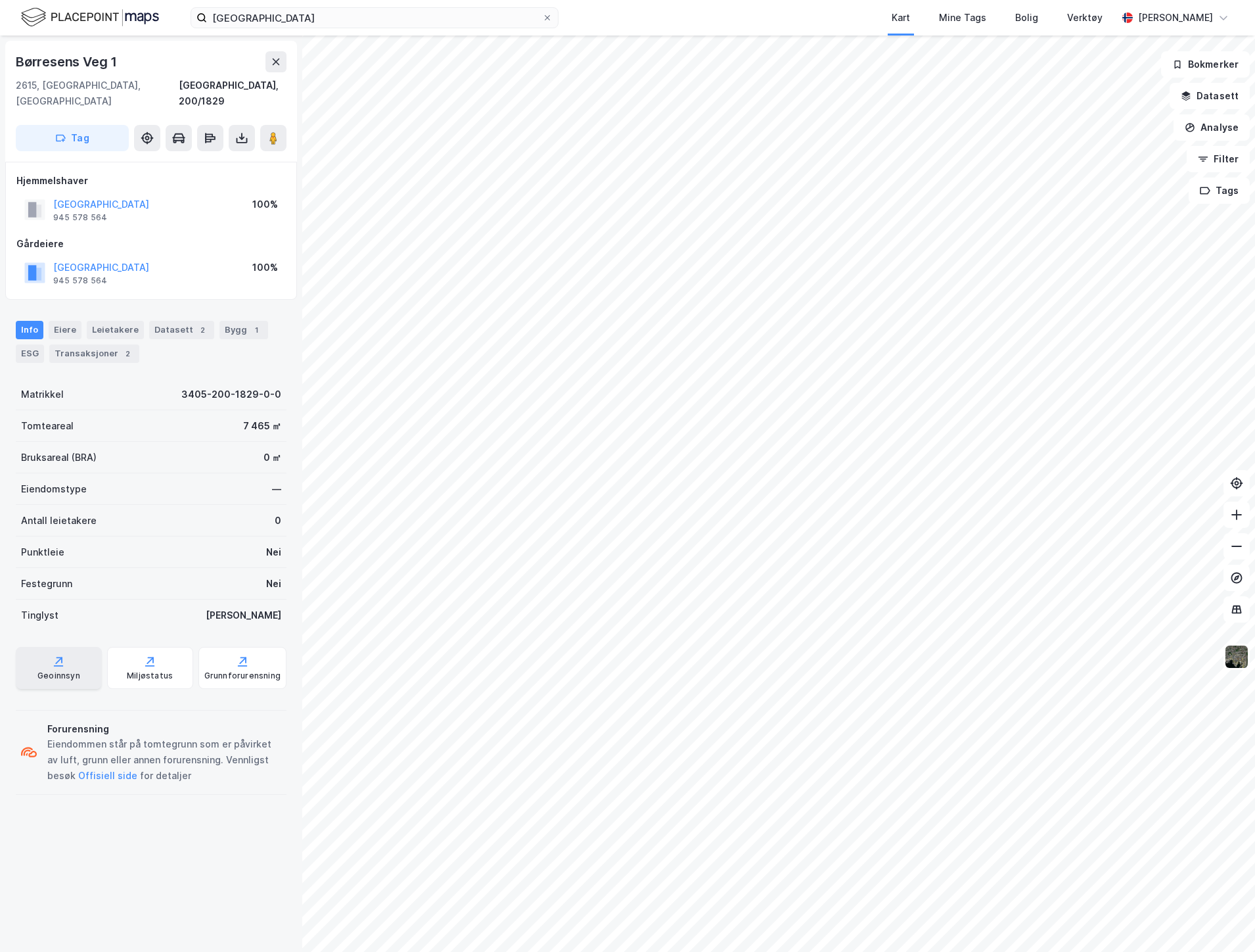
click at [61, 655] on icon at bounding box center [59, 661] width 13 height 13
click at [1213, 97] on button "Datasett" at bounding box center [1208, 96] width 80 height 26
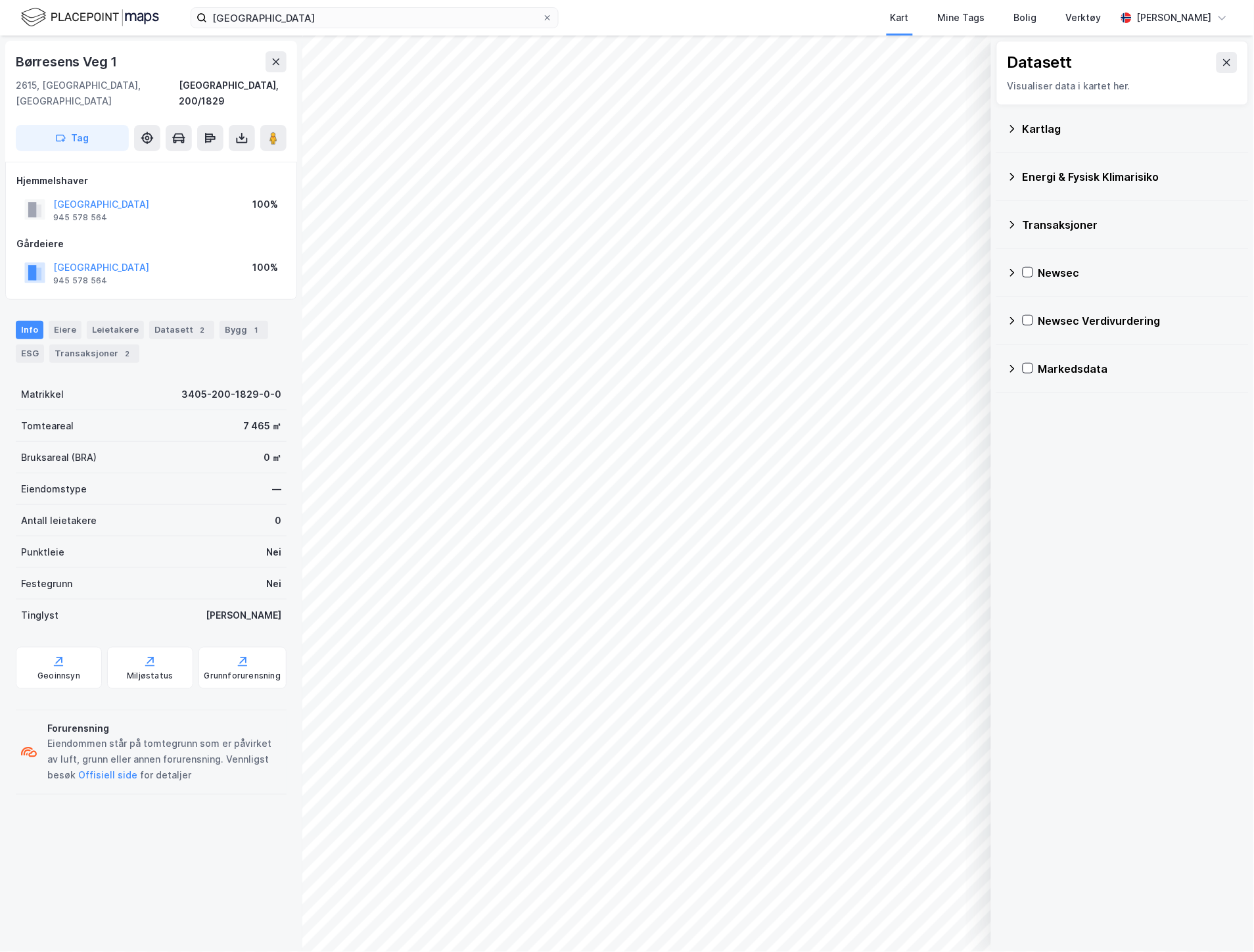
click at [1067, 140] on div "Kartlag" at bounding box center [1122, 128] width 231 height 32
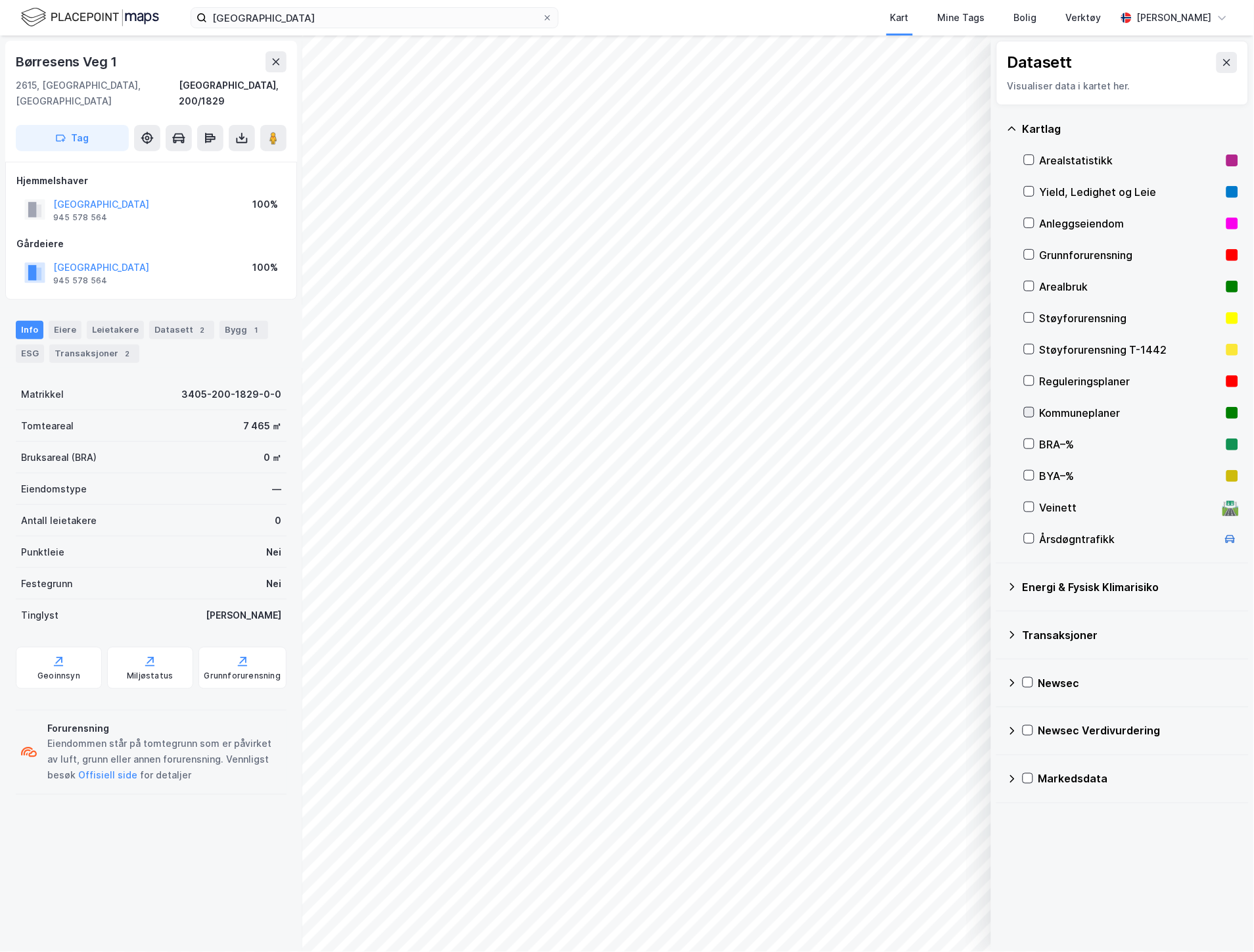
click at [1034, 411] on div at bounding box center [1029, 411] width 11 height 11
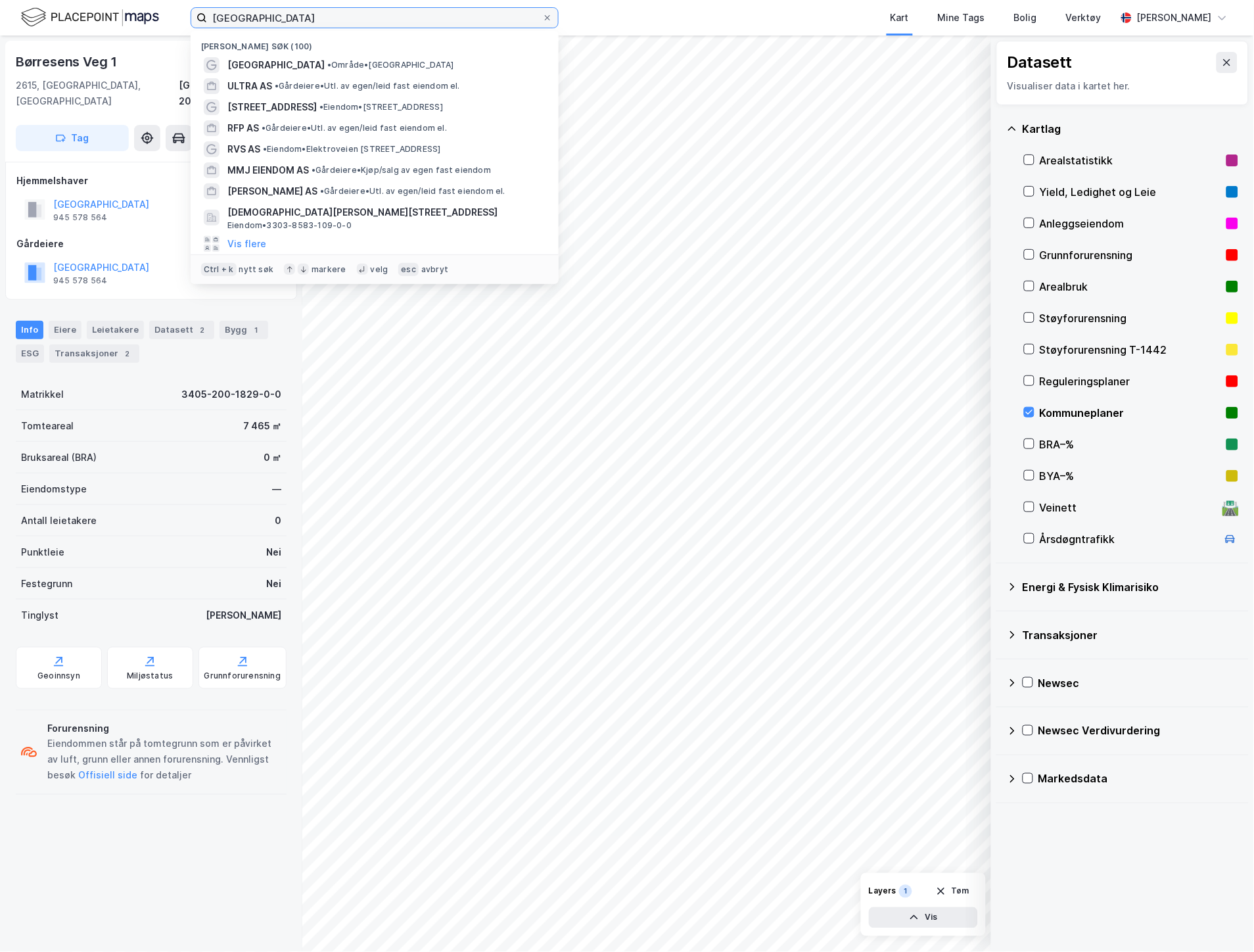
drag, startPoint x: 280, startPoint y: 22, endPoint x: 110, endPoint y: 0, distance: 171.4
click at [128, 7] on div "lillehammer Nylige søk (100) [GEOGRAPHIC_DATA] • Område • Lillehammer ULTRA AS …" at bounding box center [627, 17] width 1254 height 35
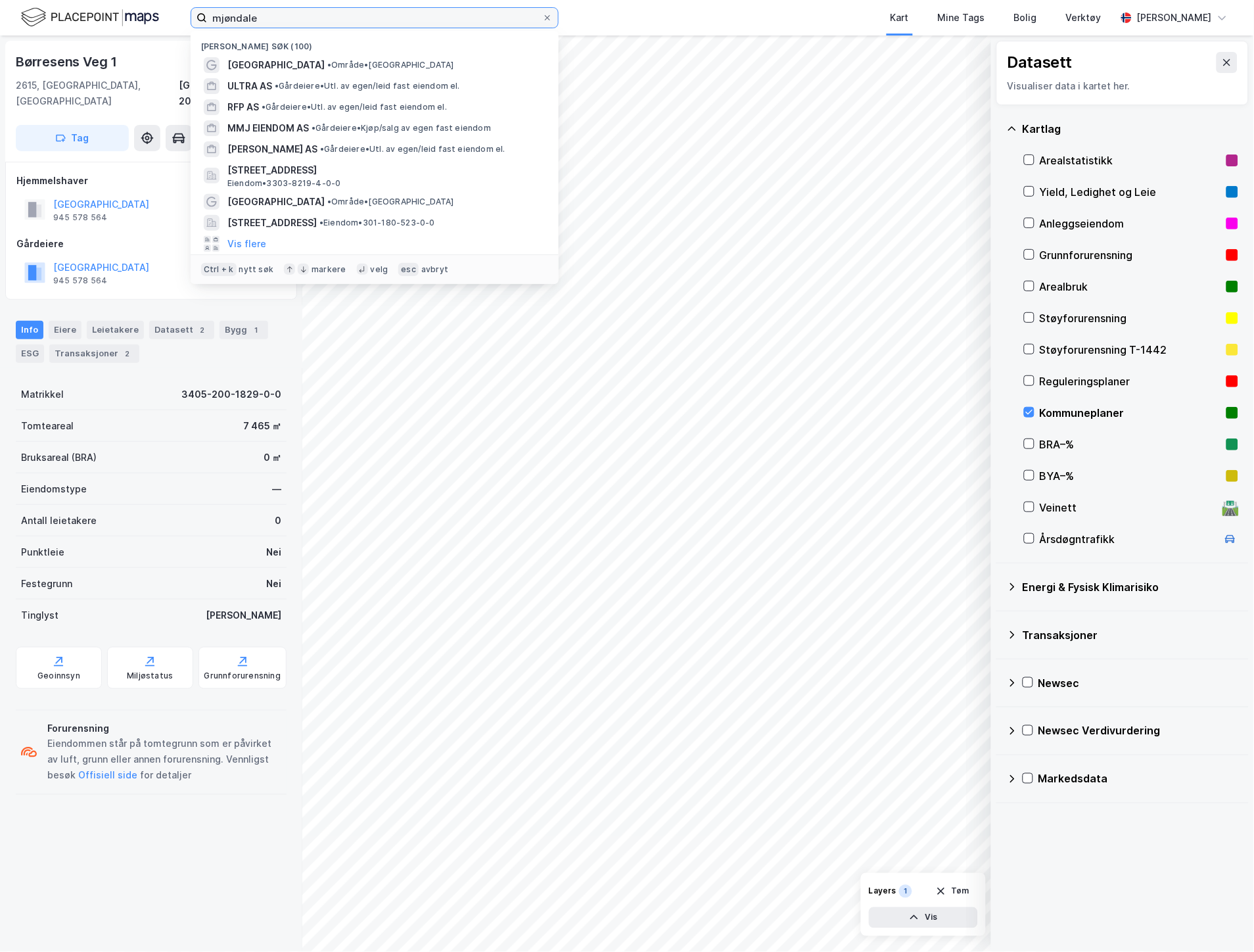
type input "mjøndalen"
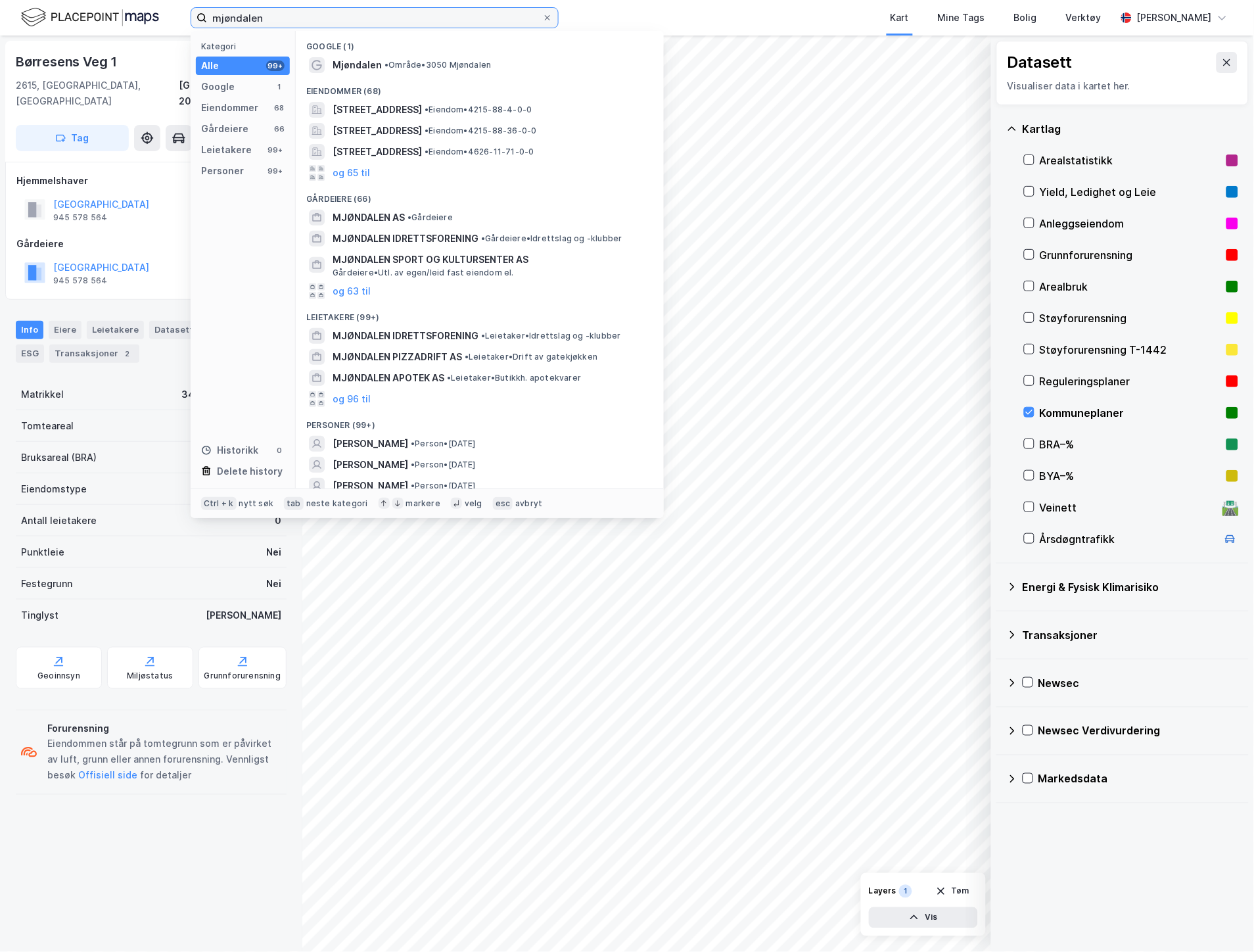
drag, startPoint x: 284, startPoint y: 15, endPoint x: 190, endPoint y: 20, distance: 94.1
click at [190, 20] on label "mjøndalen" at bounding box center [374, 18] width 368 height 21
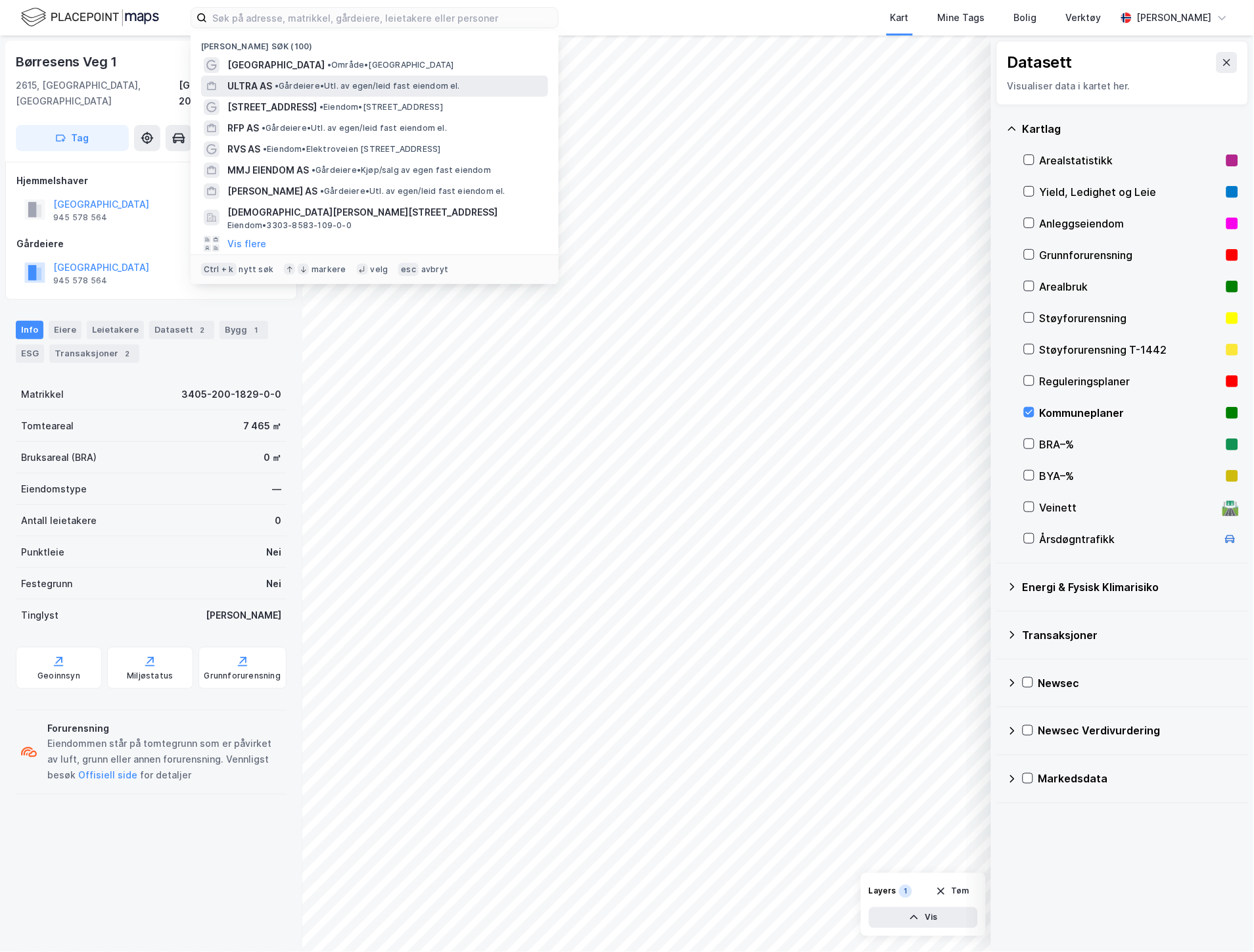
click at [300, 83] on span "• Gårdeiere • Utl. av egen/leid fast eiendom el." at bounding box center [367, 86] width 185 height 11
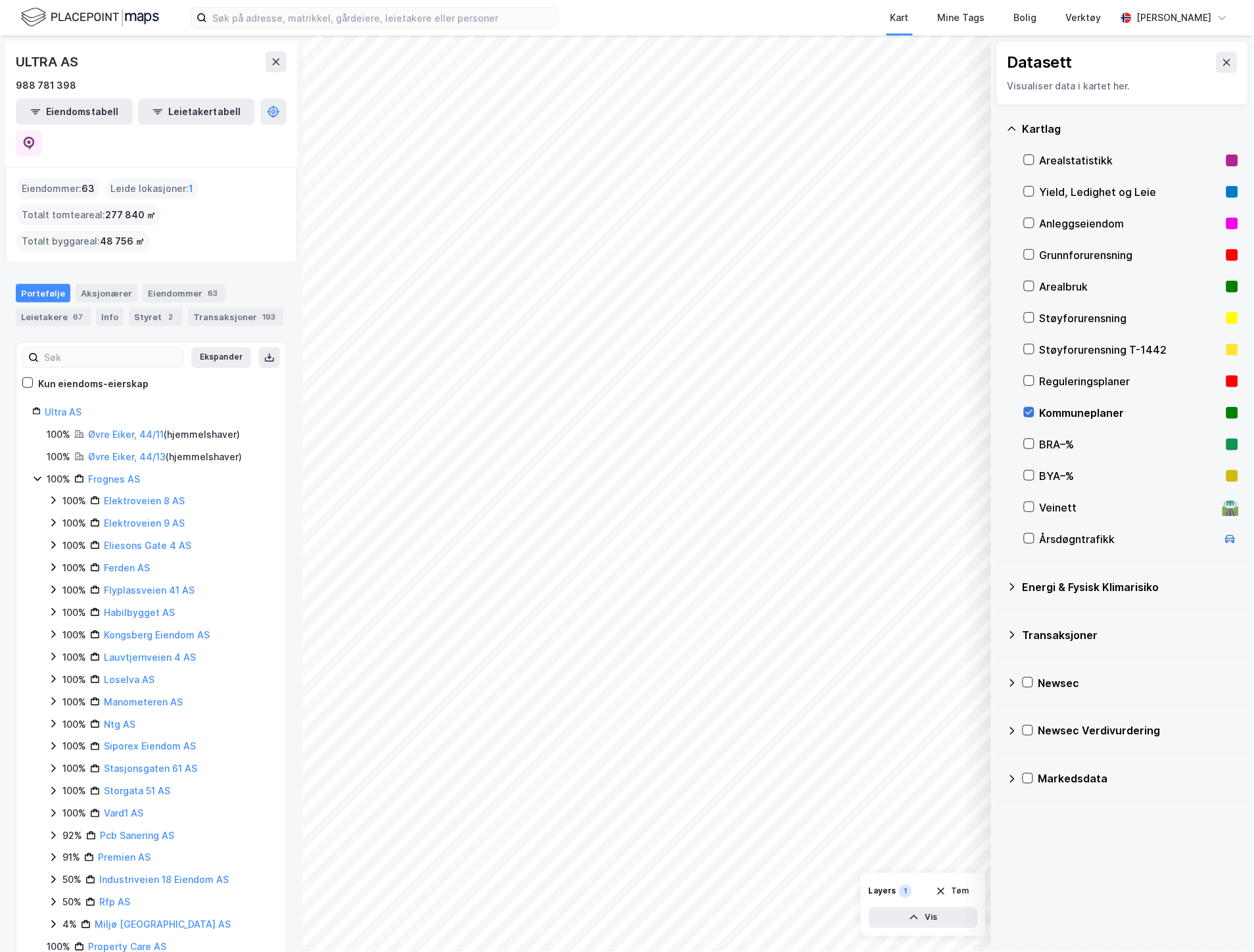
click at [1034, 409] on icon at bounding box center [1029, 411] width 9 height 9
click at [1221, 64] on icon at bounding box center [1226, 62] width 11 height 11
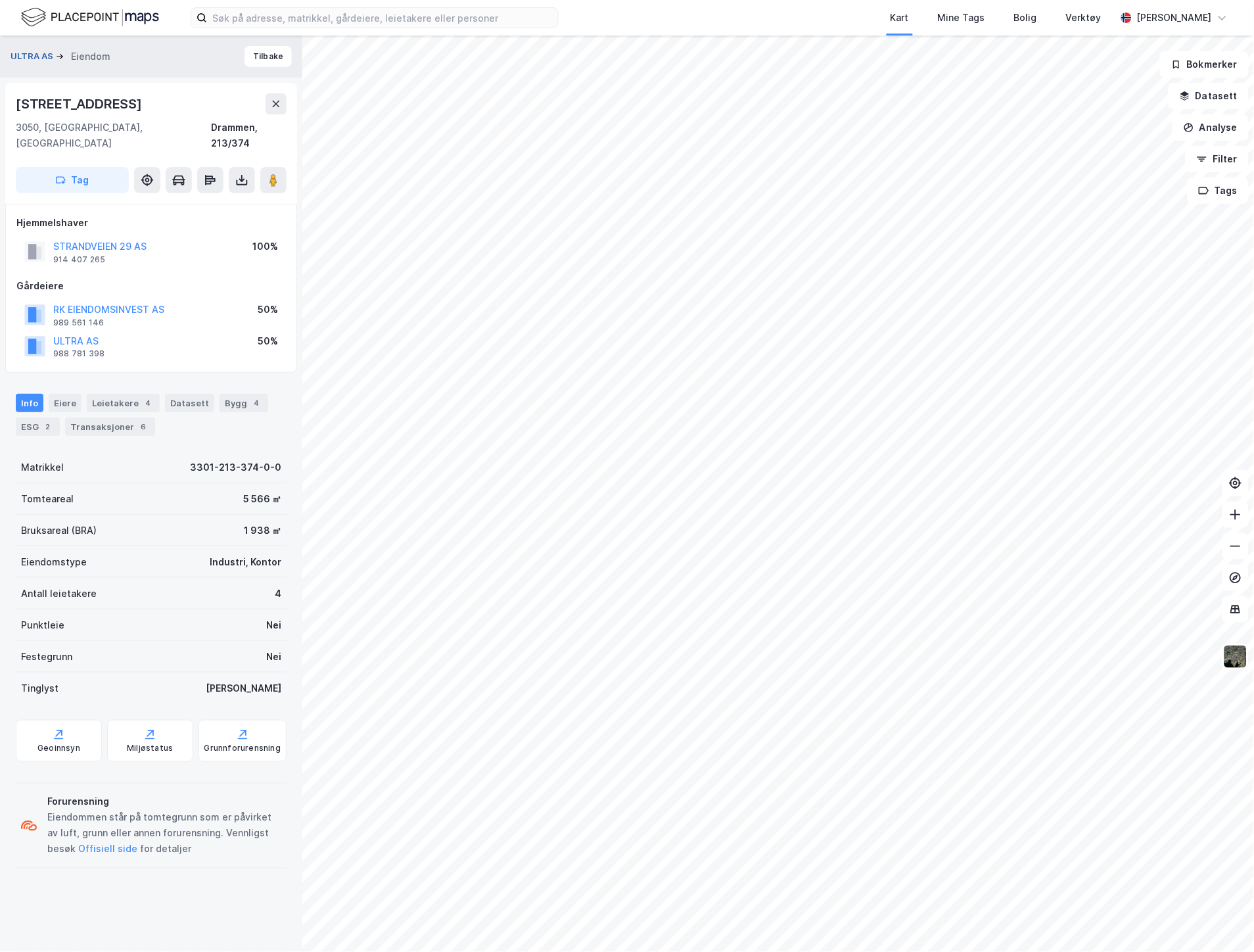
click at [29, 51] on button "ULTRA AS" at bounding box center [33, 56] width 46 height 13
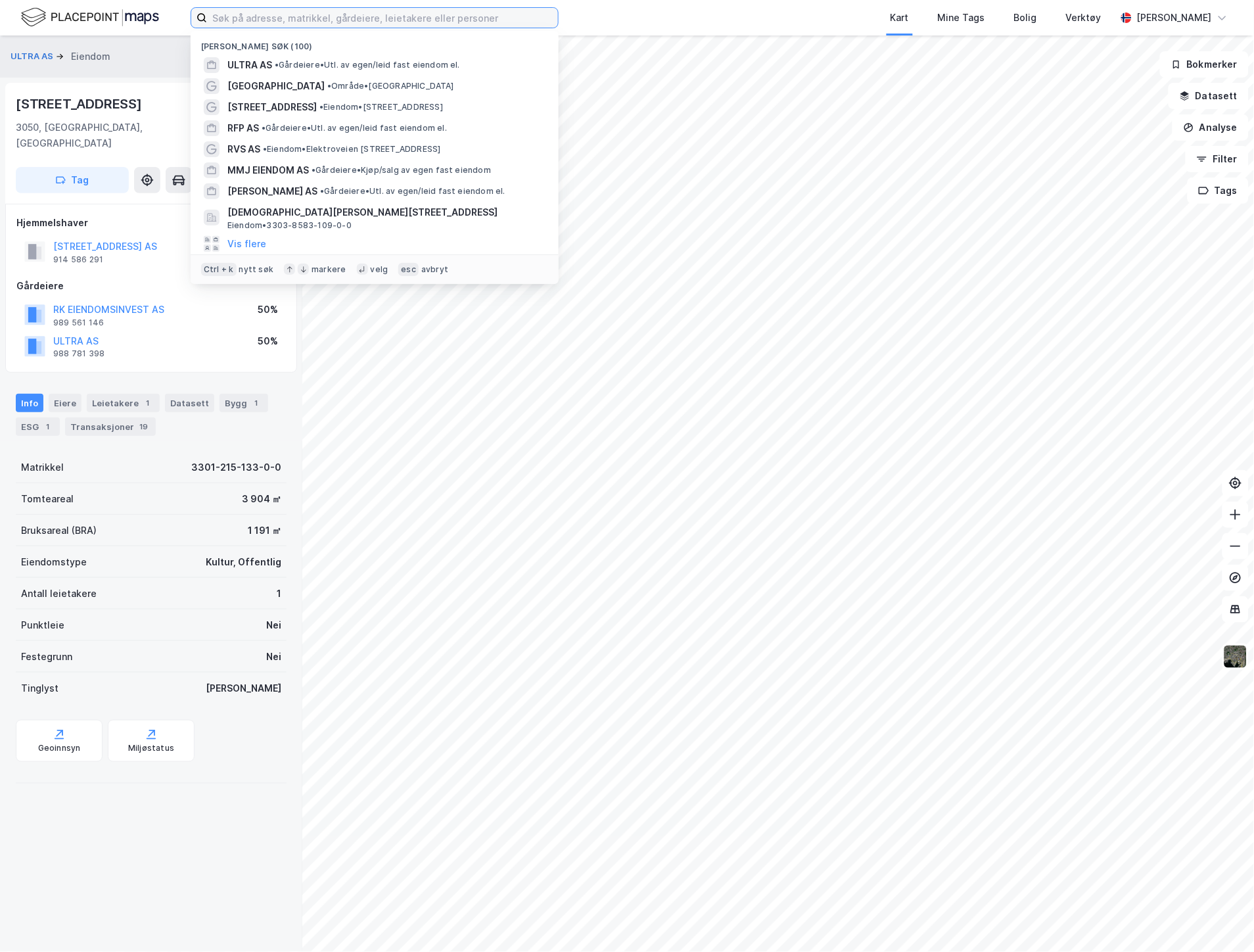
click at [238, 17] on input at bounding box center [383, 18] width 351 height 20
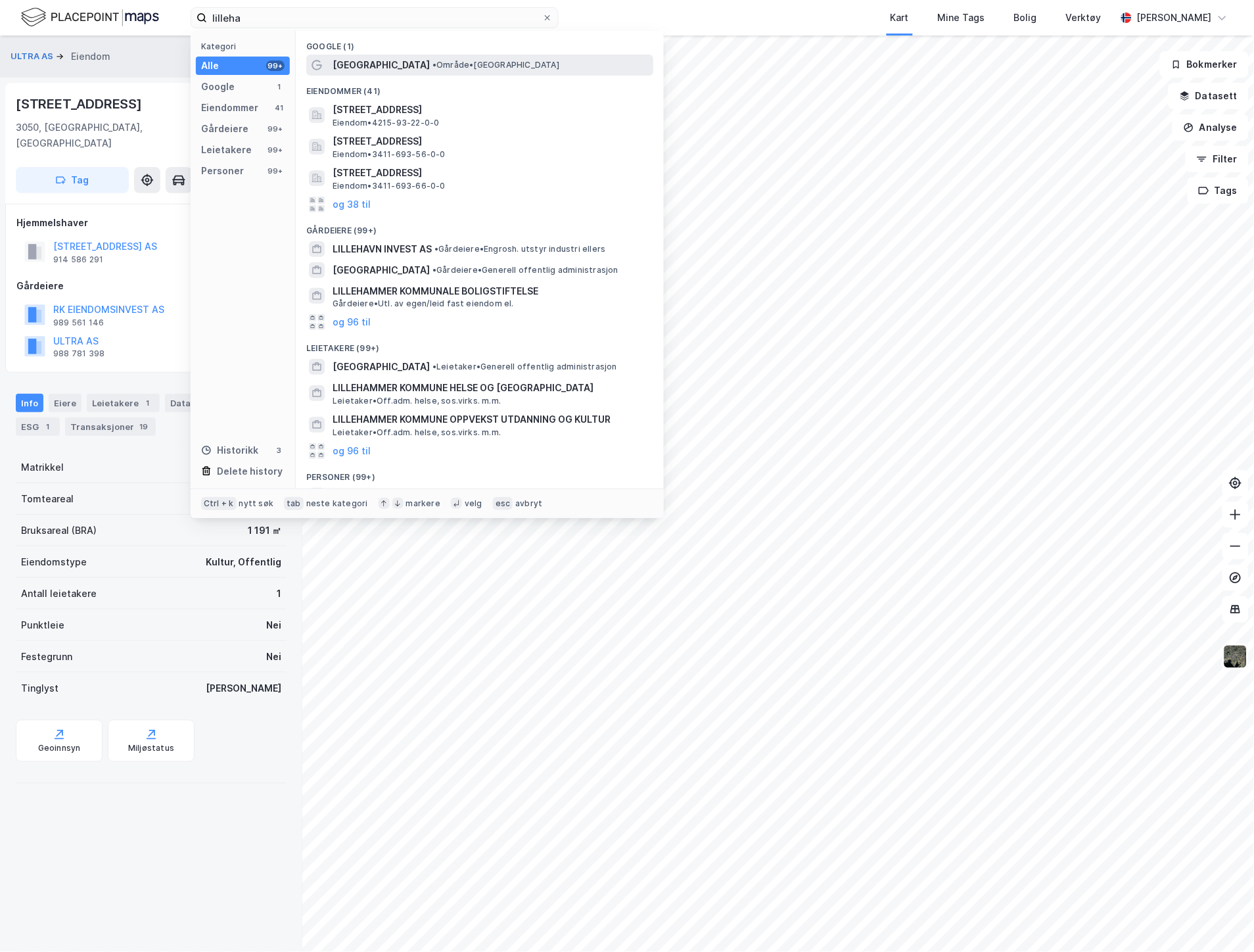
click at [351, 61] on span "[GEOGRAPHIC_DATA]" at bounding box center [380, 65] width 97 height 16
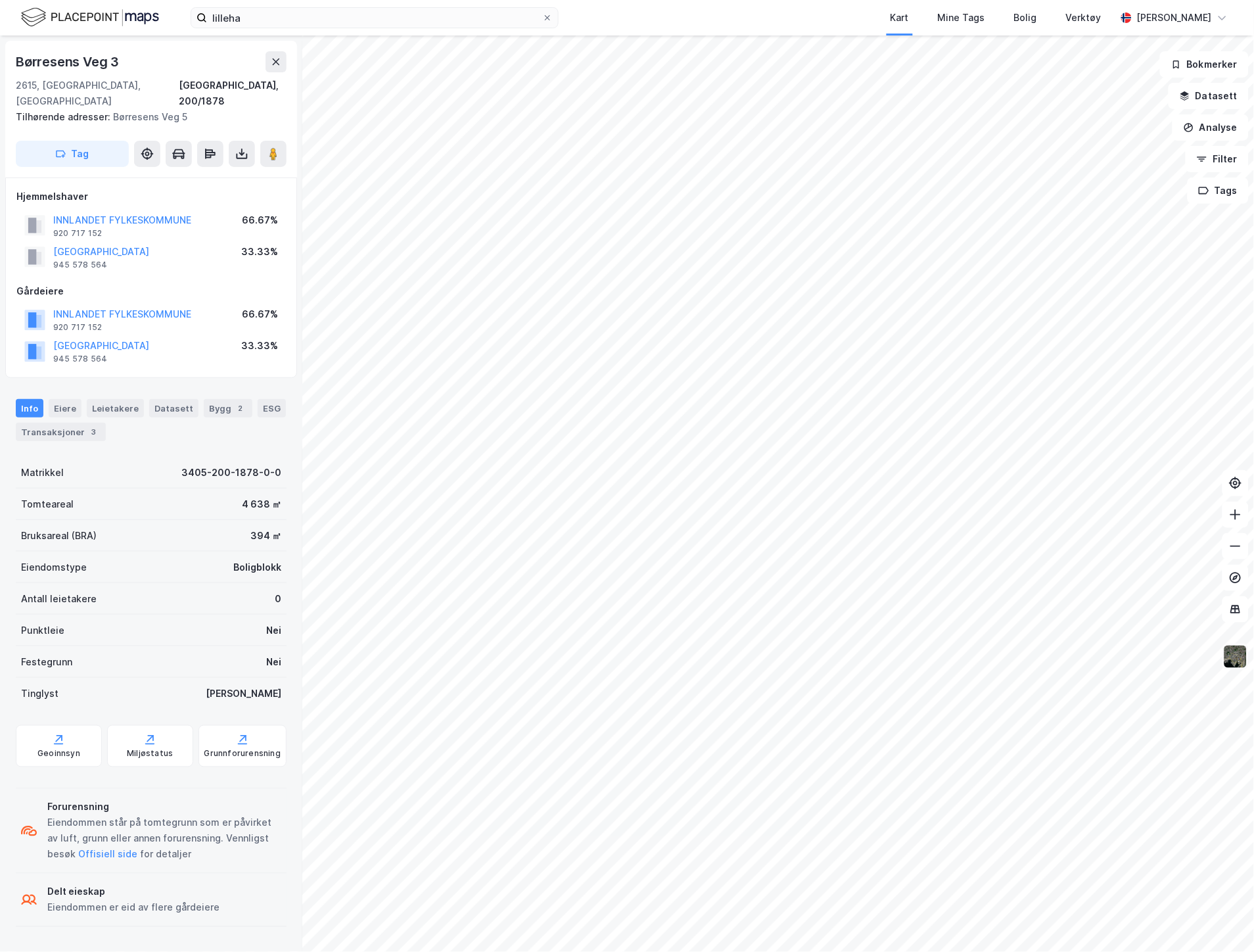
click at [1230, 655] on img at bounding box center [1235, 656] width 25 height 25
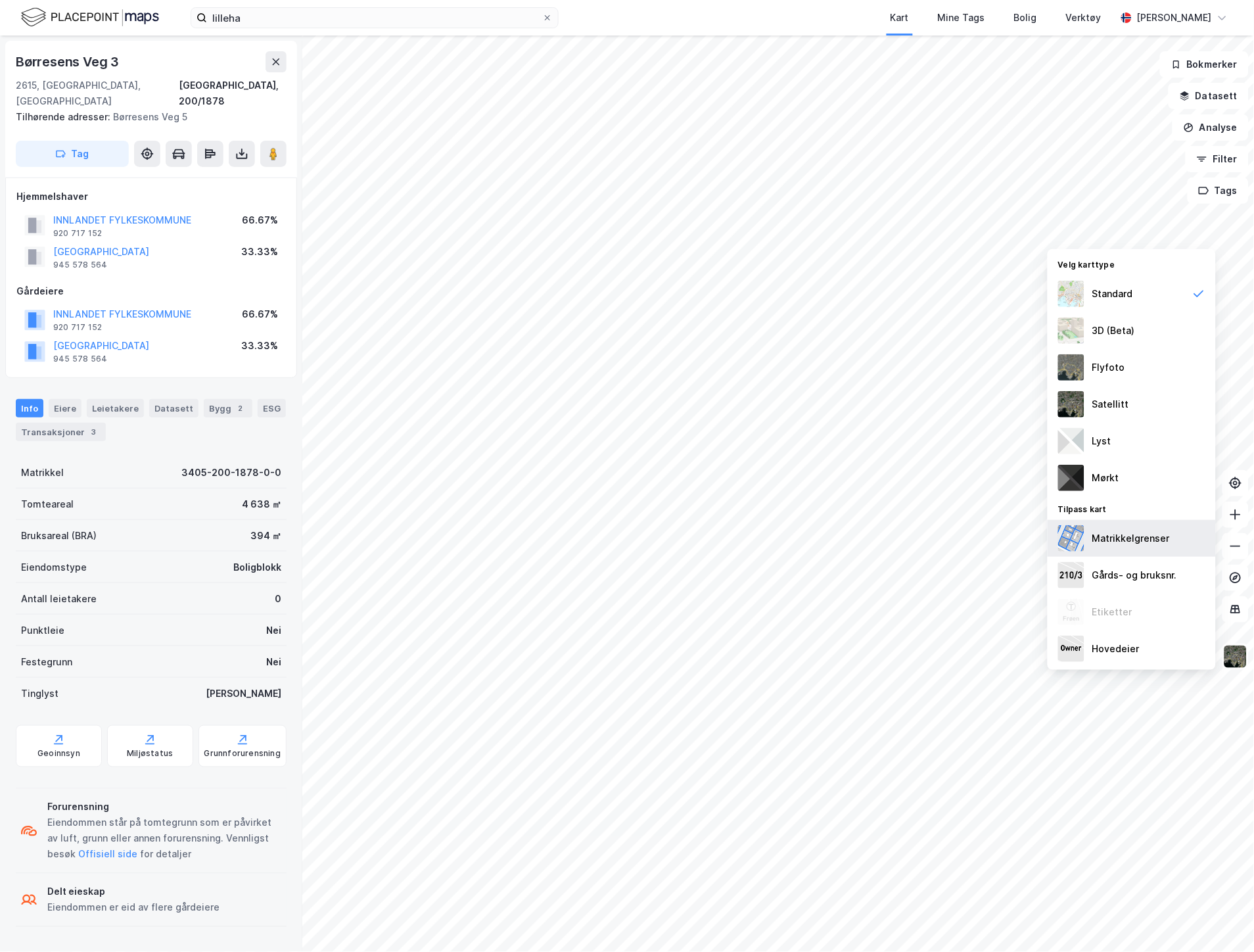
click at [1131, 541] on div "Matrikkelgrenser" at bounding box center [1131, 538] width 78 height 16
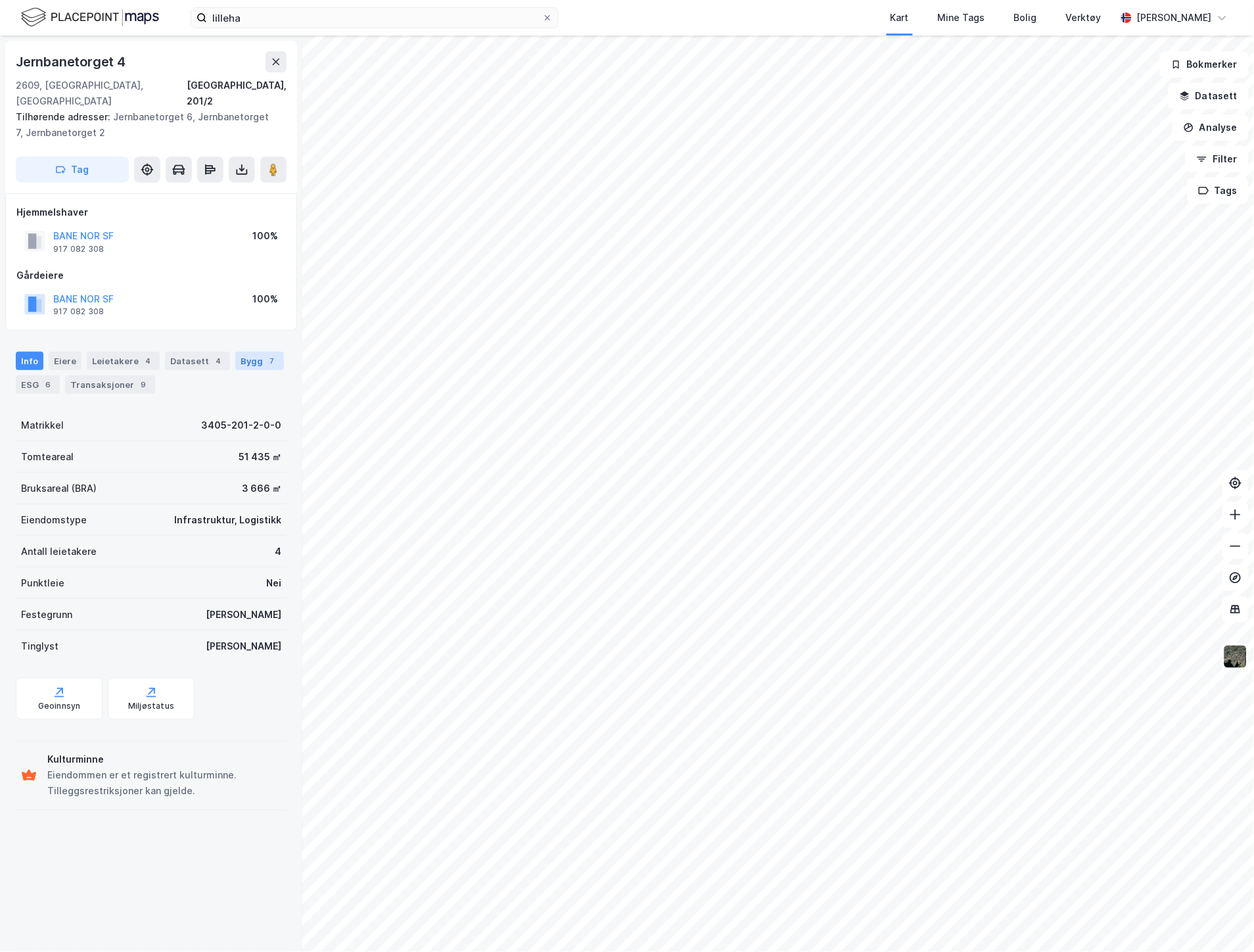
click at [247, 352] on div "Bygg 7" at bounding box center [260, 361] width 49 height 19
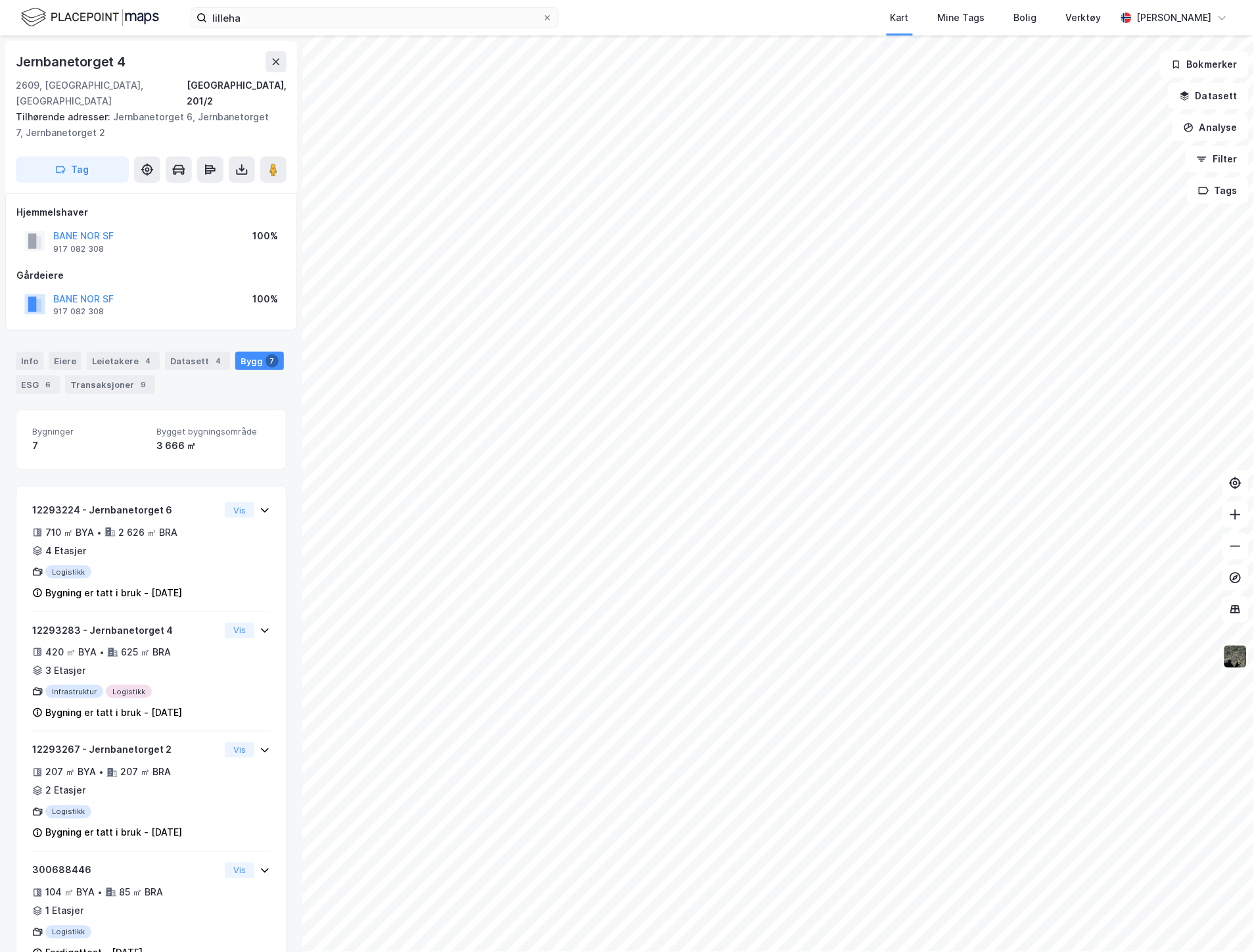
click at [327, 32] on div "lilleha Kart Mine Tags Bolig Verktøy [PERSON_NAME]" at bounding box center [627, 17] width 1254 height 35
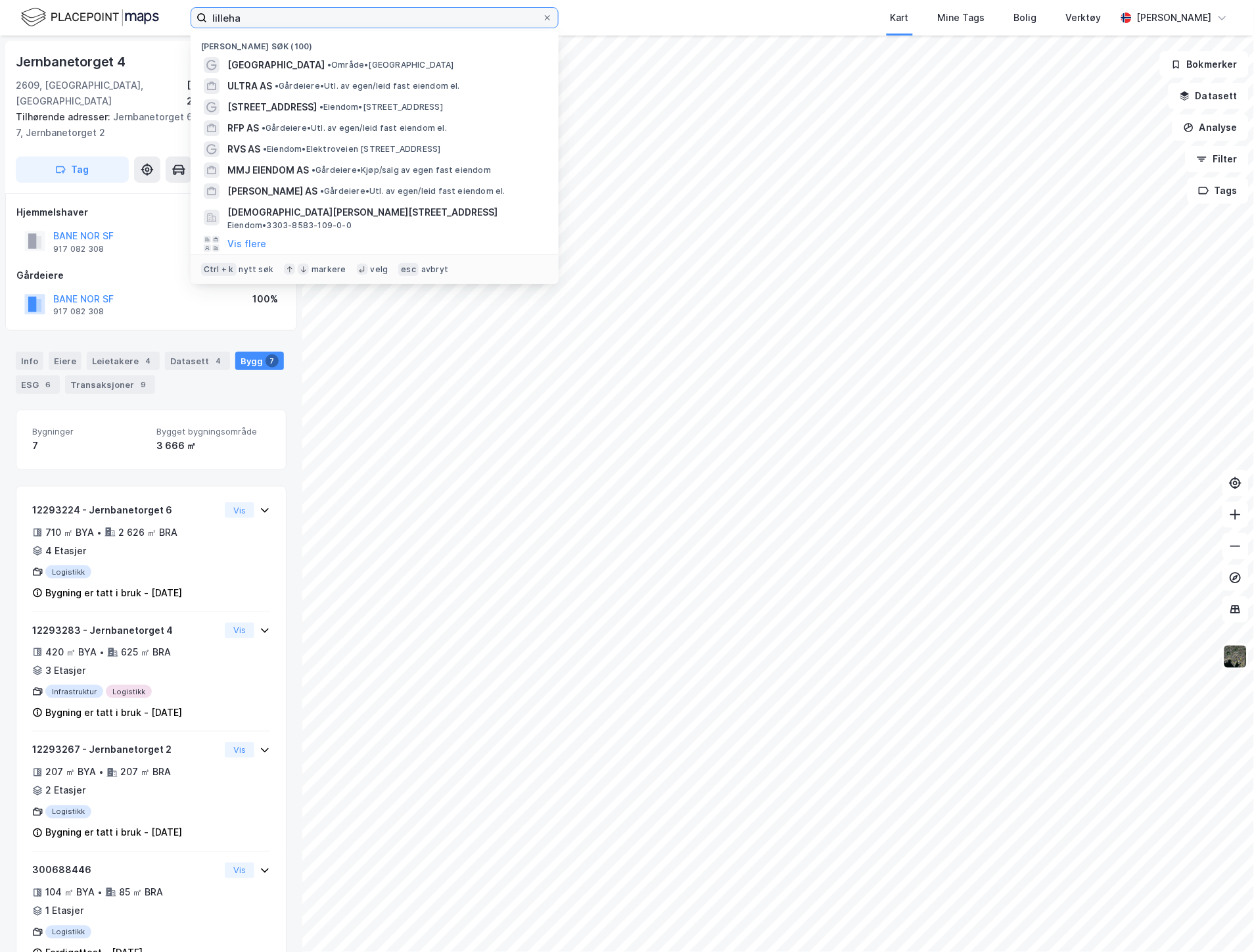
drag, startPoint x: 320, startPoint y: 19, endPoint x: 73, endPoint y: 22, distance: 247.0
click at [99, 22] on div "[PERSON_NAME] søk (100) [GEOGRAPHIC_DATA] • Område • Lillehammer ULTRA AS • Går…" at bounding box center [627, 17] width 1254 height 35
paste input "[PERSON_NAME] vei 11"
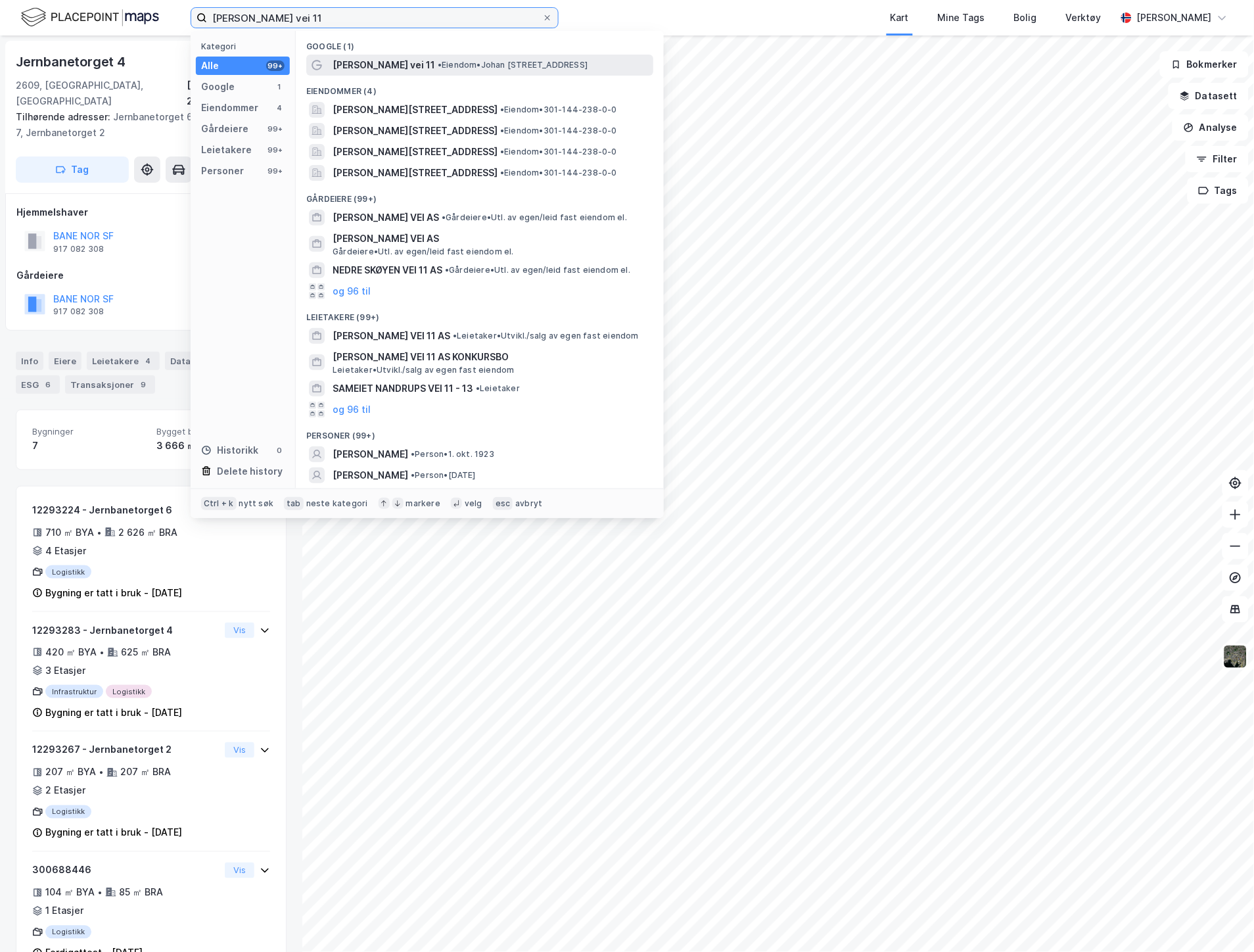
type input "[PERSON_NAME] vei 11"
click at [367, 59] on span "[PERSON_NAME] vei 11" at bounding box center [384, 65] width 103 height 16
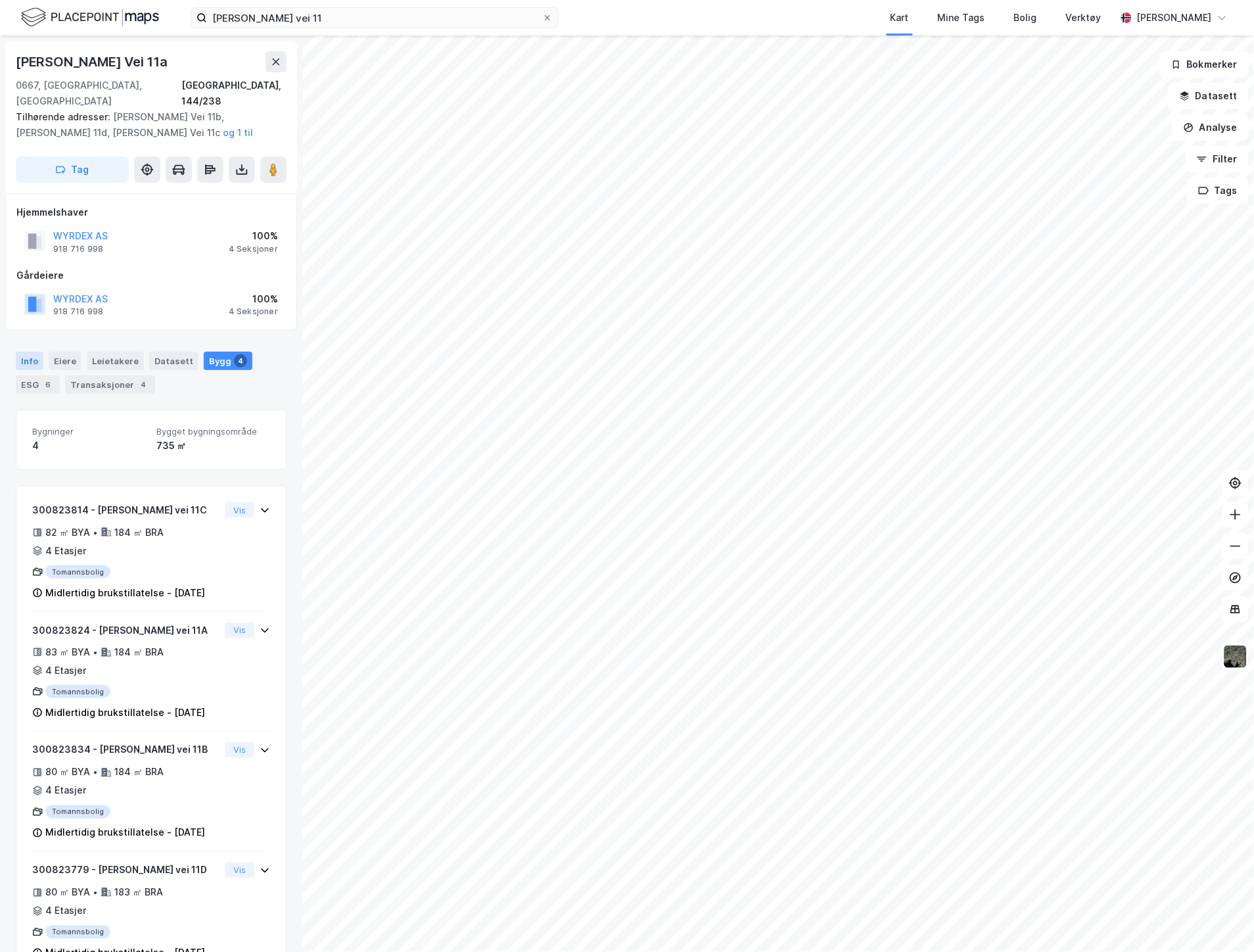
click at [36, 352] on div "Info" at bounding box center [29, 361] width 28 height 19
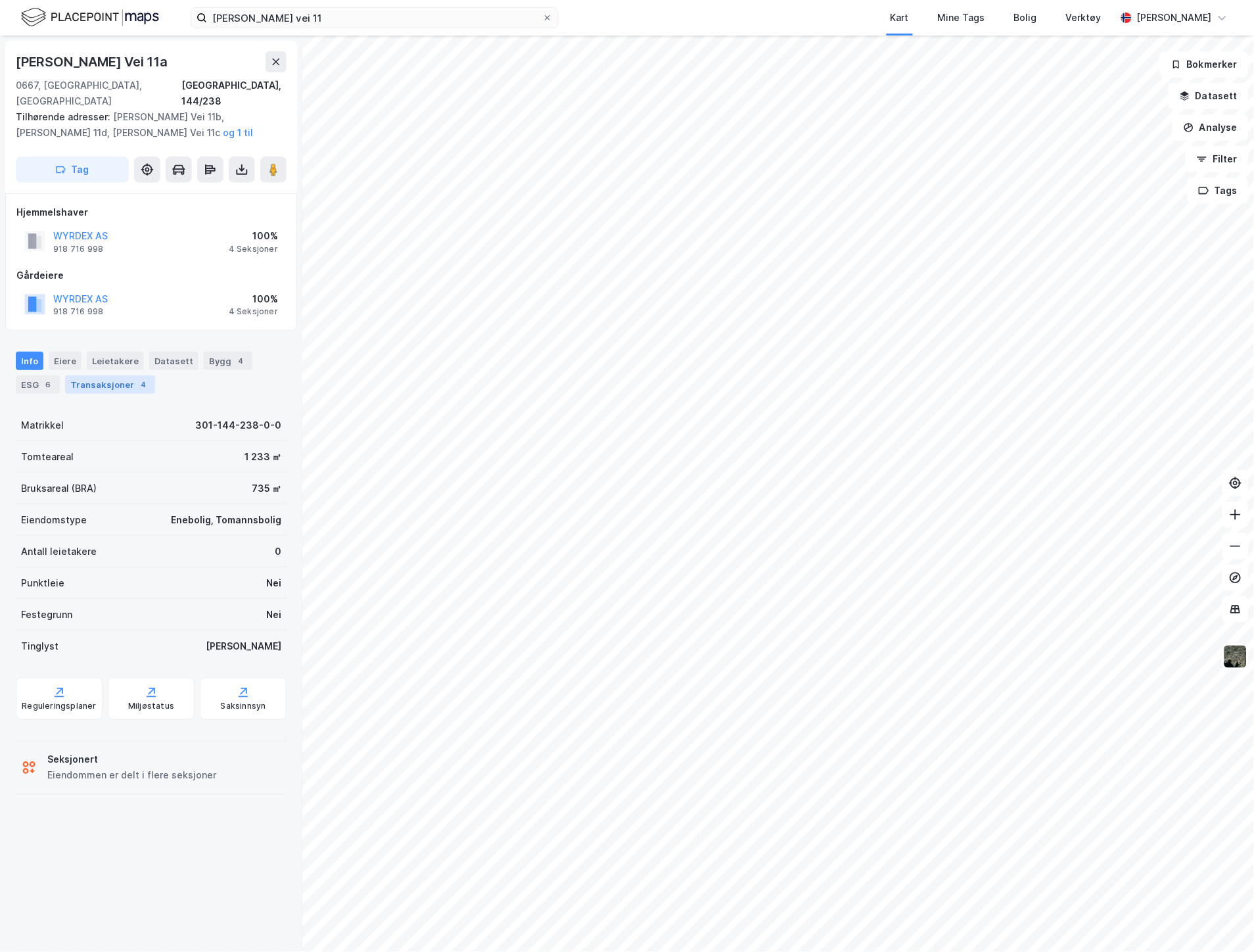
click at [110, 376] on div "Transaksjoner 4" at bounding box center [110, 385] width 90 height 19
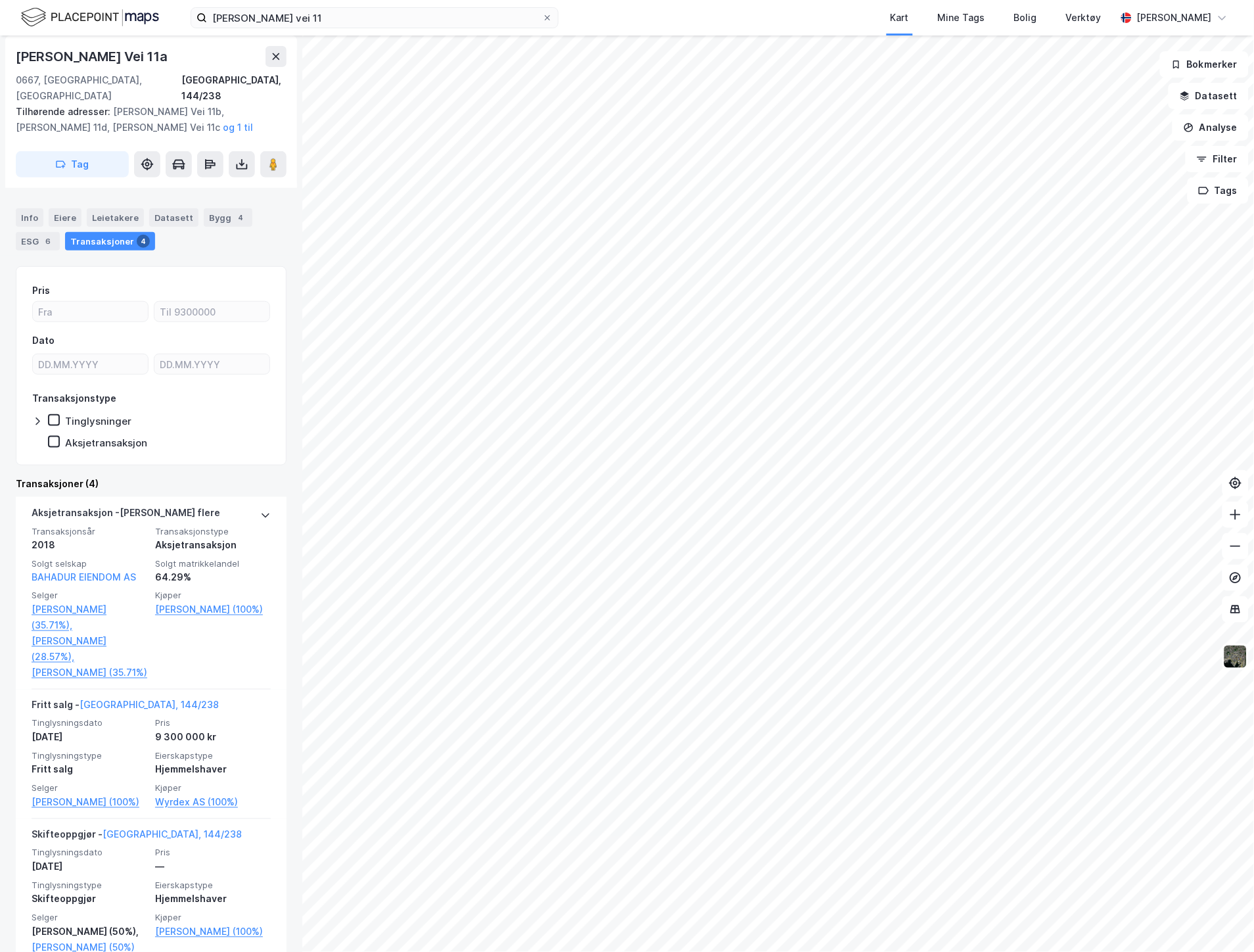
scroll to position [346, 0]
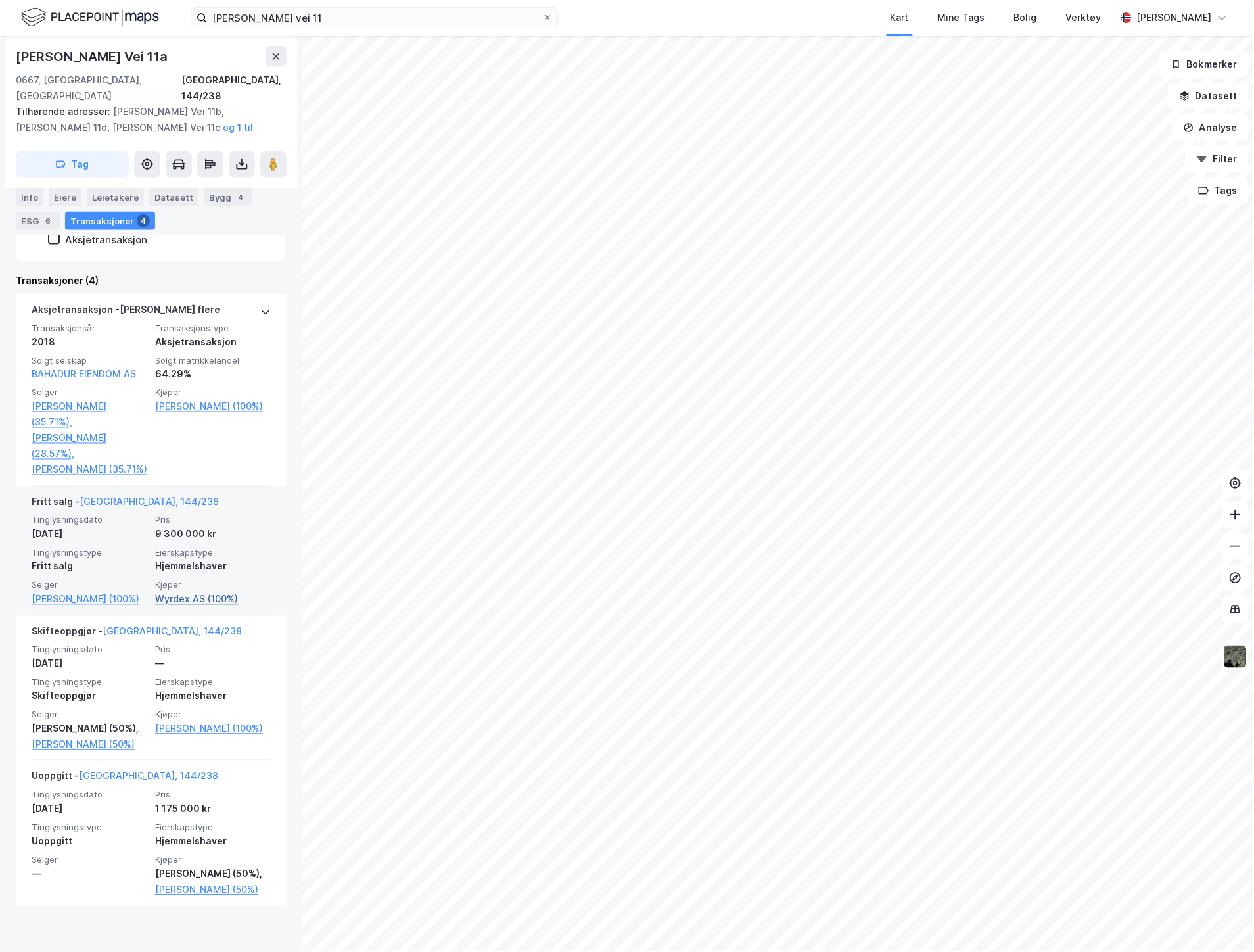
click at [204, 591] on link "Wyrdex AS (100%)" at bounding box center [213, 598] width 116 height 16
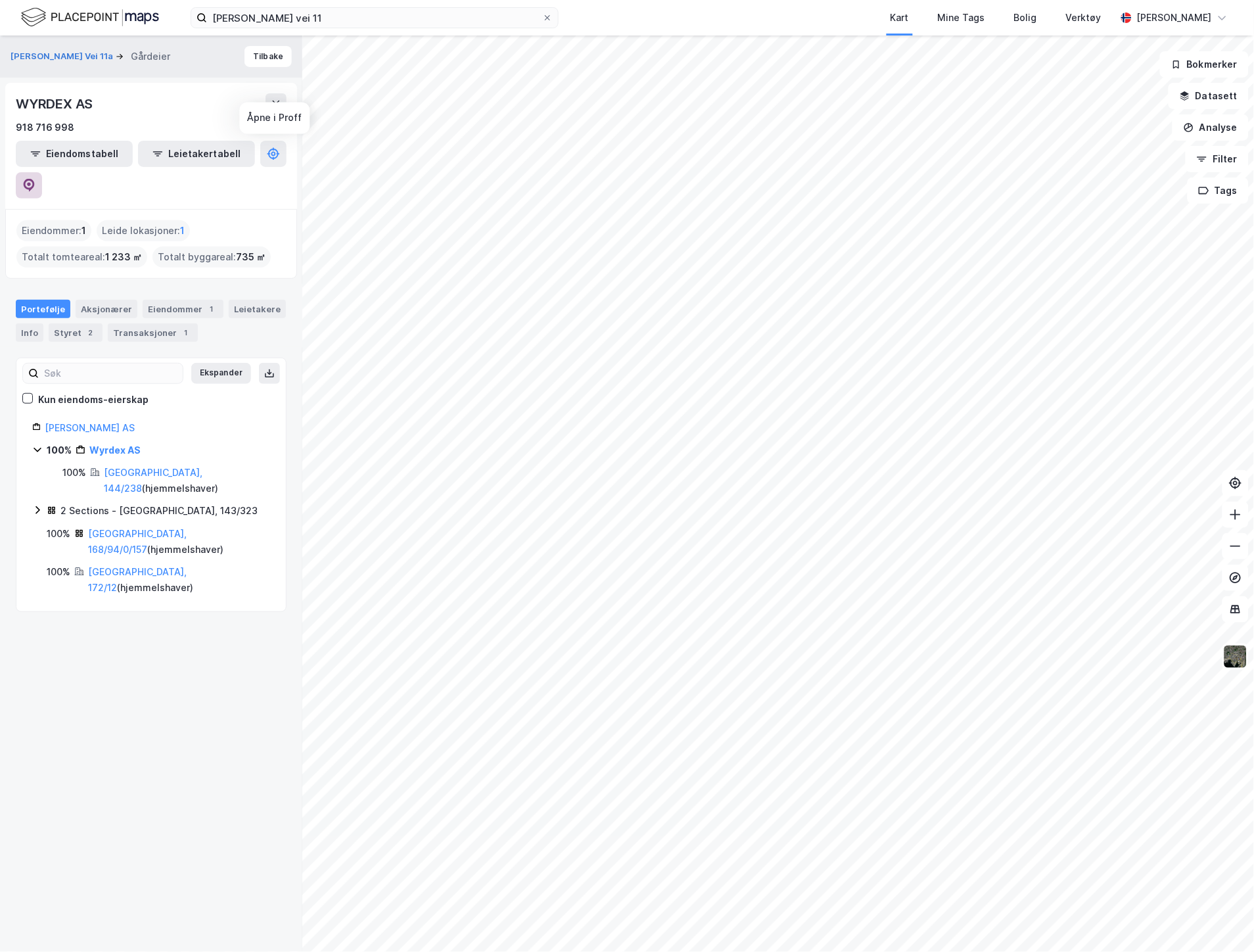
click at [35, 179] on icon at bounding box center [29, 185] width 11 height 13
click at [145, 323] on div "Transaksjoner 1" at bounding box center [153, 332] width 90 height 19
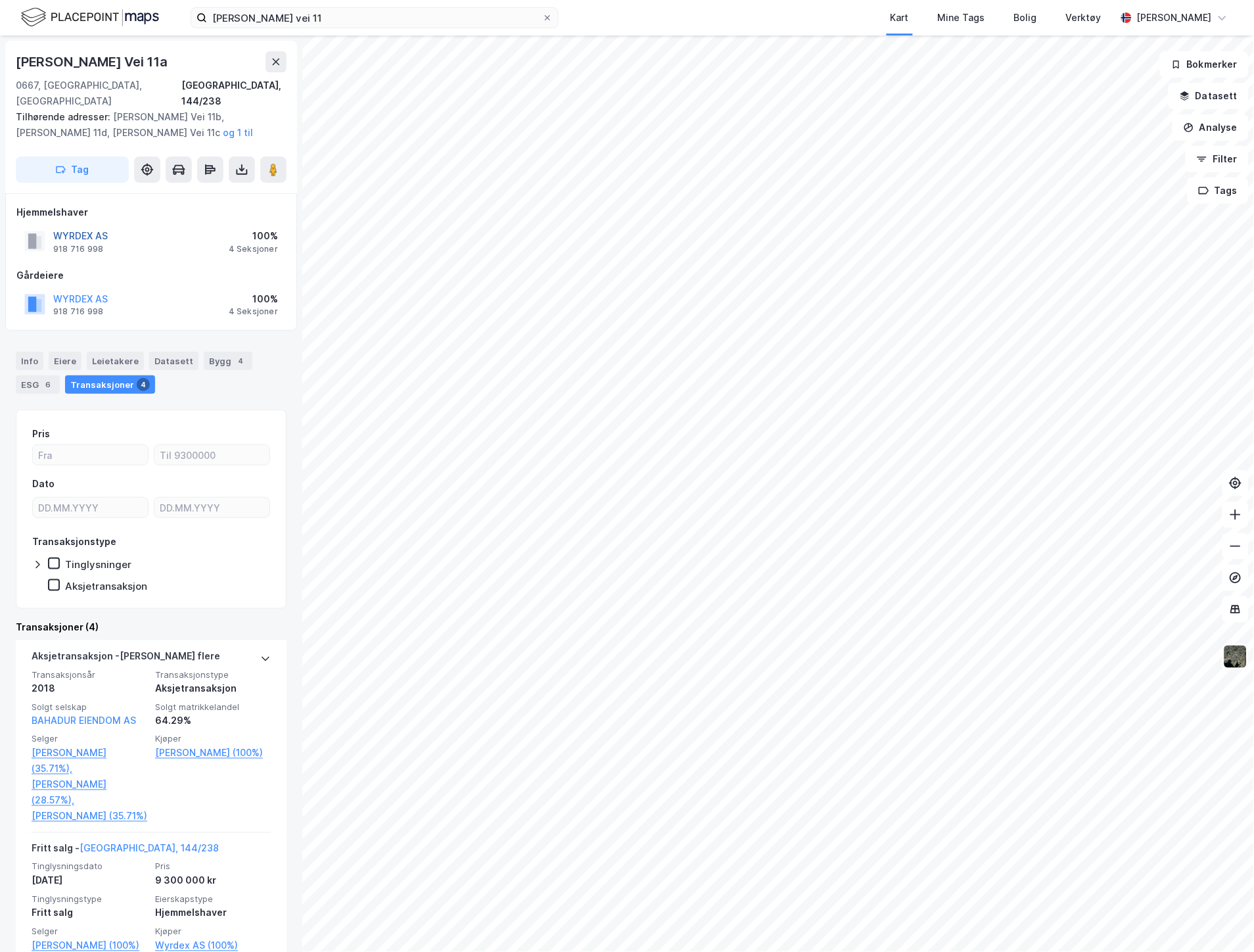
click at [0, 0] on button "WYRDEX AS" at bounding box center [0, 0] width 0 height 0
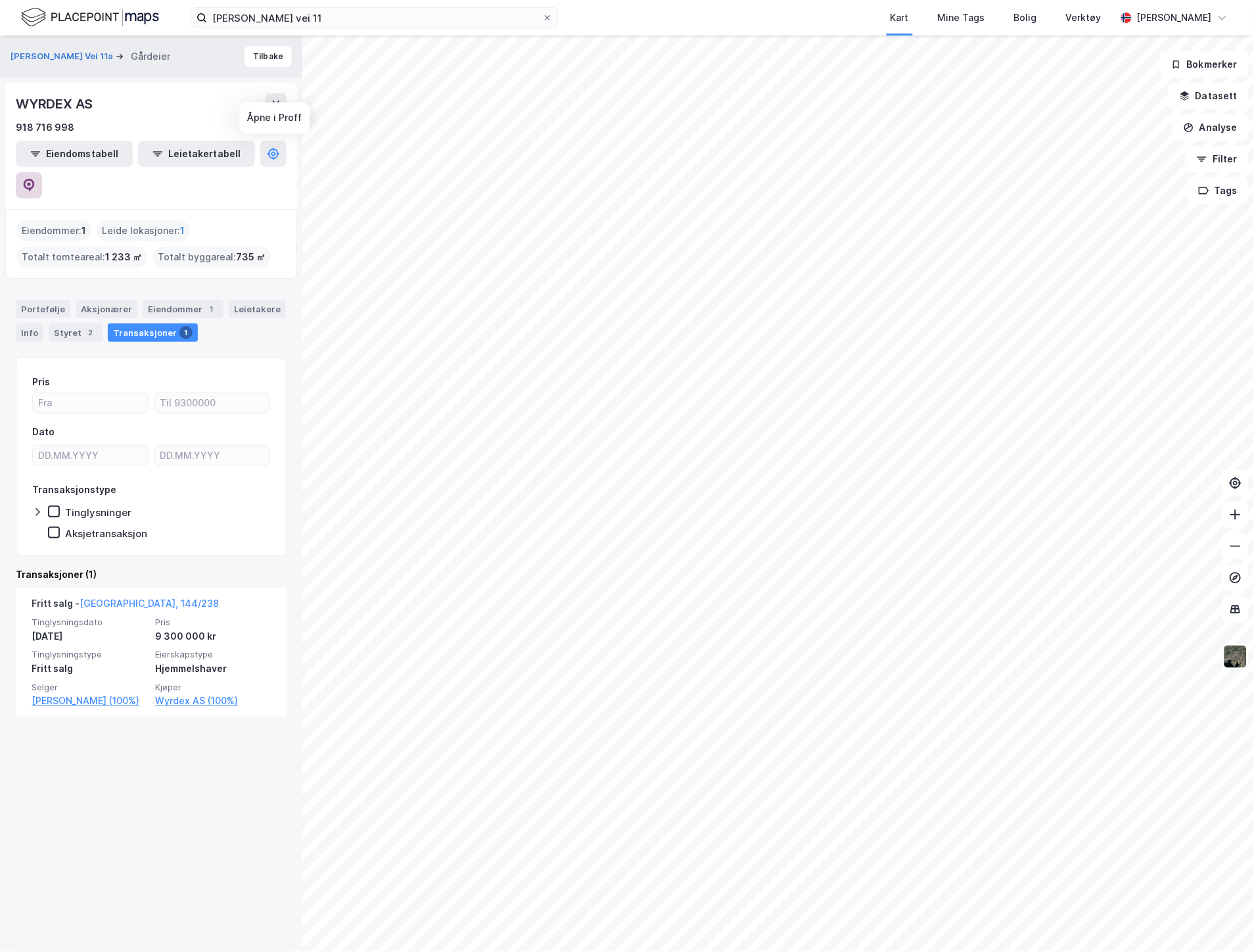
click at [42, 172] on button at bounding box center [29, 185] width 26 height 26
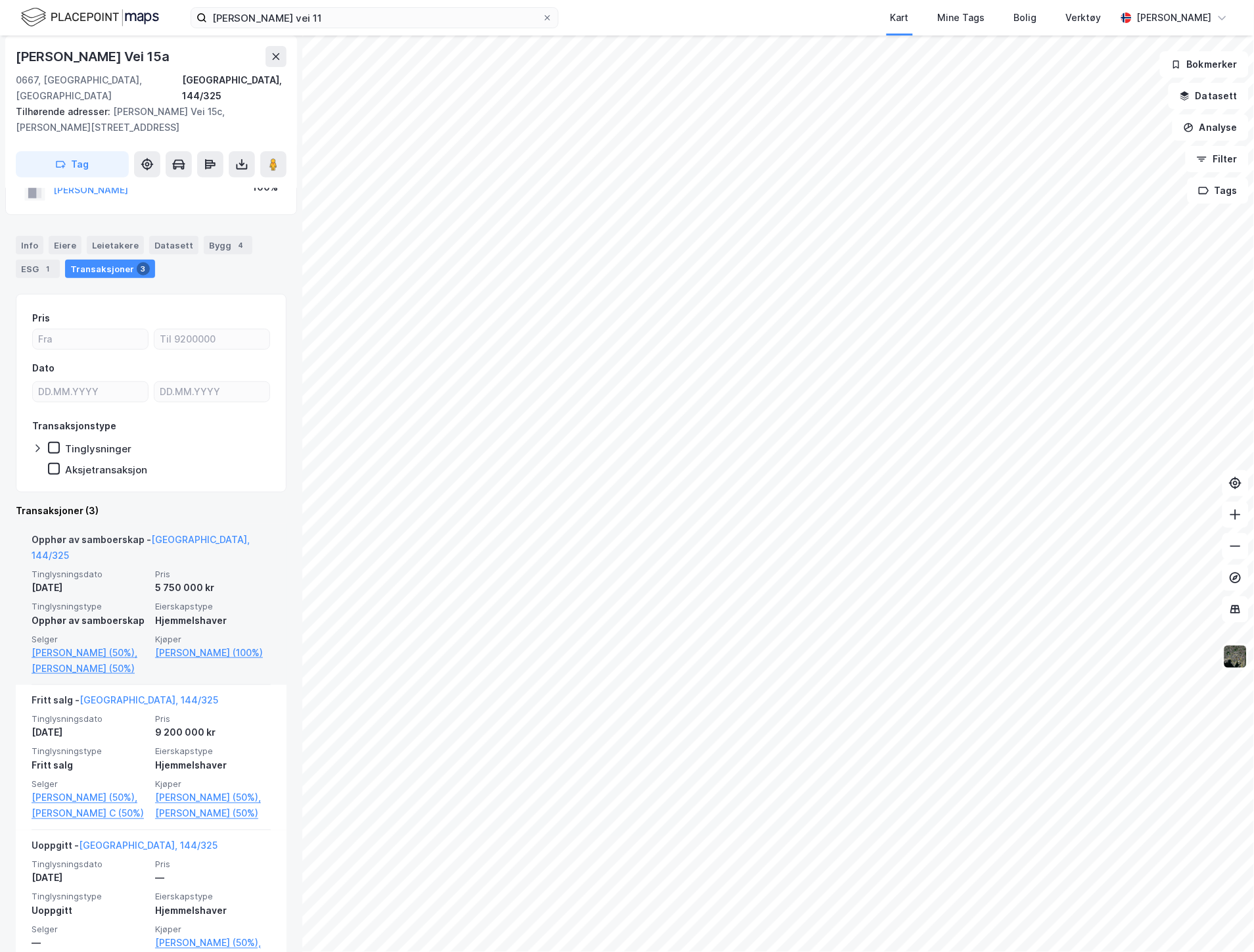
scroll to position [73, 0]
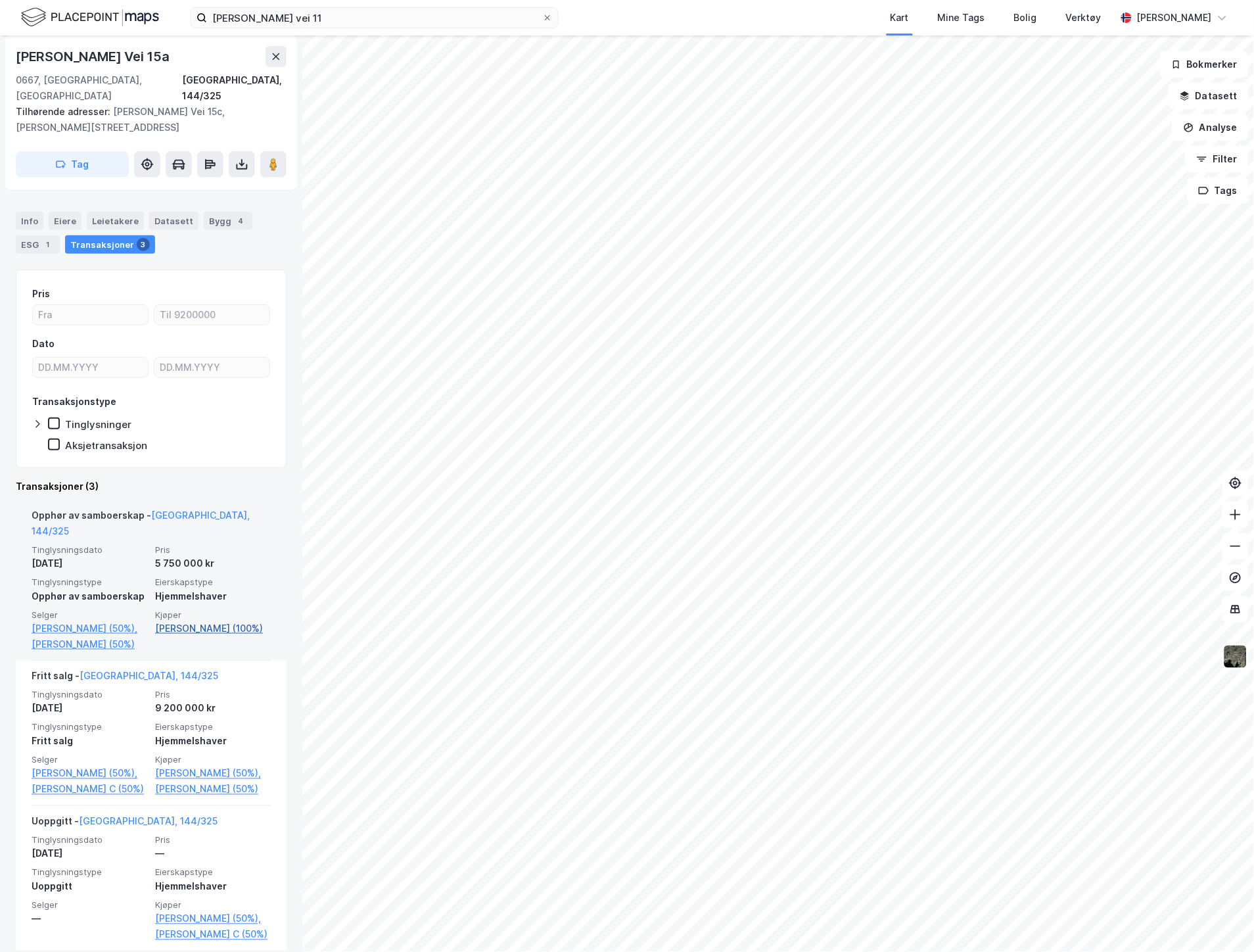
click at [222, 621] on link "[PERSON_NAME] (100%)" at bounding box center [213, 628] width 116 height 16
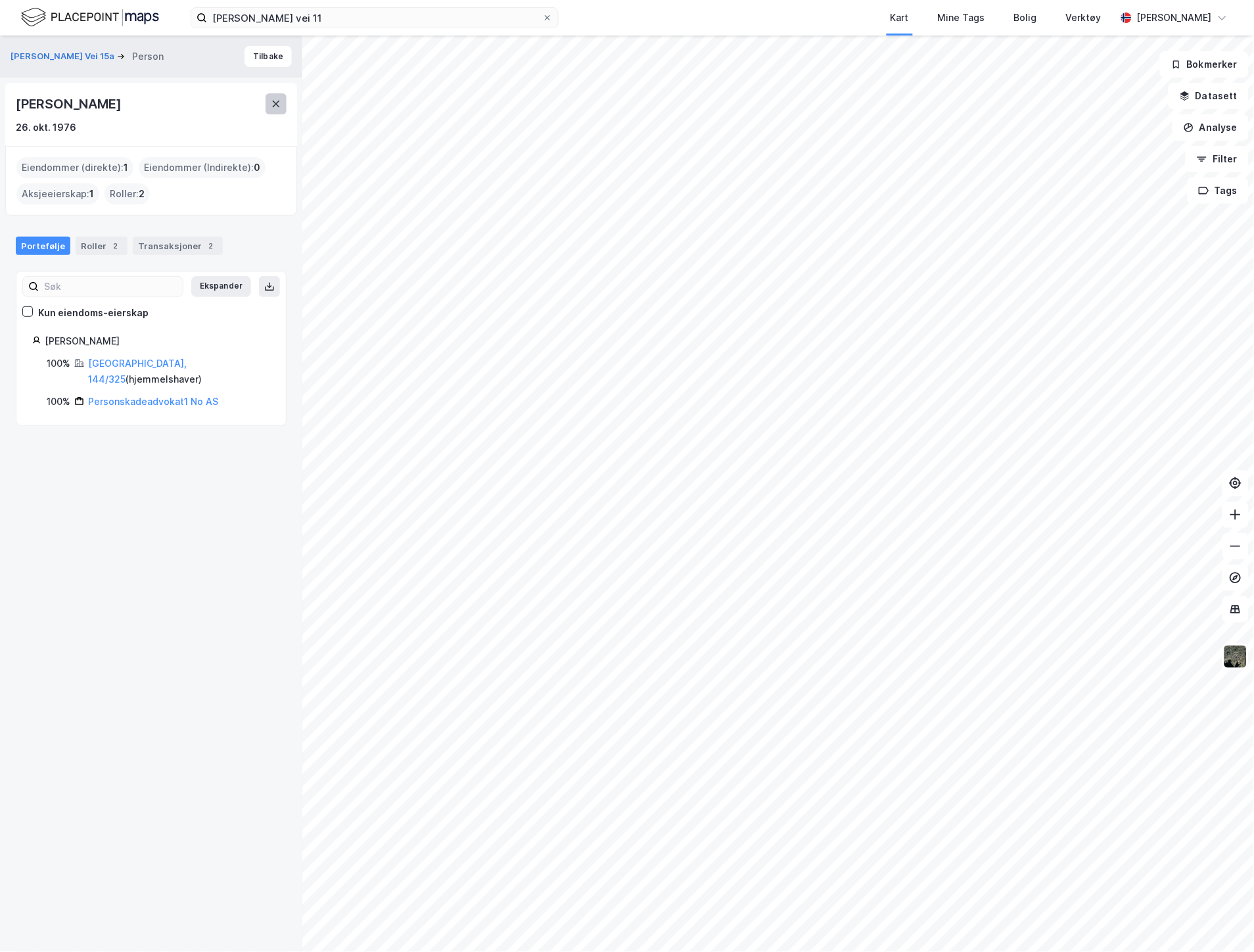
click at [280, 104] on icon at bounding box center [276, 104] width 11 height 11
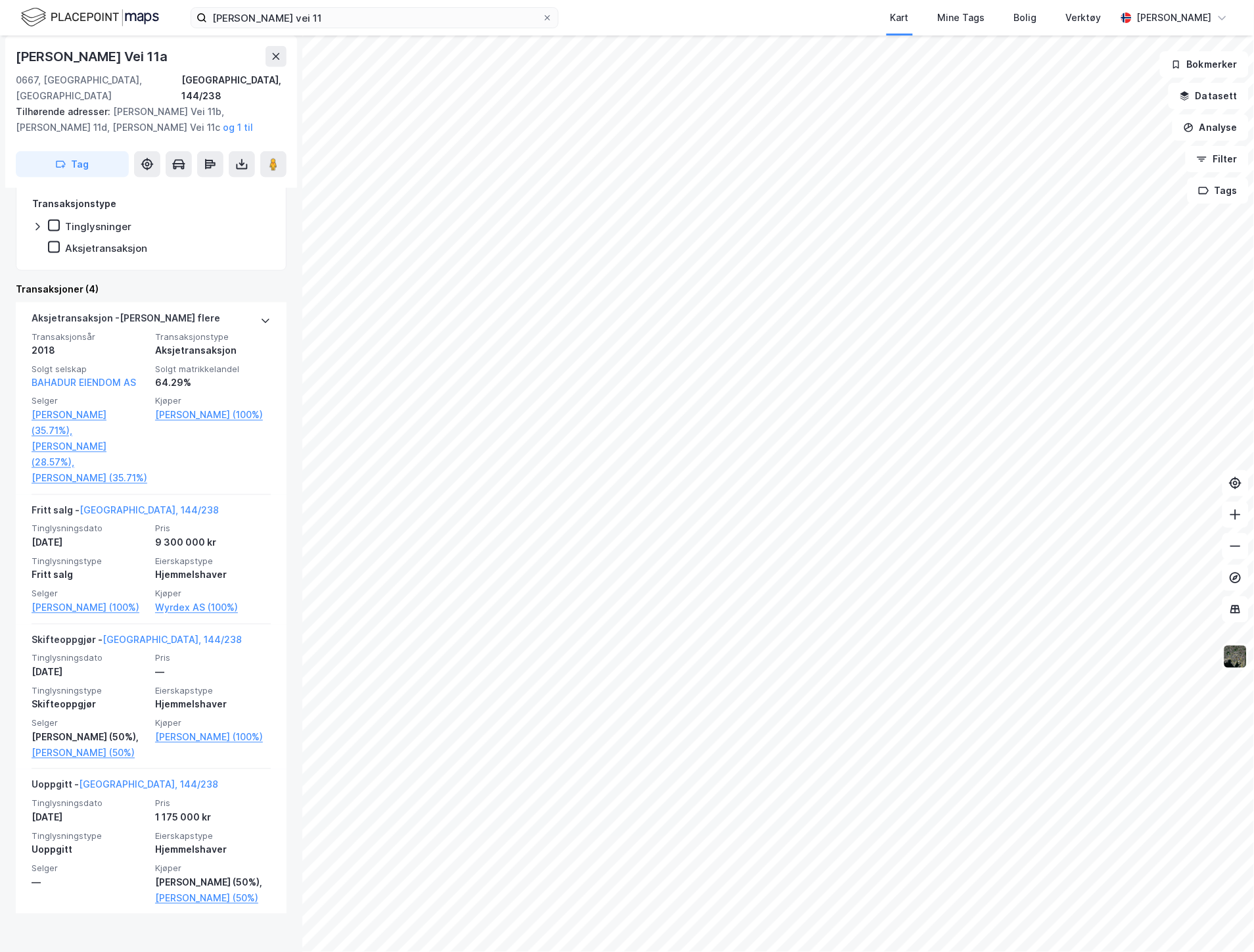
scroll to position [346, 0]
